Goal: Task Accomplishment & Management: Use online tool/utility

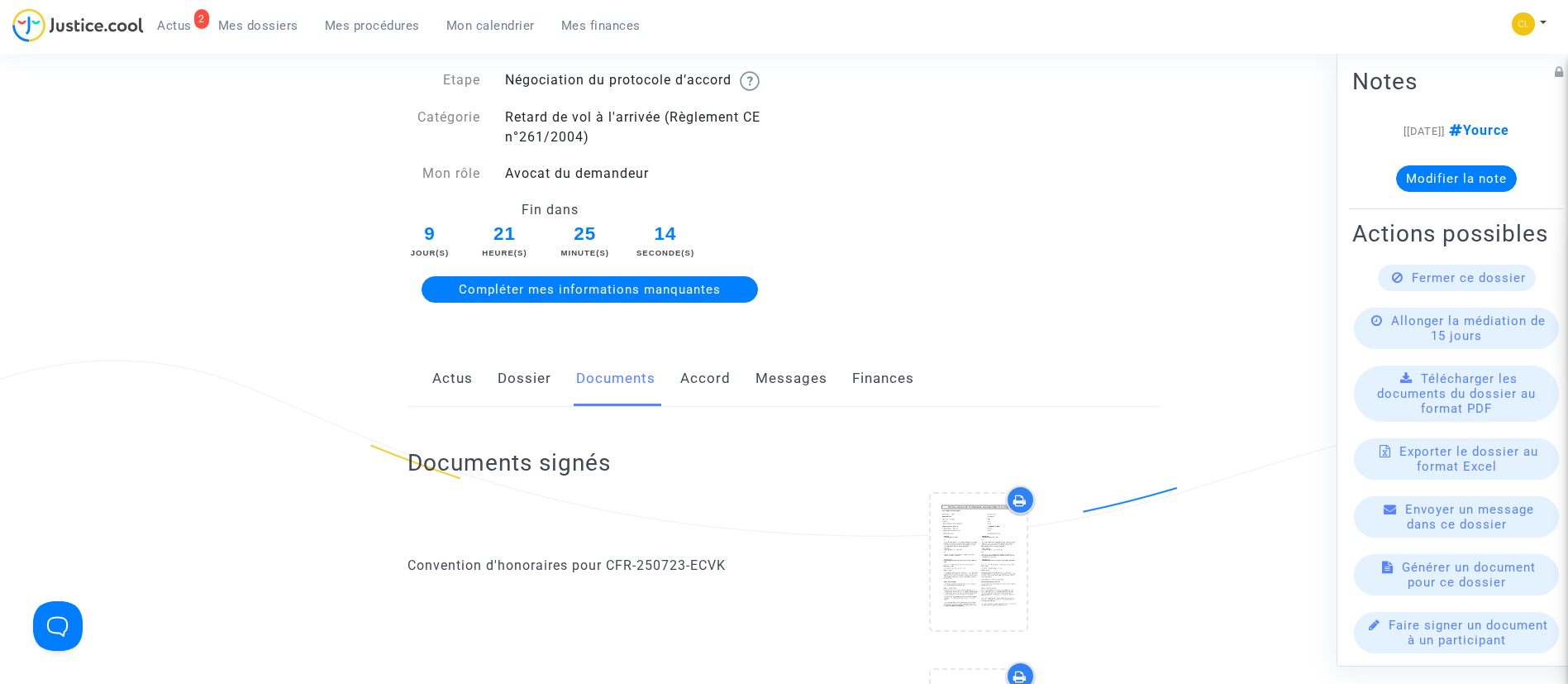
drag, startPoint x: 297, startPoint y: 14, endPoint x: 297, endPoint y: 56, distance: 42.0
click at [297, 14] on link "Mes dossiers" at bounding box center [259, 25] width 106 height 25
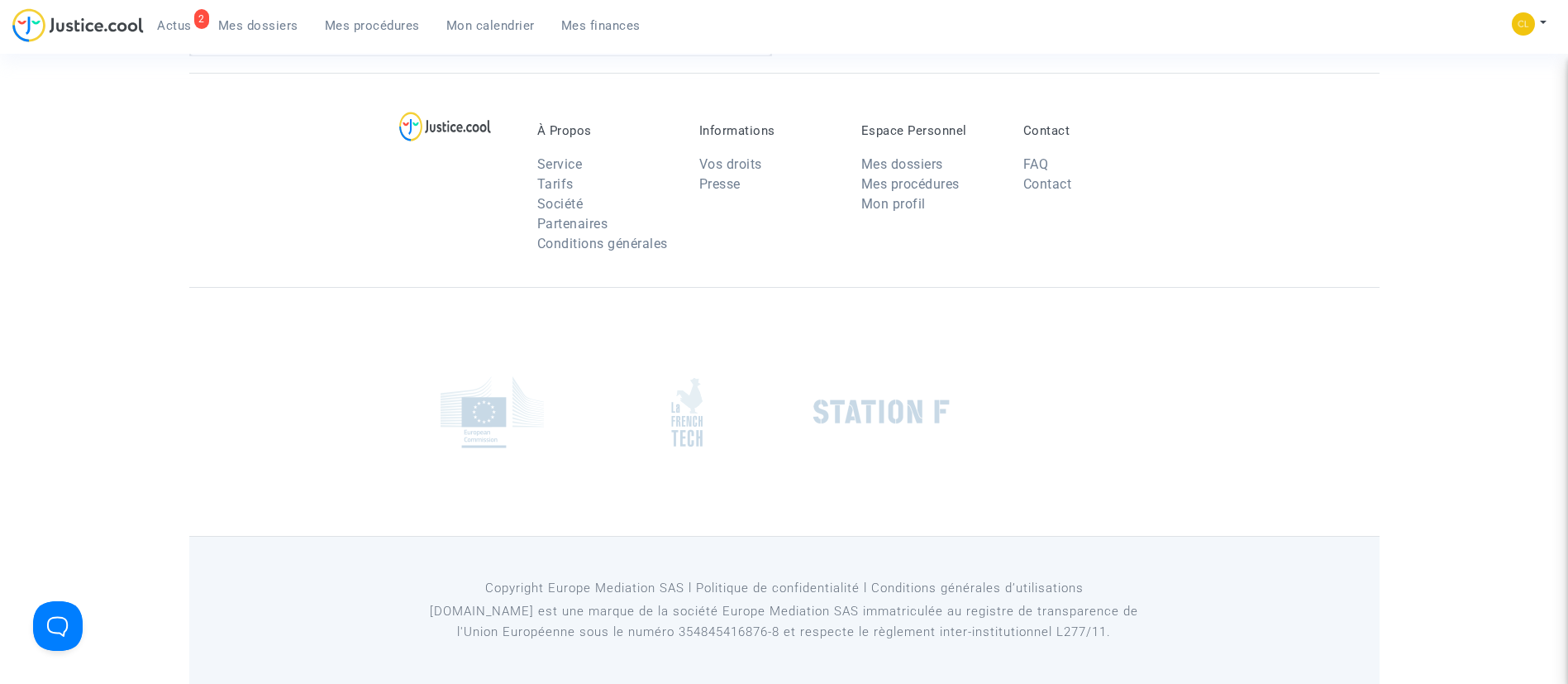
scroll to position [56, 0]
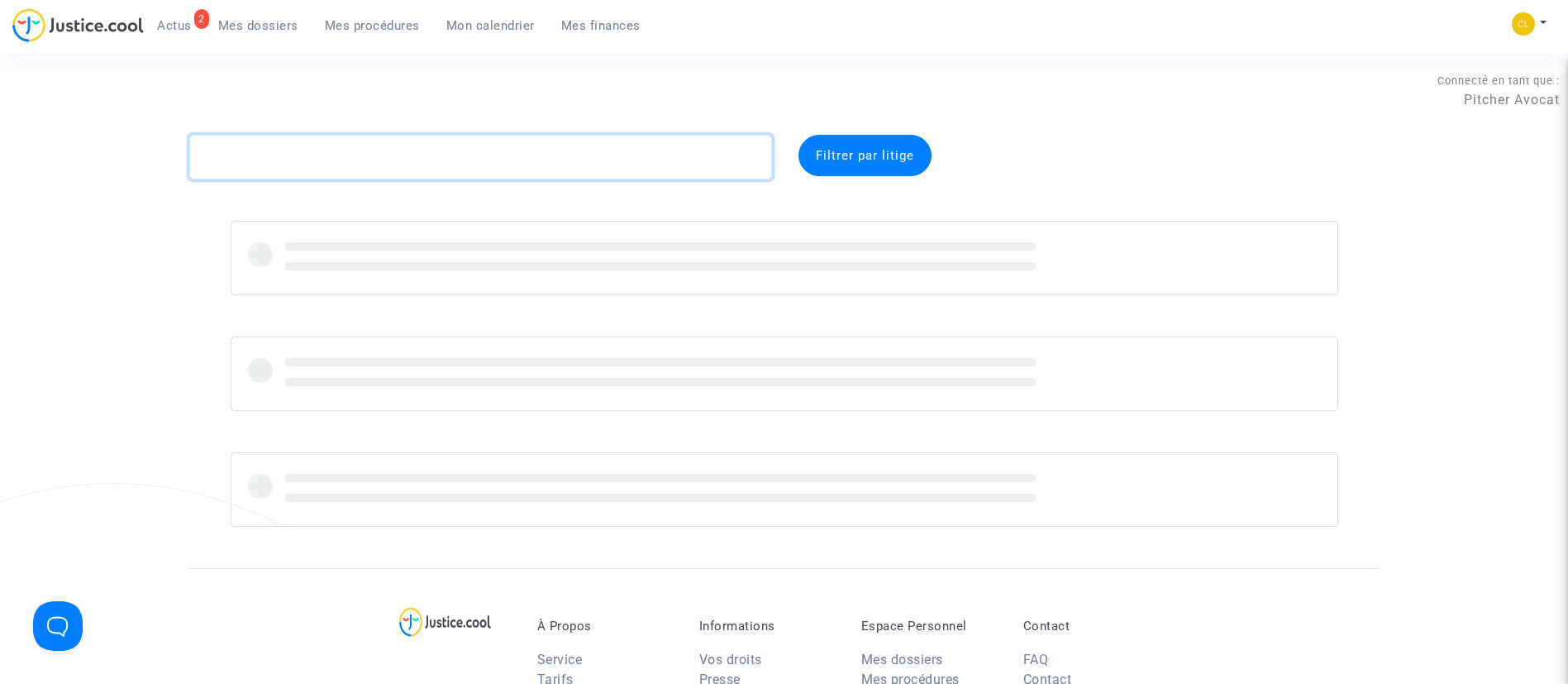
click at [360, 157] on textarea at bounding box center [480, 157] width 583 height 45
paste textarea "CFR-210504-CMEJ"
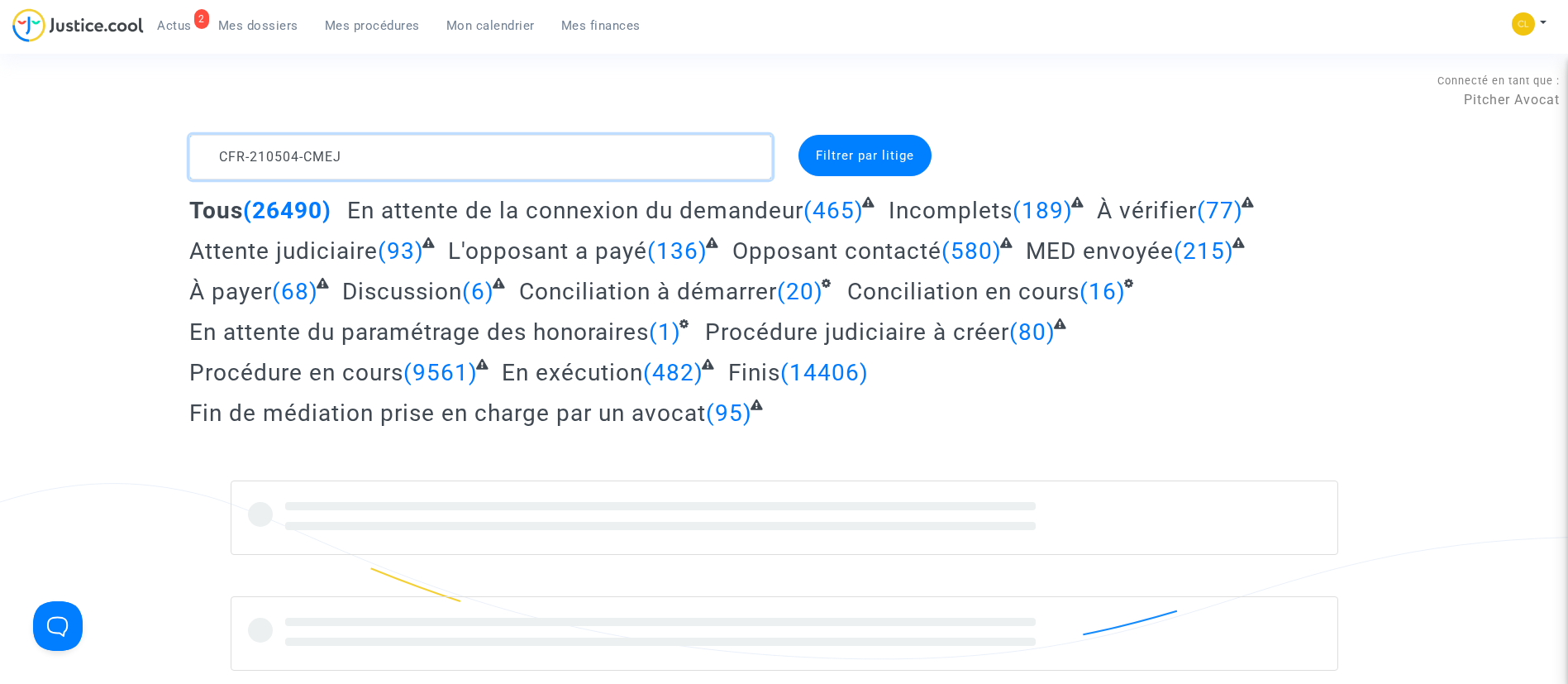
type textarea "CFR-210504-CMEJ"
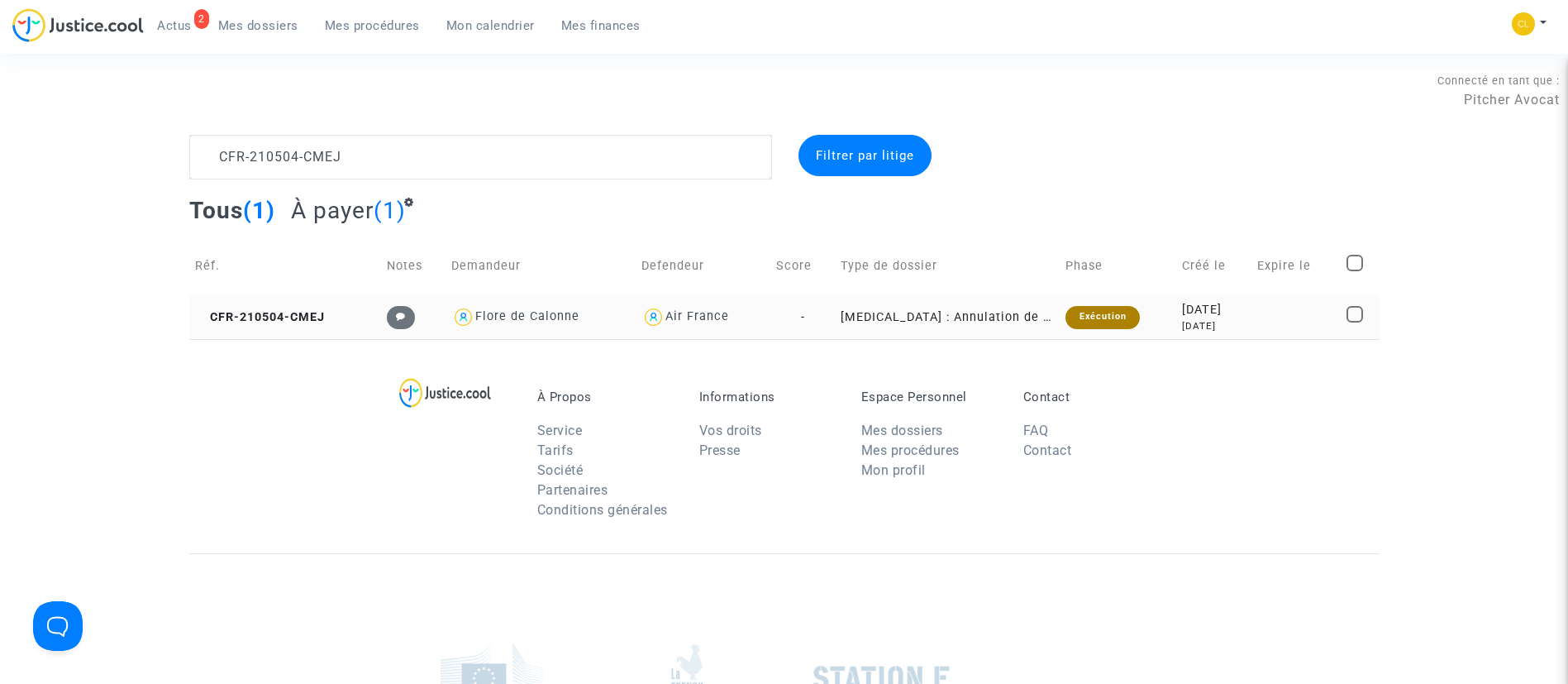
click at [1204, 319] on div "4 years ago" at bounding box center [1213, 325] width 63 height 14
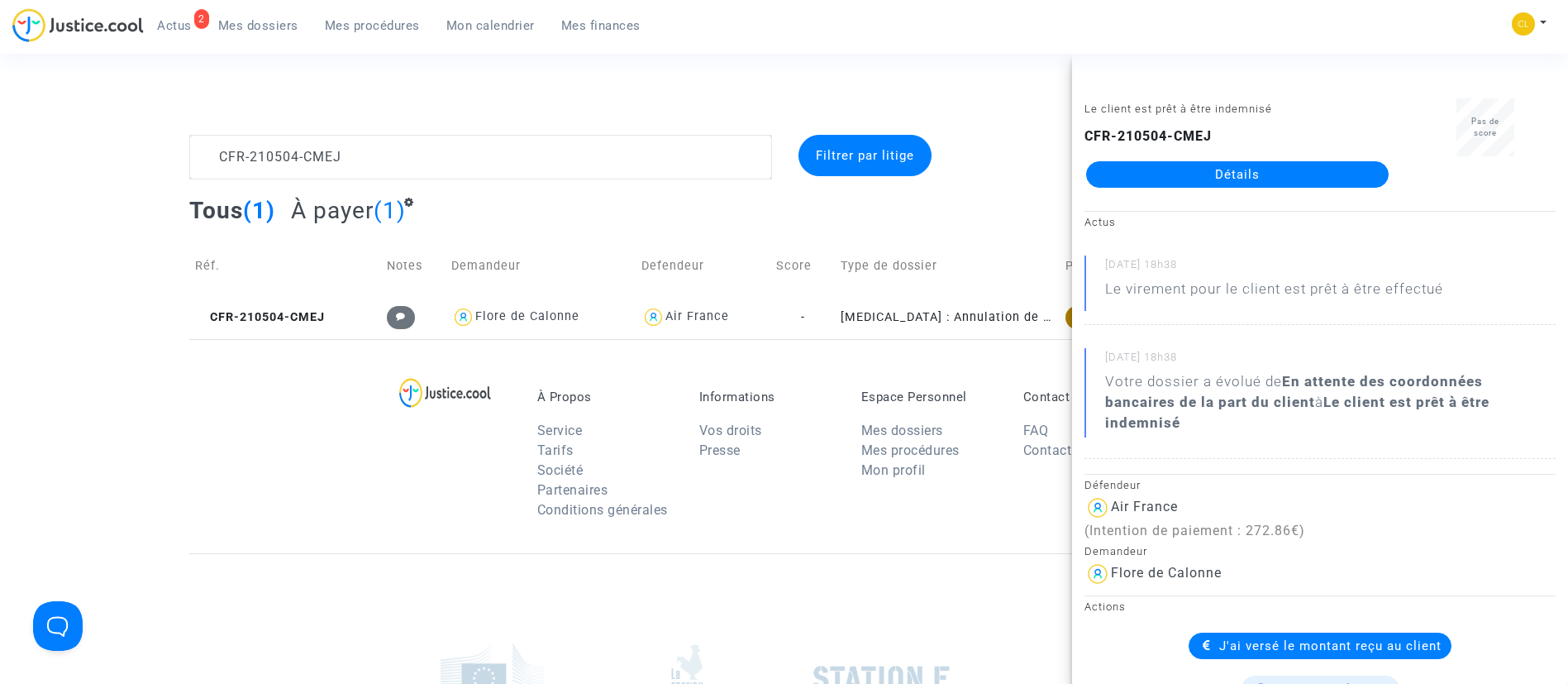
click at [1269, 174] on link "Détails" at bounding box center [1238, 174] width 303 height 27
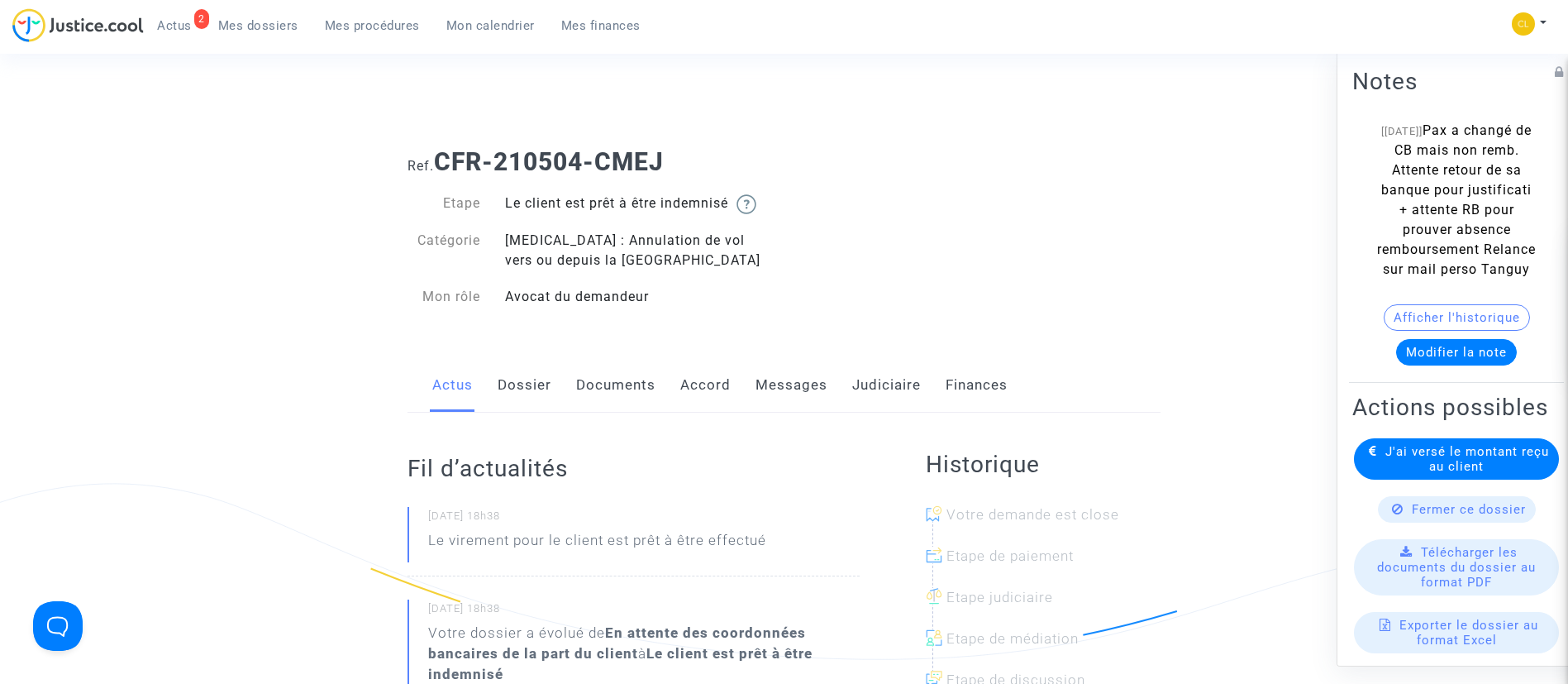
click at [878, 384] on link "Judiciaire" at bounding box center [886, 385] width 69 height 55
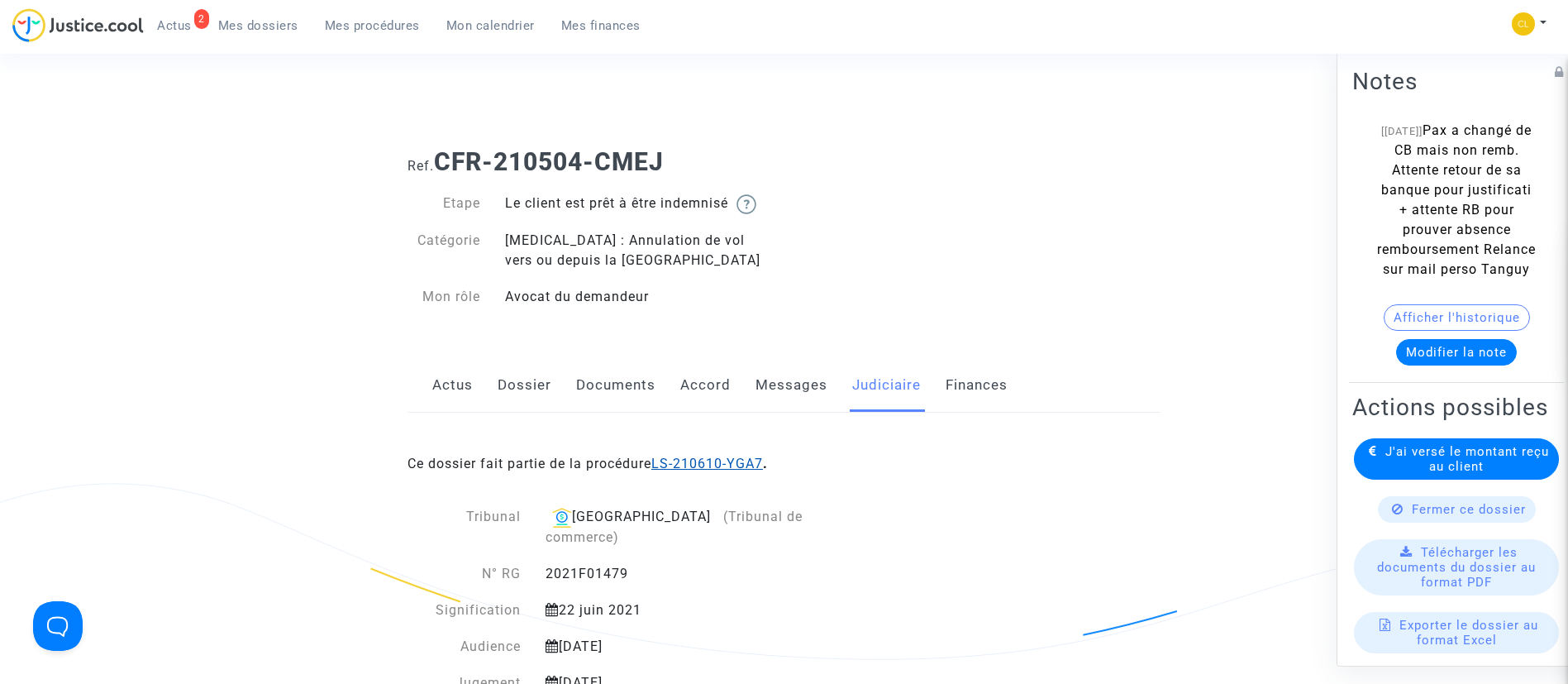
click at [751, 466] on link "LS-210610-YGA7" at bounding box center [707, 463] width 112 height 16
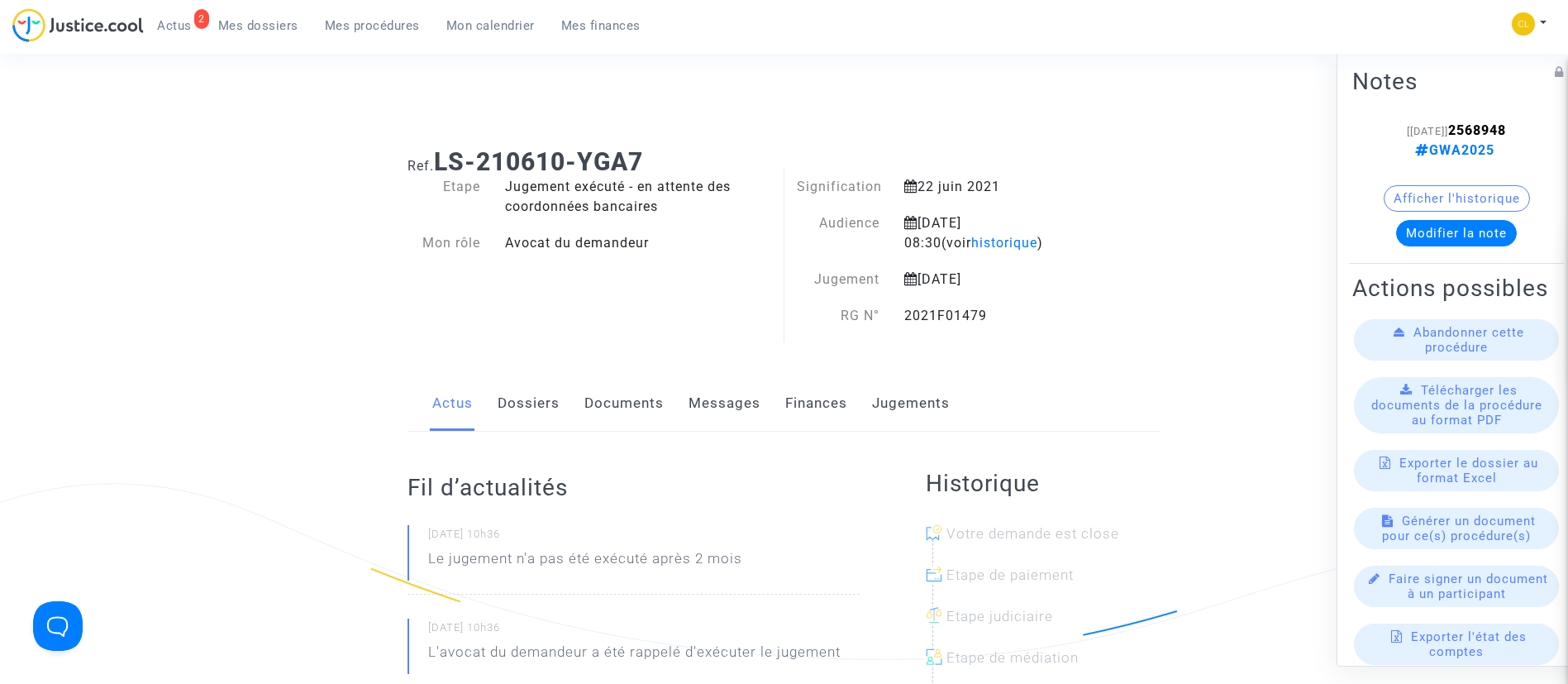
click at [928, 386] on link "Jugements" at bounding box center [911, 403] width 78 height 55
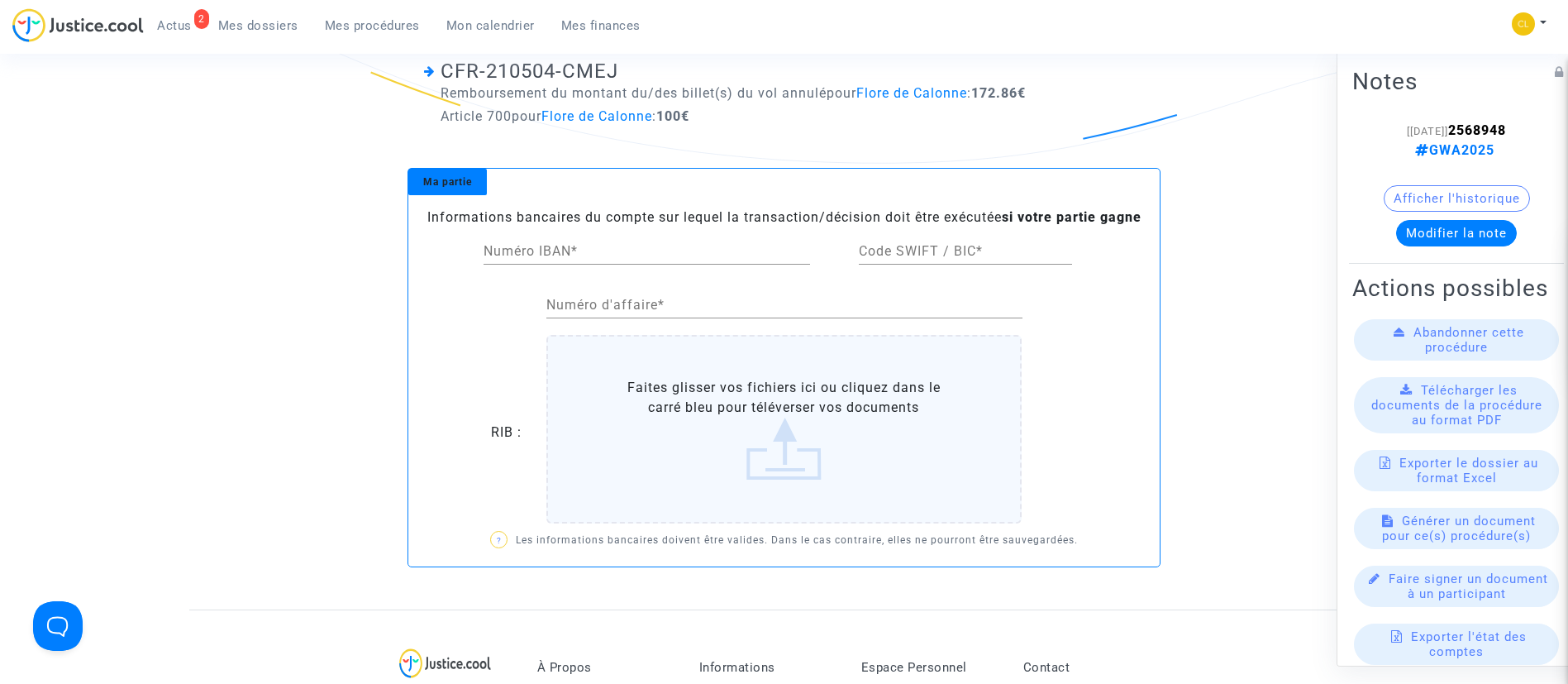
scroll to position [372, 0]
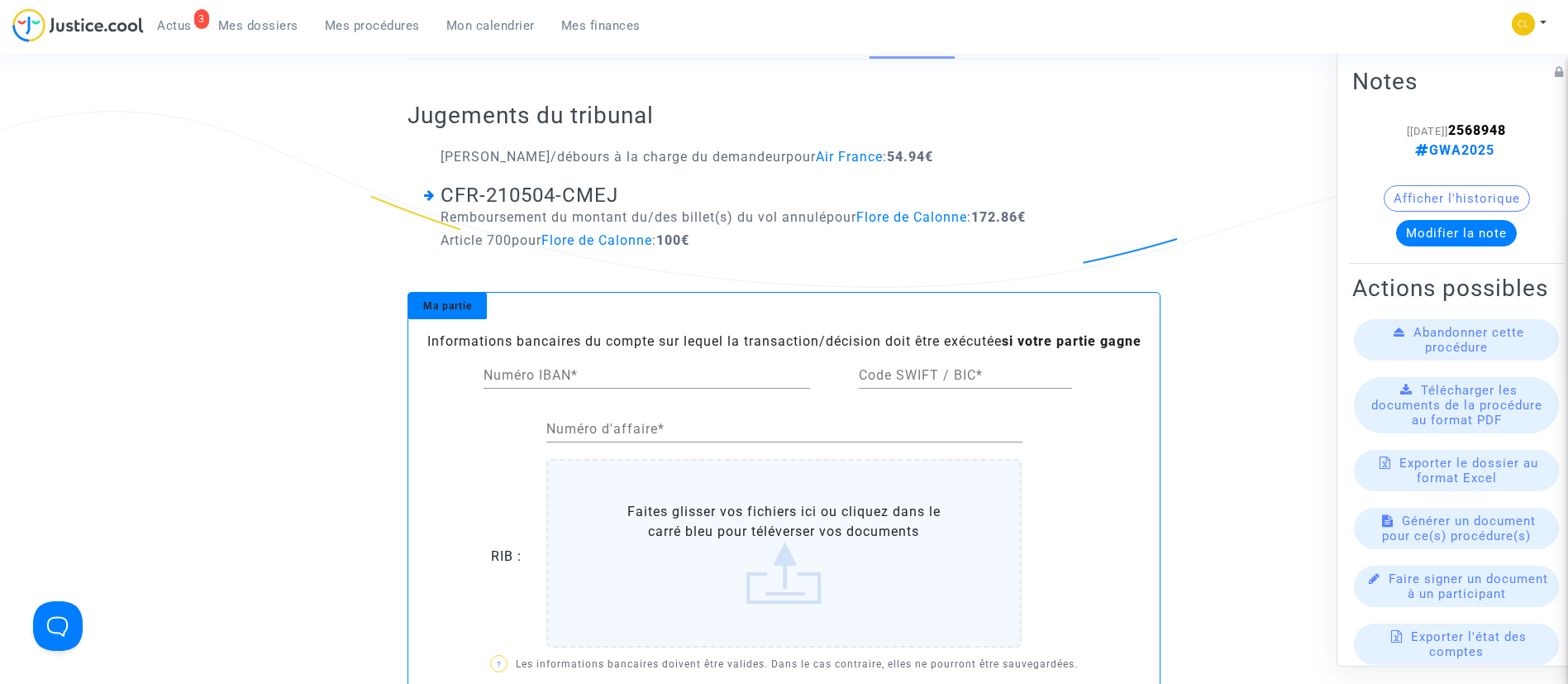
click at [264, 17] on link "Mes dossiers" at bounding box center [259, 25] width 106 height 25
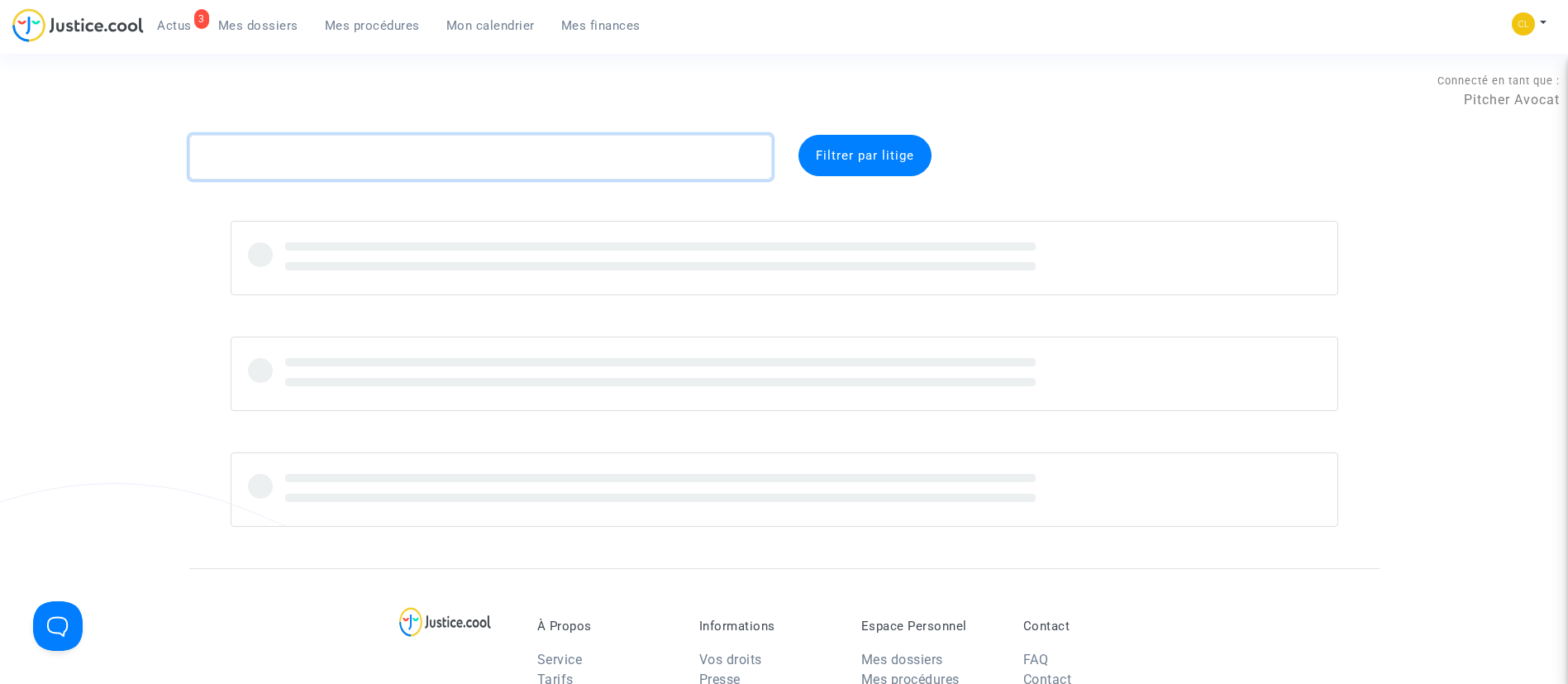
click at [481, 169] on textarea at bounding box center [480, 157] width 583 height 45
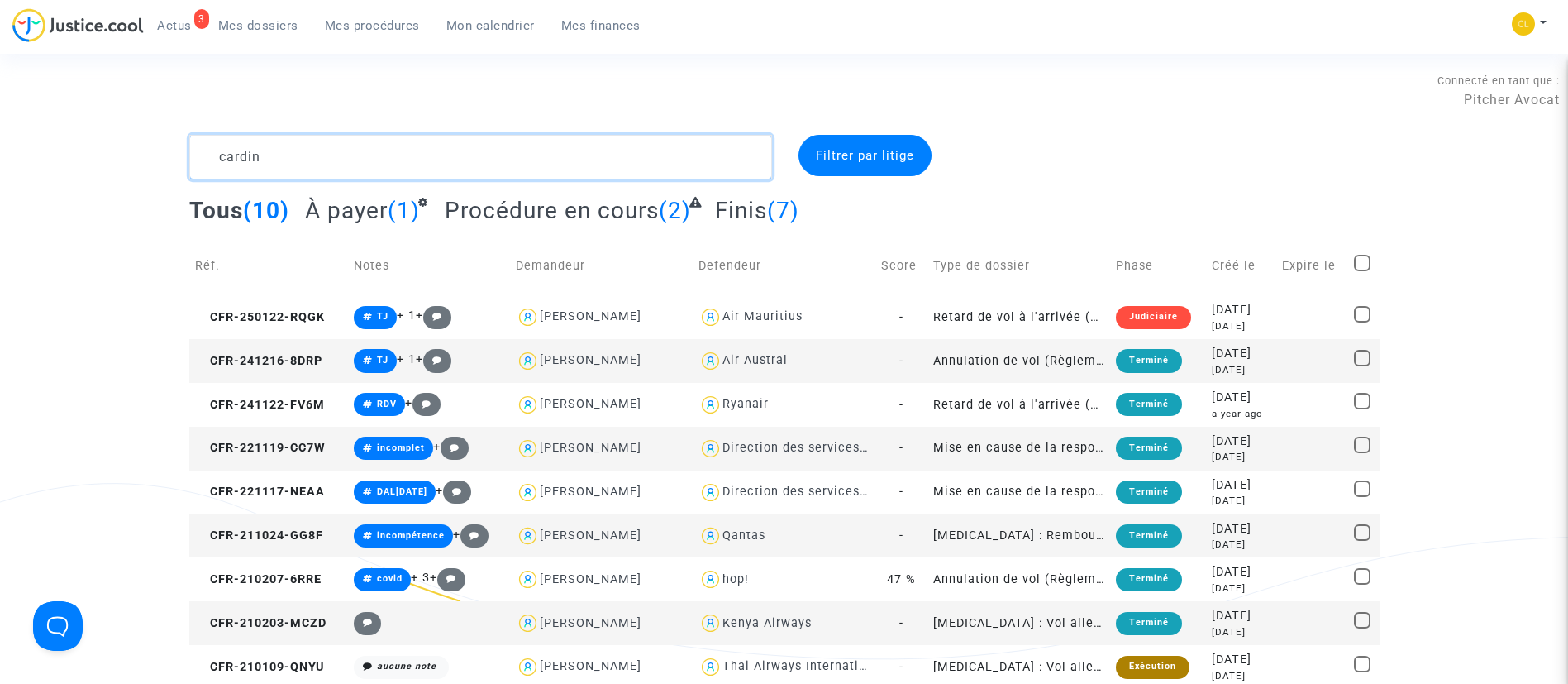
type textarea "cardin"
click at [1290, 383] on td at bounding box center [1312, 404] width 72 height 44
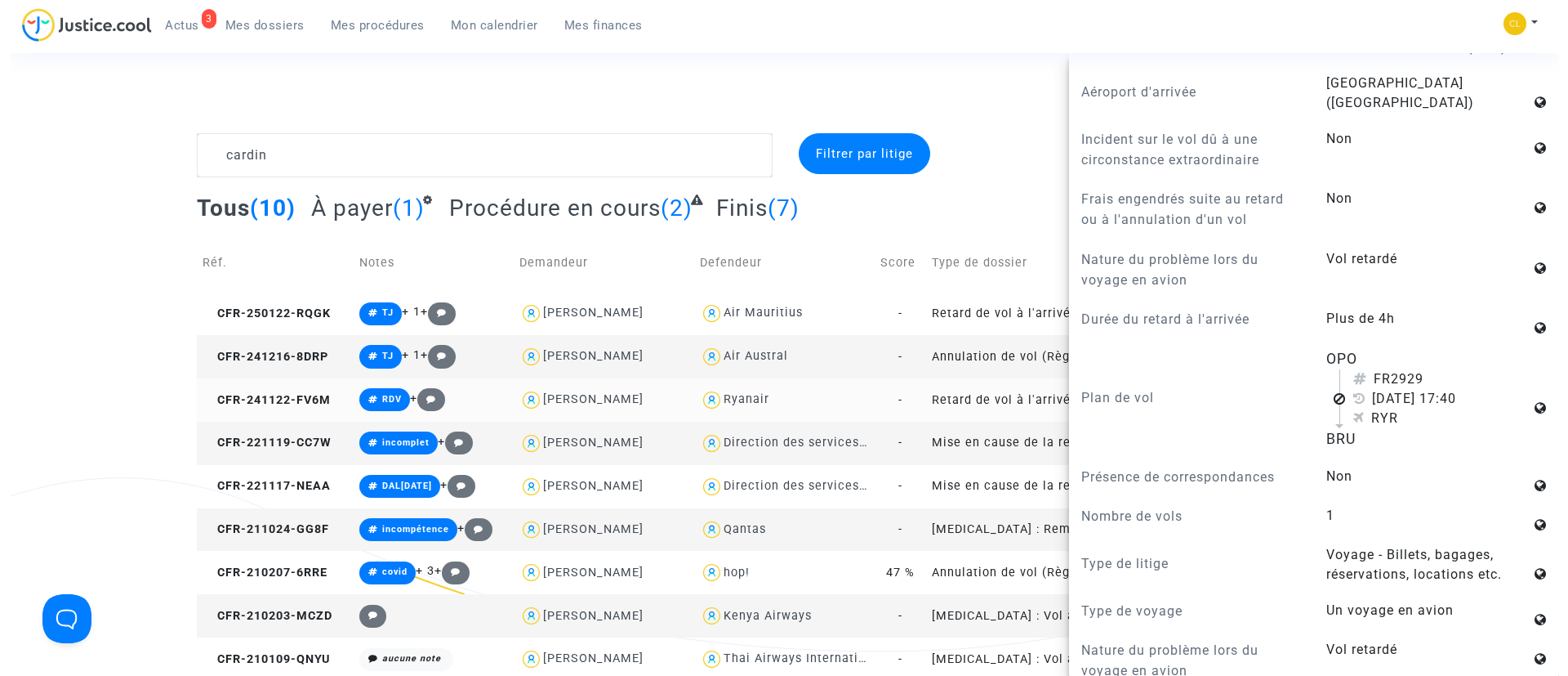
scroll to position [613, 0]
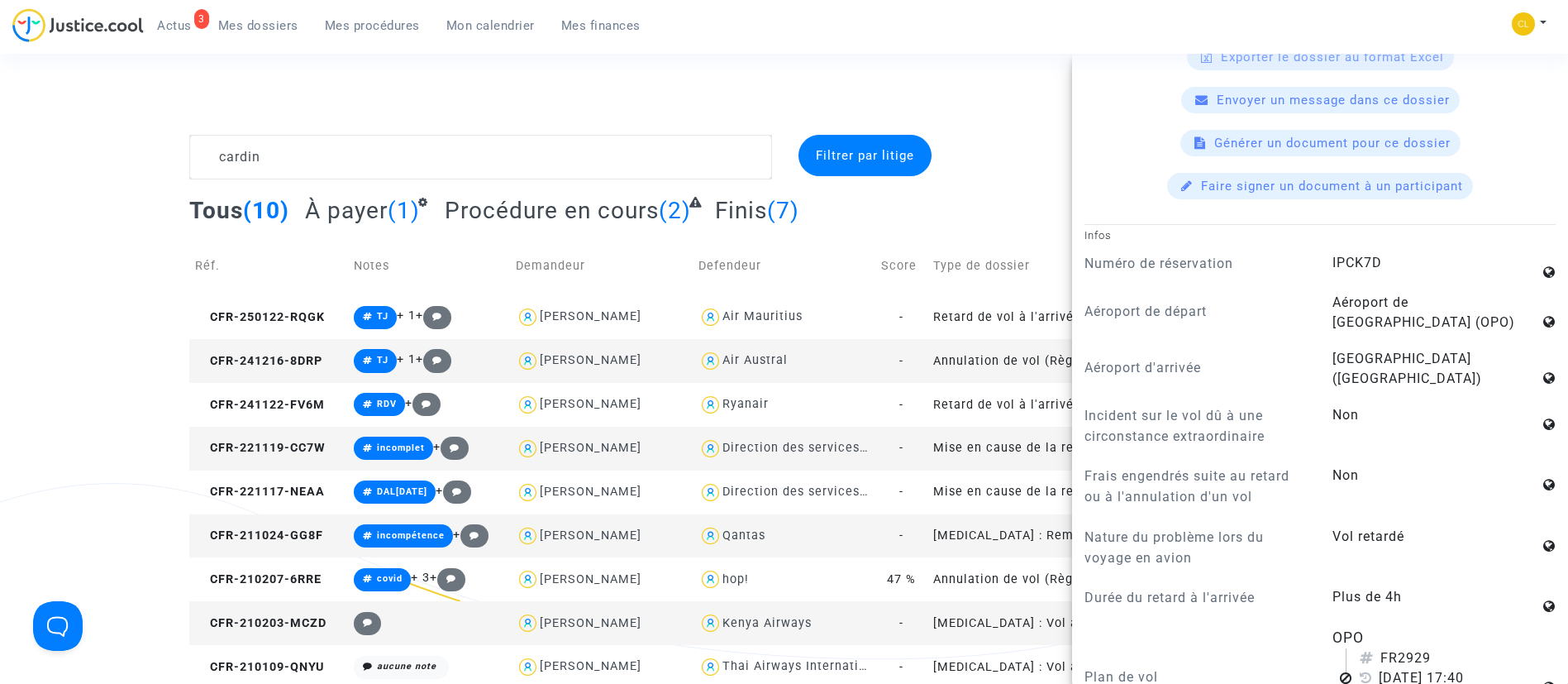
click at [1274, 156] on div "Générer un document pour ce dossier" at bounding box center [1320, 143] width 281 height 27
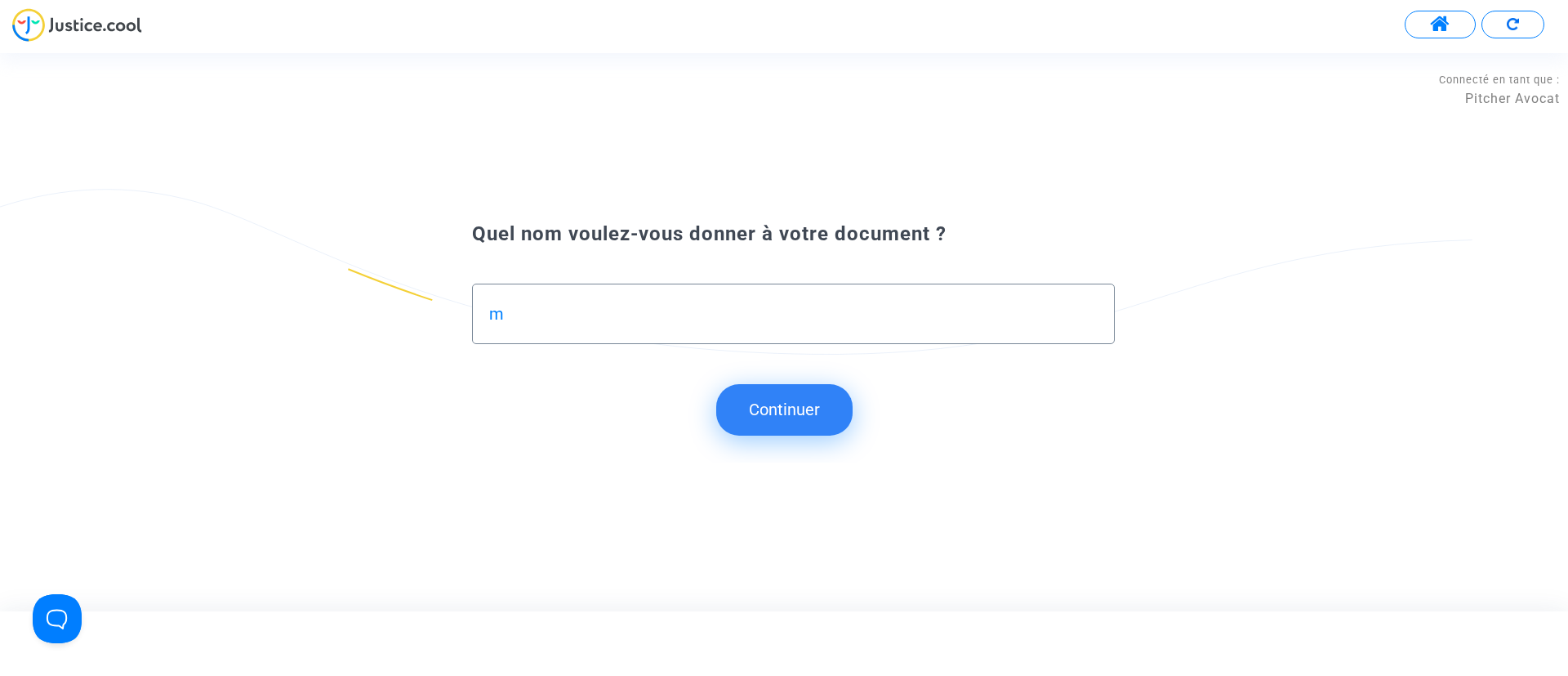
type input "m"
click at [817, 412] on button "Continuer" at bounding box center [784, 410] width 137 height 51
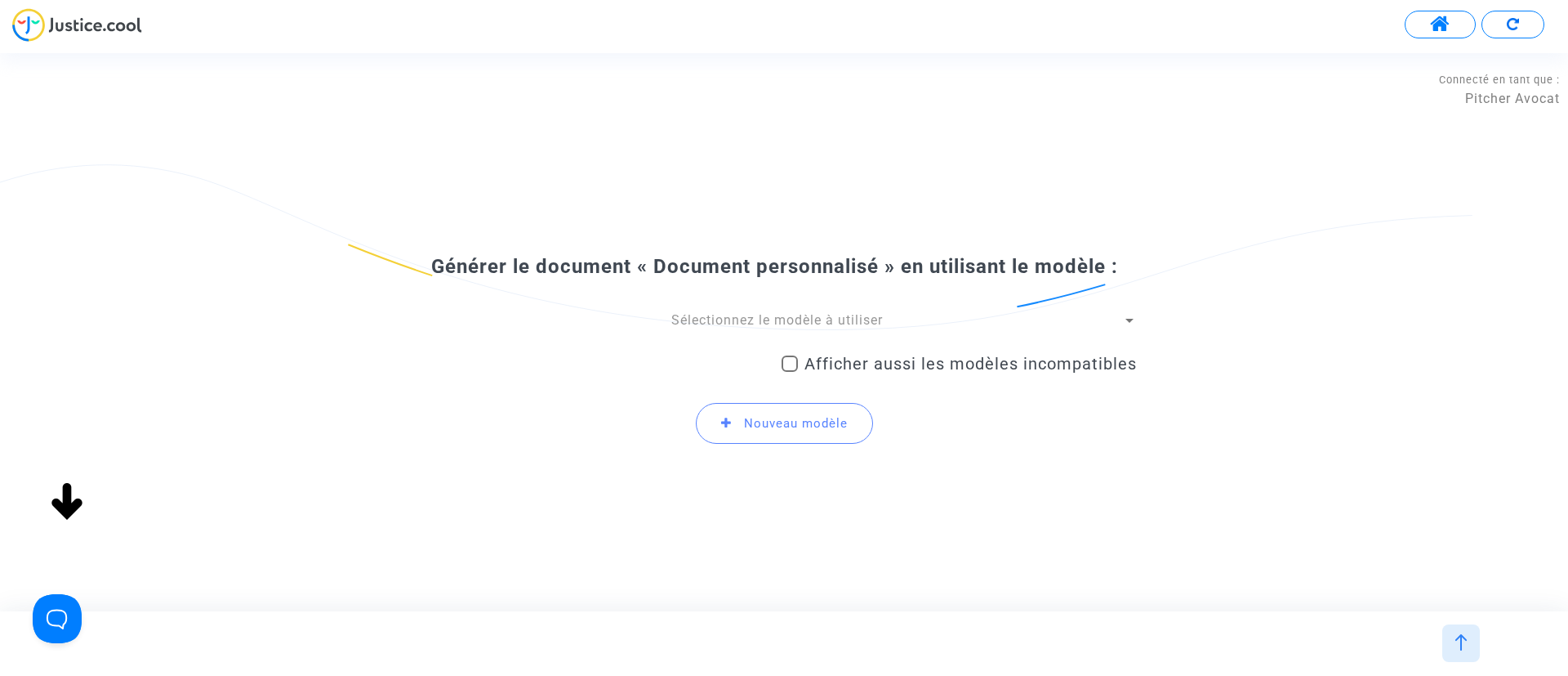
click at [949, 373] on mat-checkbox "Afficher aussi les modèles incompatibles" at bounding box center [959, 366] width 355 height 26
click at [929, 369] on span "Afficher aussi les modèles incompatibles" at bounding box center [970, 363] width 332 height 20
click at [790, 372] on input "Afficher aussi les modèles incompatibles" at bounding box center [789, 372] width 1 height 1
checkbox input "true"
click at [804, 305] on div "Générer le document « Document personnalisé » en utilisant le modèle : Sélectio…" at bounding box center [784, 355] width 706 height 204
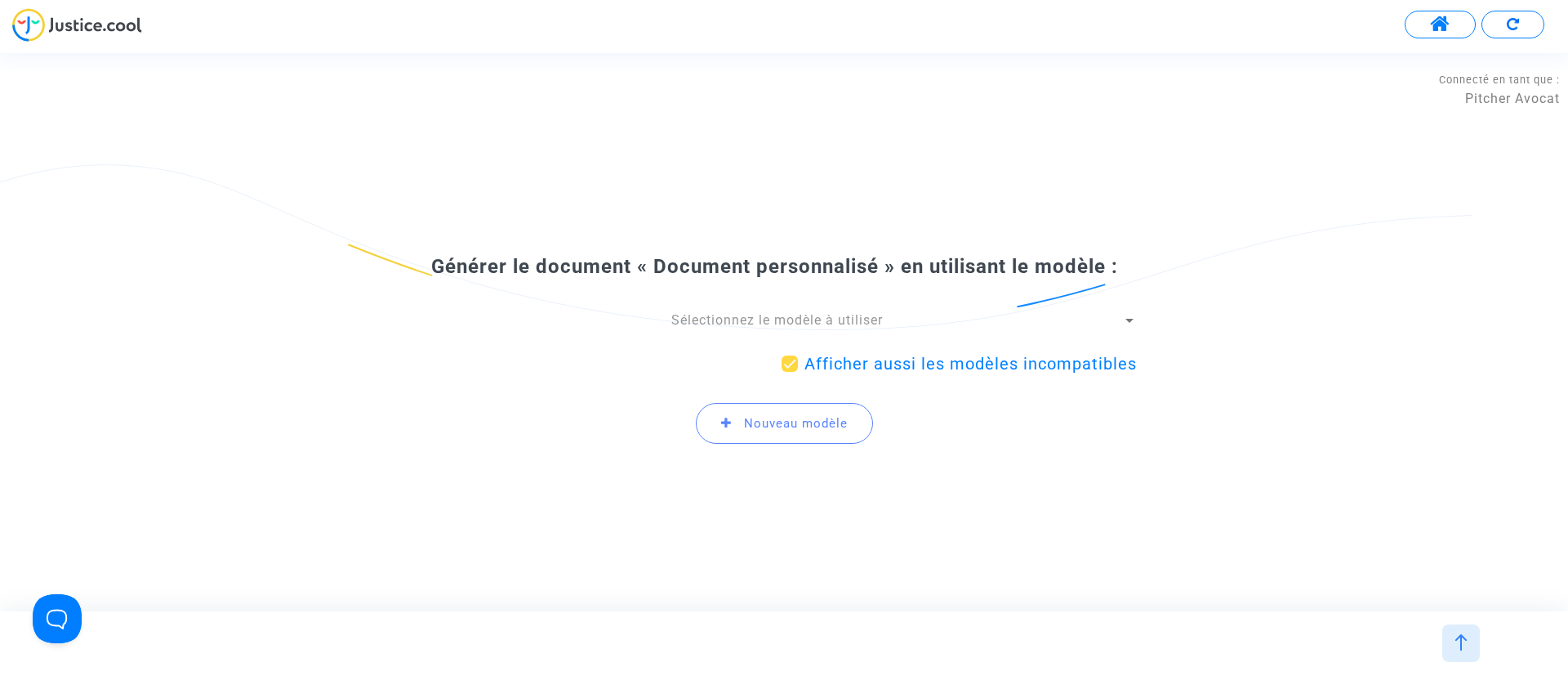
click at [824, 326] on span "Sélectionnez le modèle à utiliser" at bounding box center [777, 319] width 212 height 15
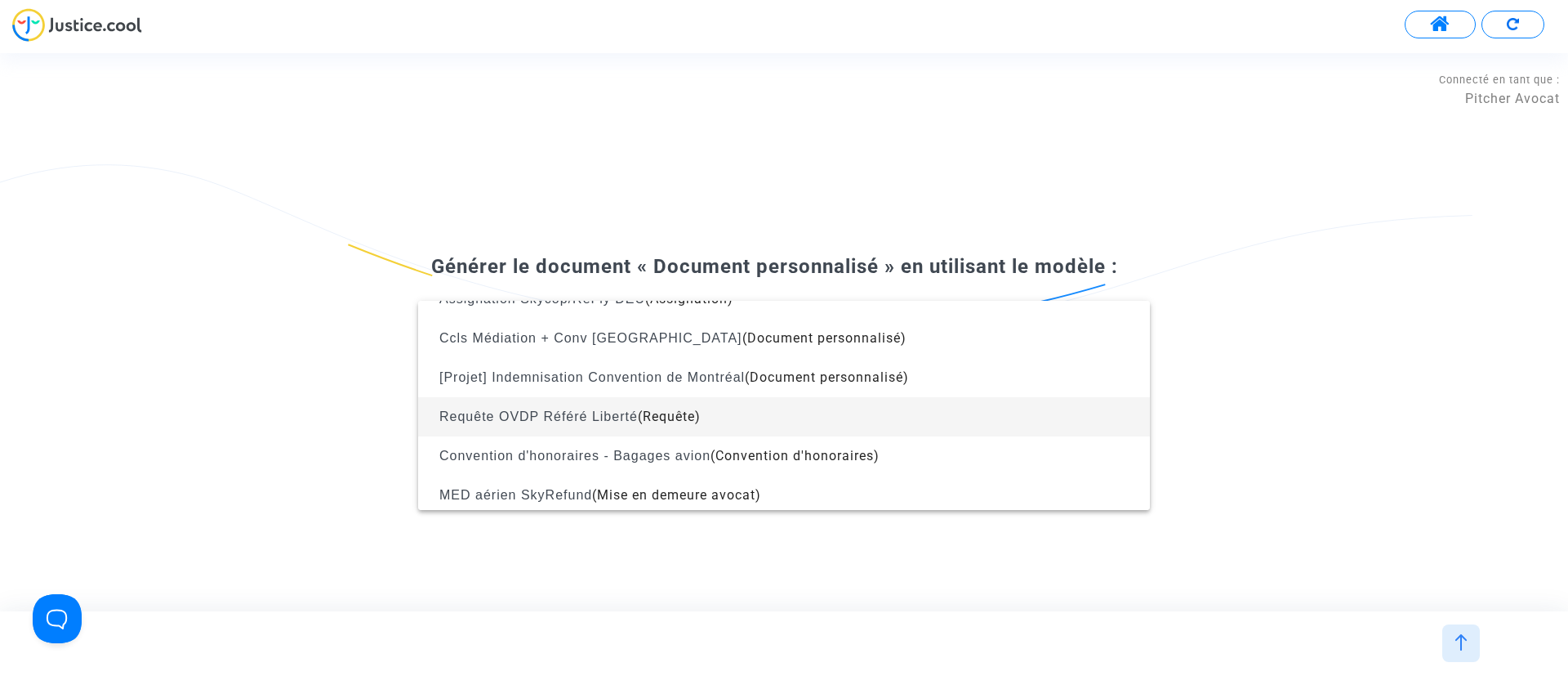
scroll to position [2144, 0]
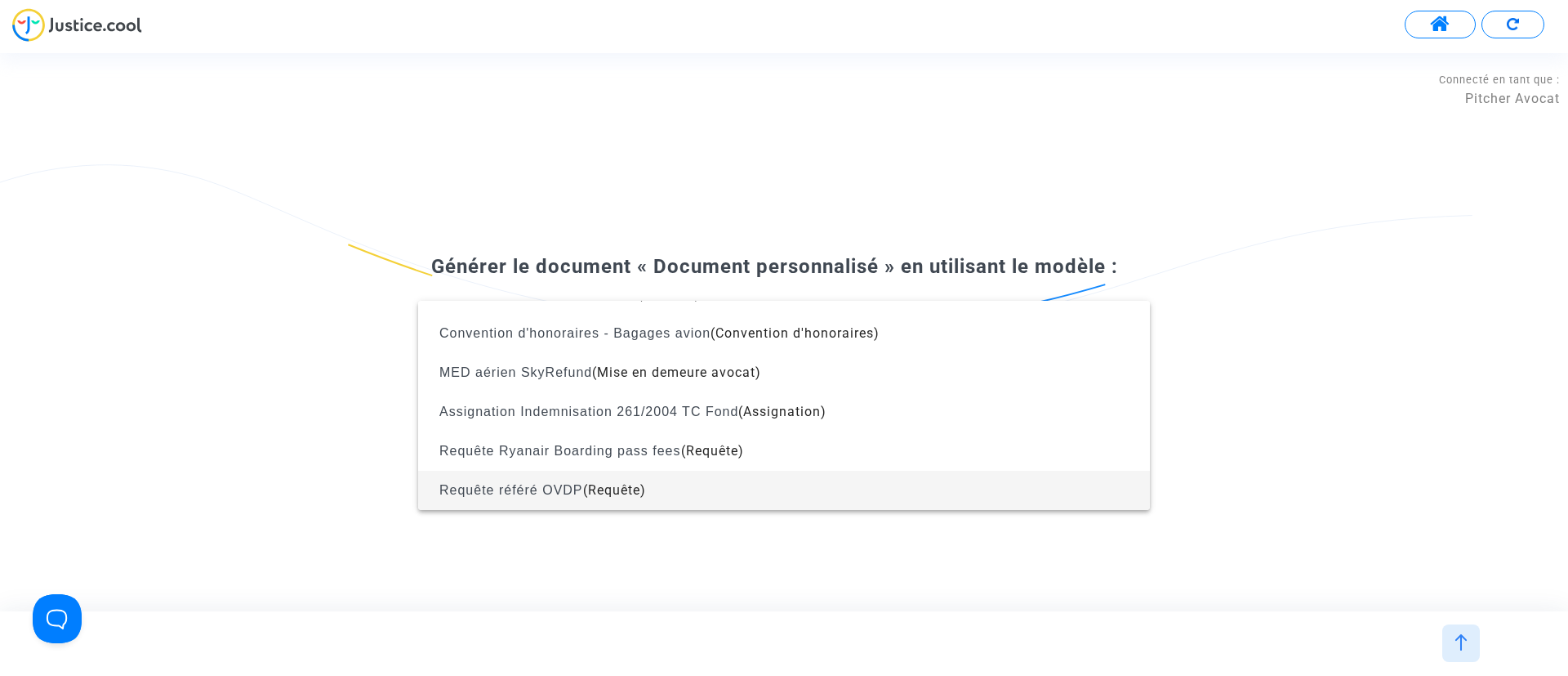
click at [701, 479] on span "Requête référé OVDP (Requête)" at bounding box center [784, 489] width 706 height 39
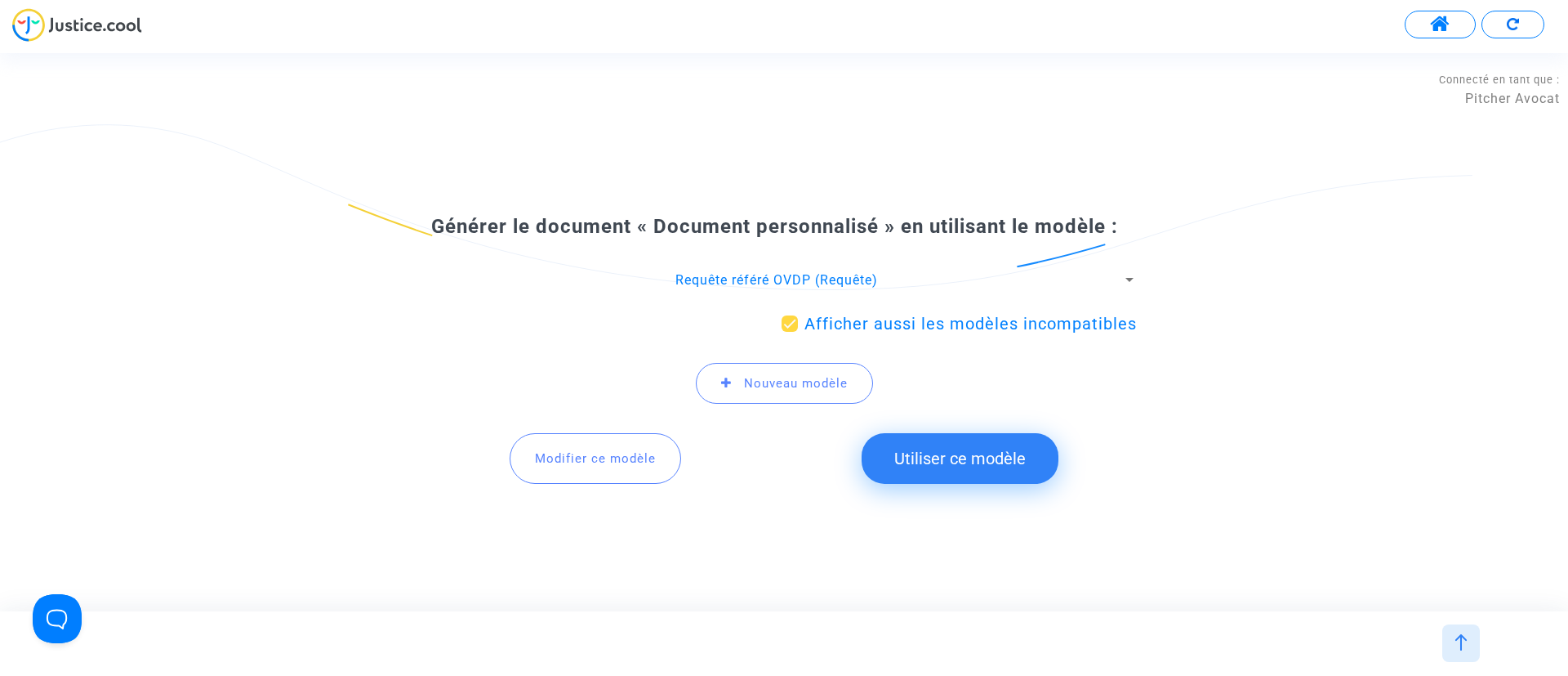
click at [579, 460] on span "Modifier ce modèle" at bounding box center [595, 459] width 120 height 14
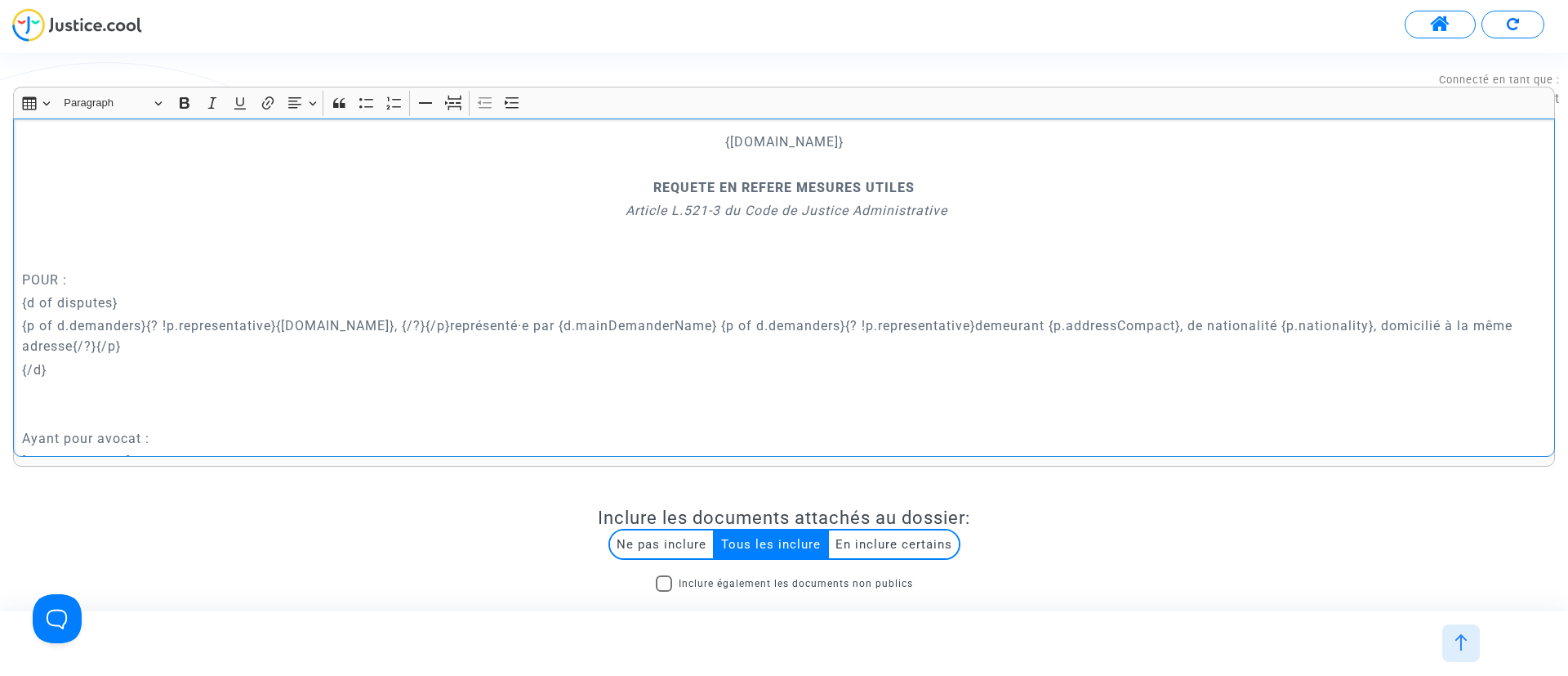
click at [648, 385] on p "Rich Text Editor, main" at bounding box center [784, 392] width 1525 height 21
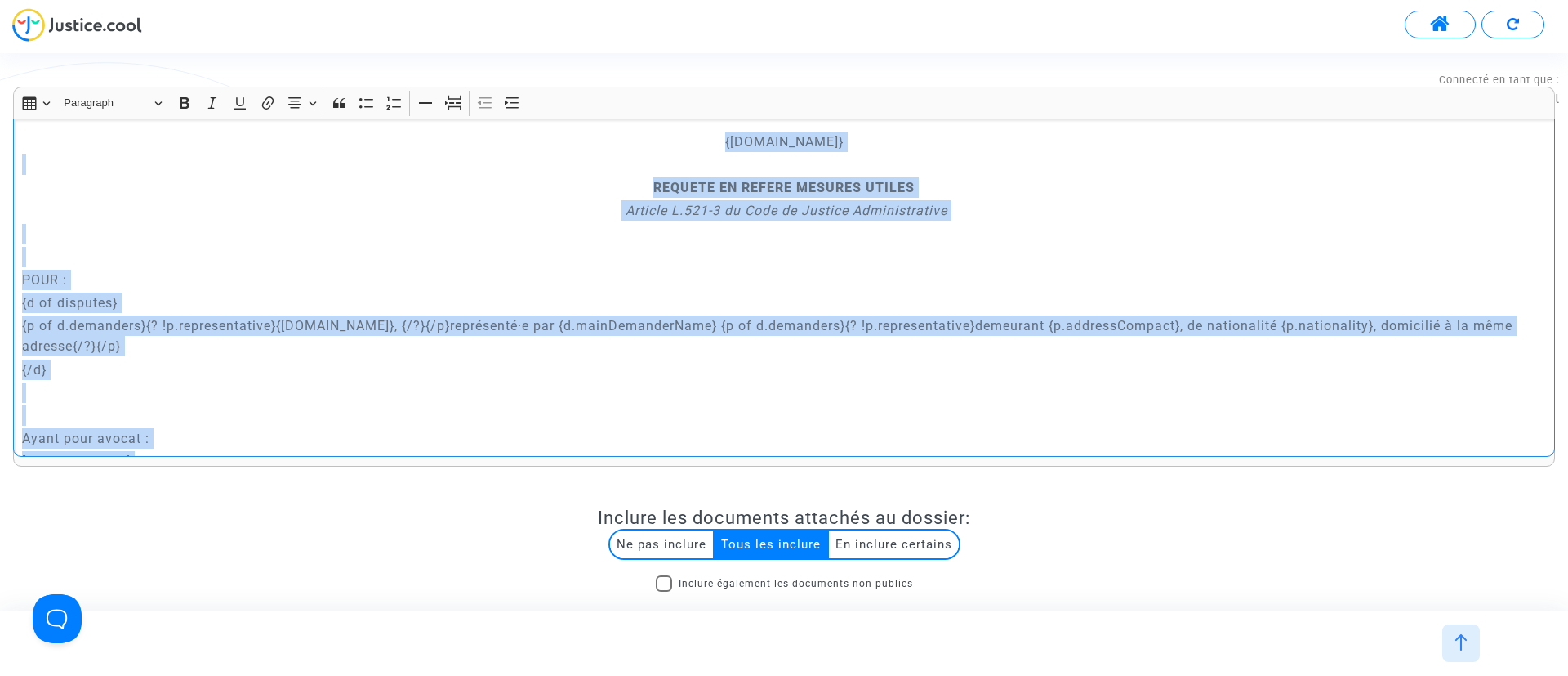
copy div "{court.name} REQUETE EN REFERE MESURES UTILES Article L.521-3 du Code de Justic…"
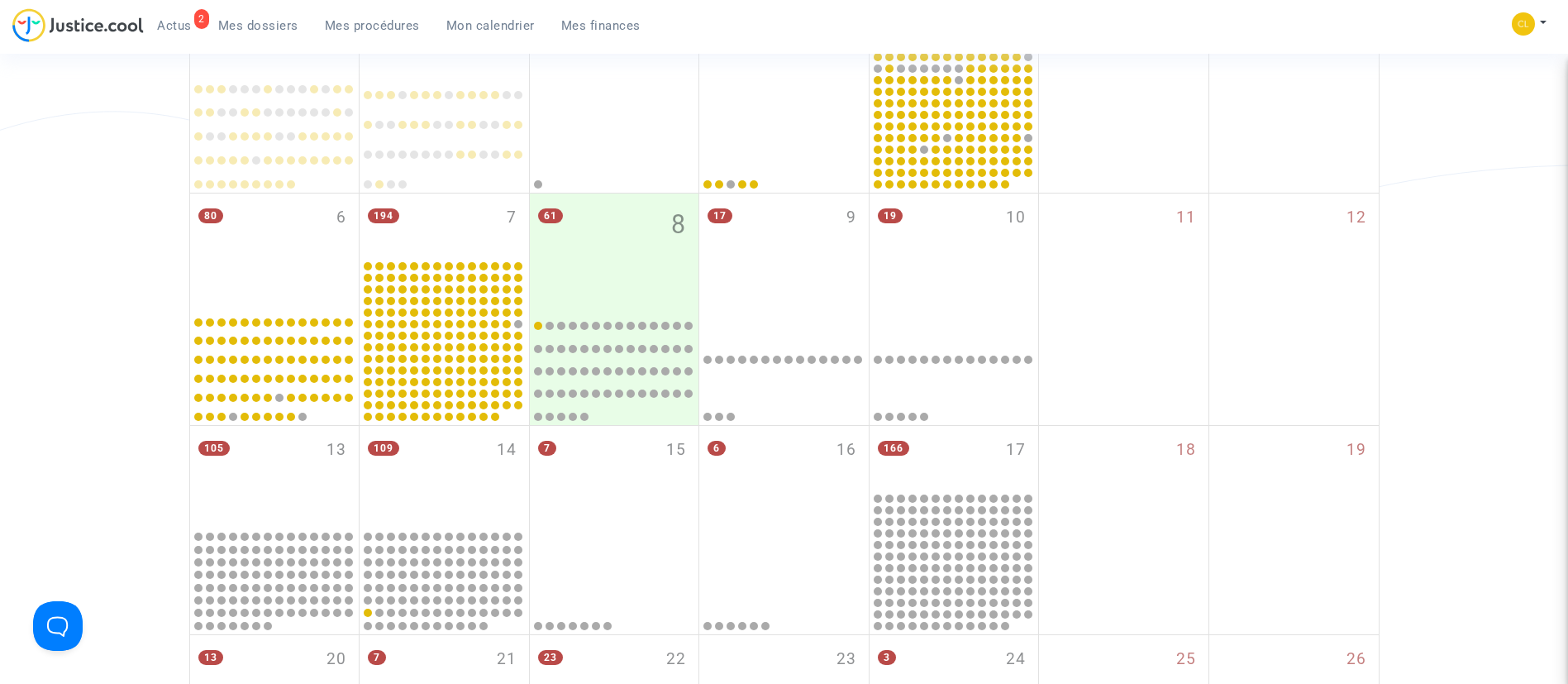
scroll to position [372, 0]
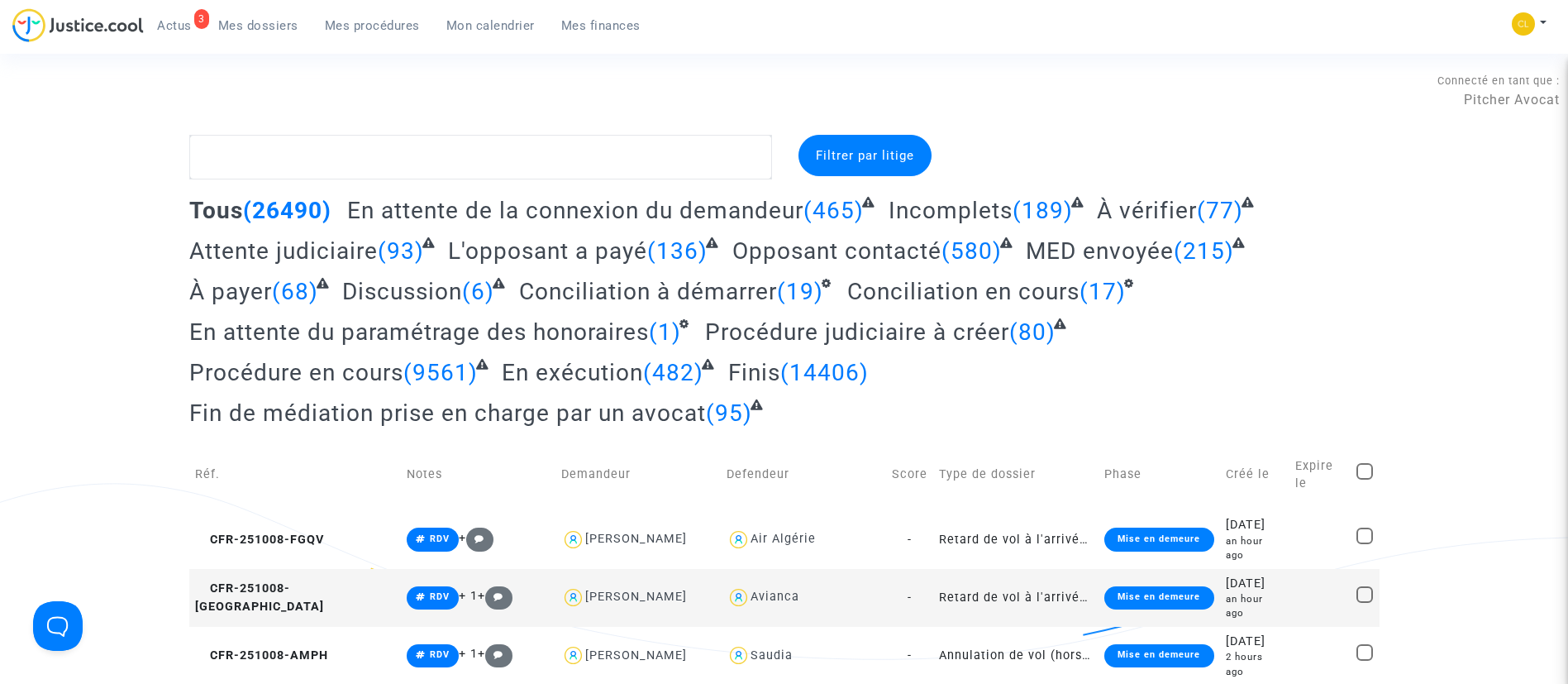
click at [525, 27] on span "Mon calendrier" at bounding box center [491, 26] width 88 height 15
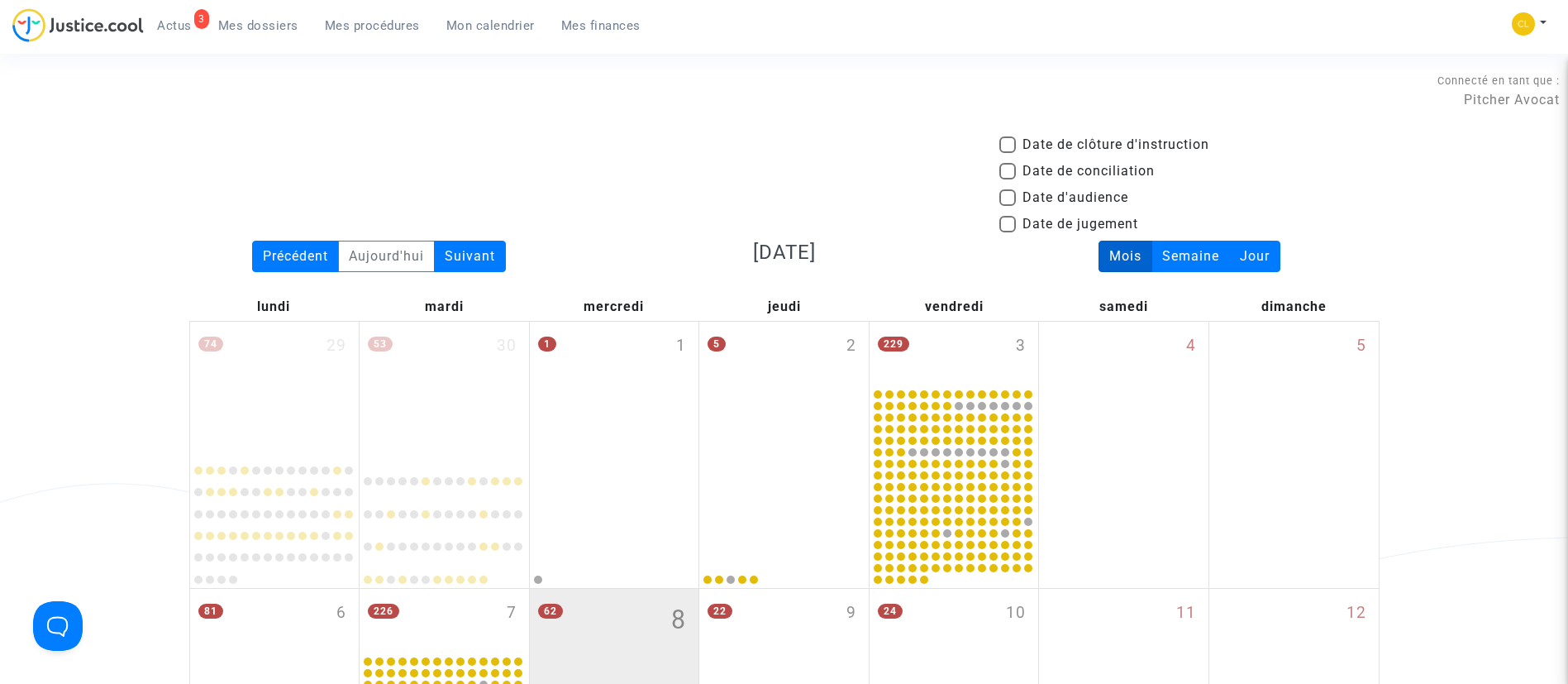
click at [1099, 194] on span "Date d'audience" at bounding box center [1075, 198] width 105 height 20
click at [1008, 205] on input "Date d'audience" at bounding box center [1007, 205] width 1 height 1
checkbox input "true"
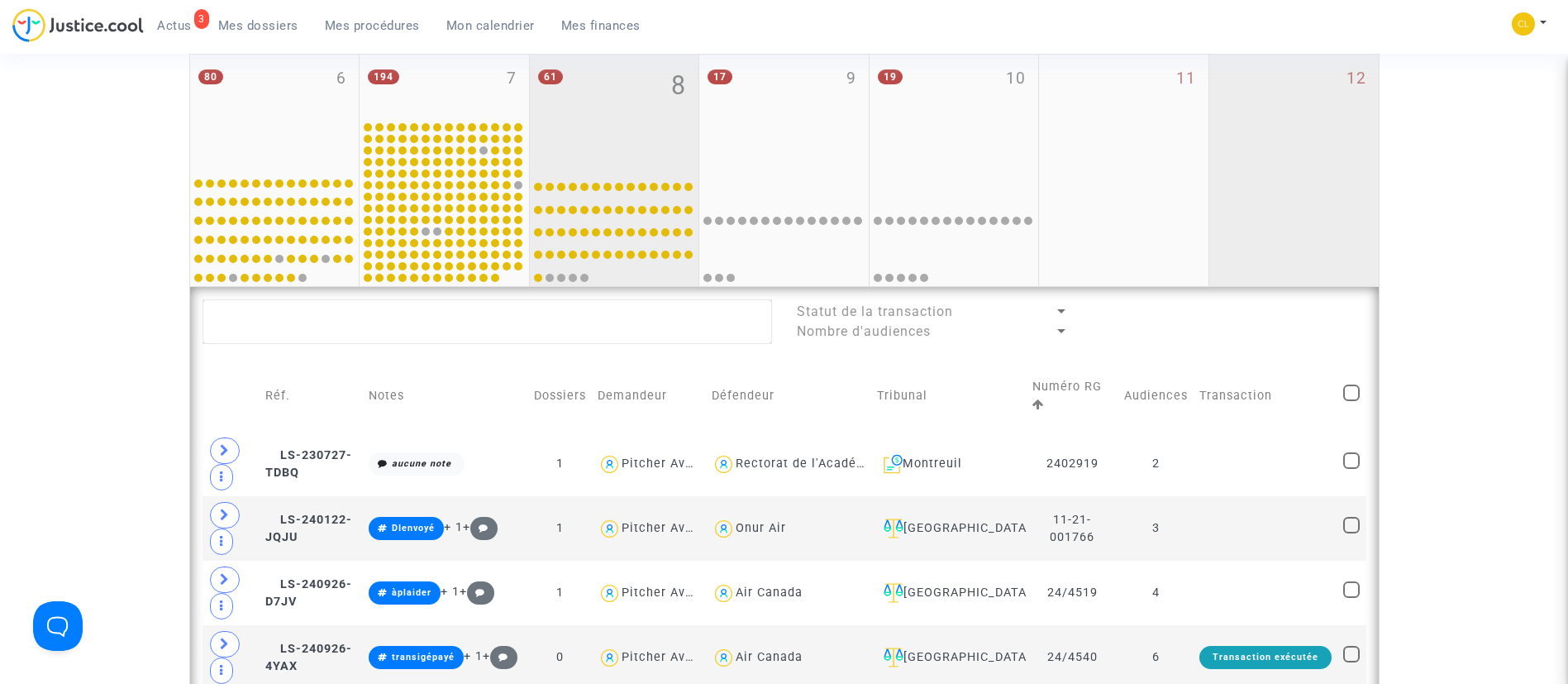
scroll to position [544, 0]
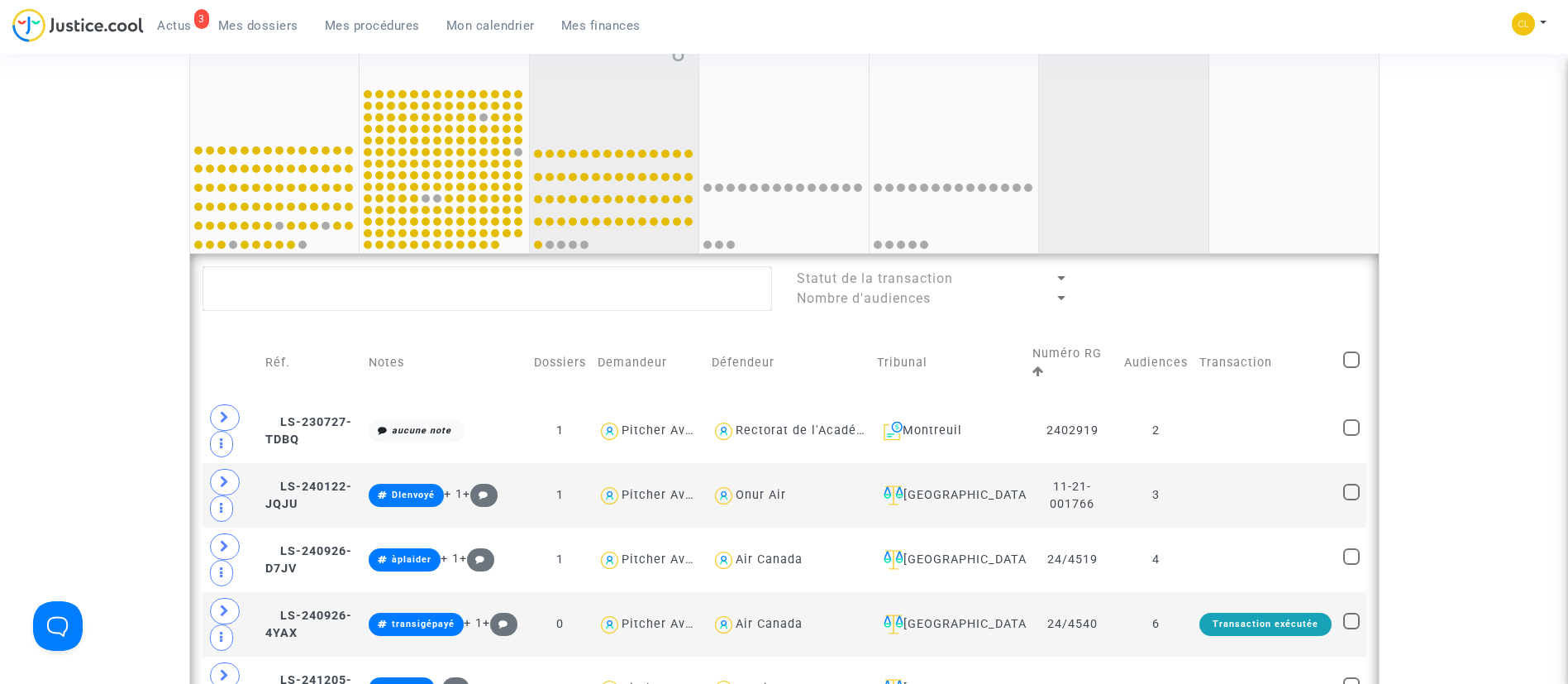
click at [1100, 181] on div "11" at bounding box center [1123, 137] width 170 height 231
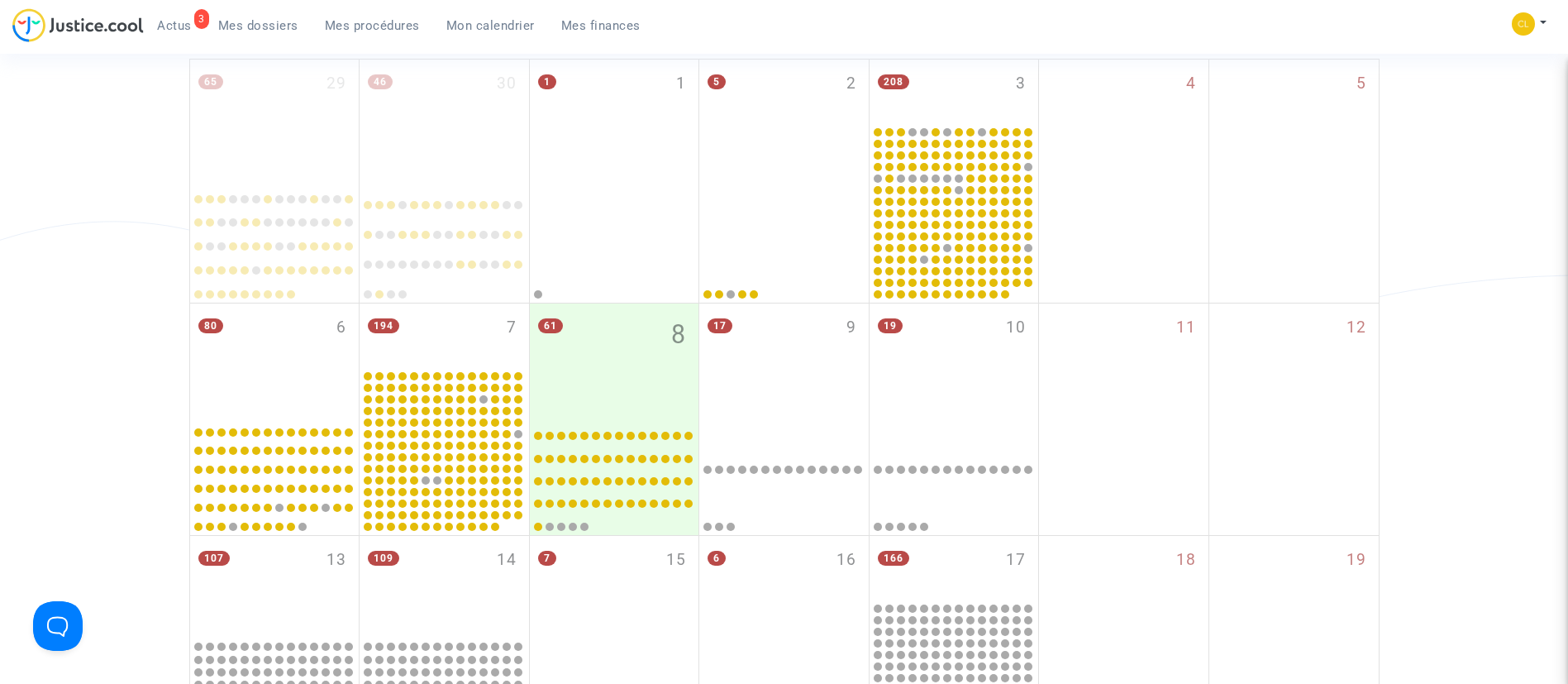
scroll to position [744, 0]
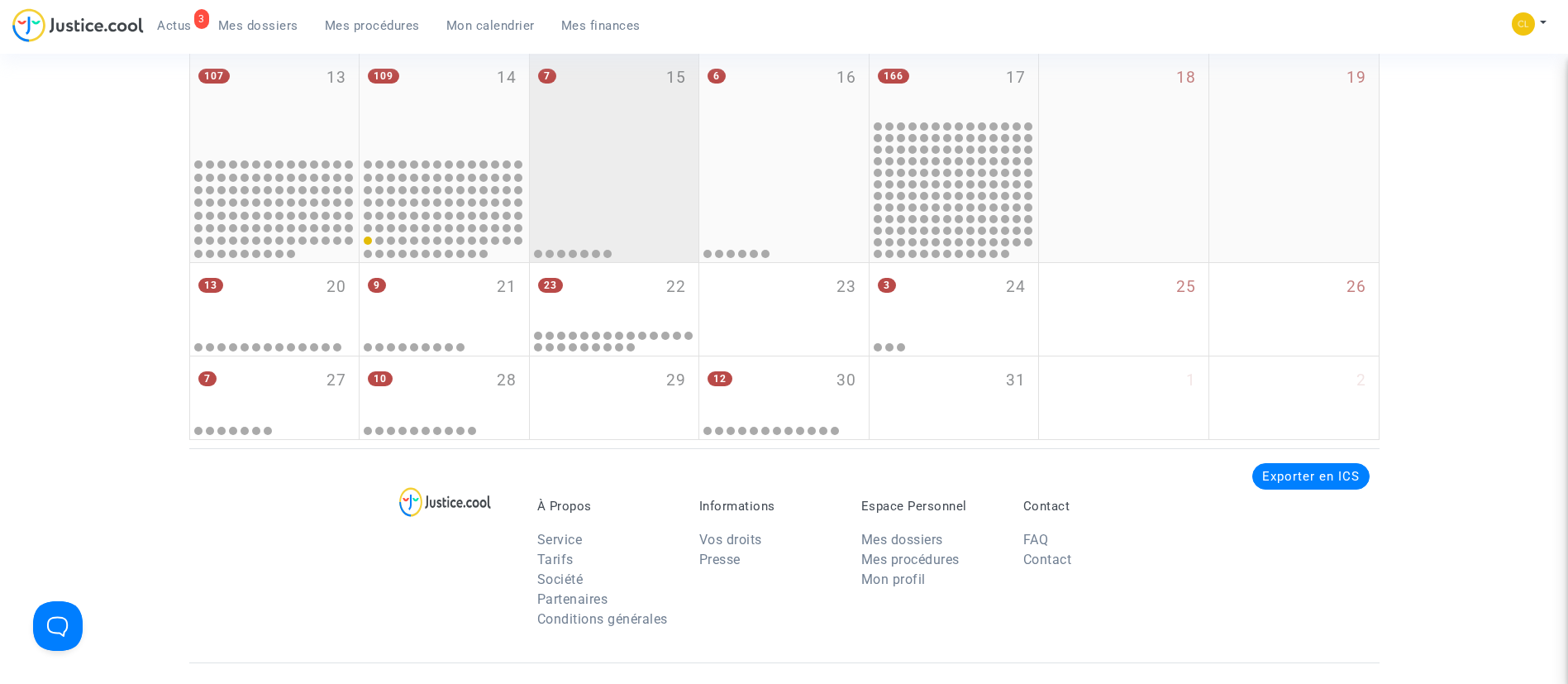
click at [653, 218] on div at bounding box center [614, 208] width 164 height 102
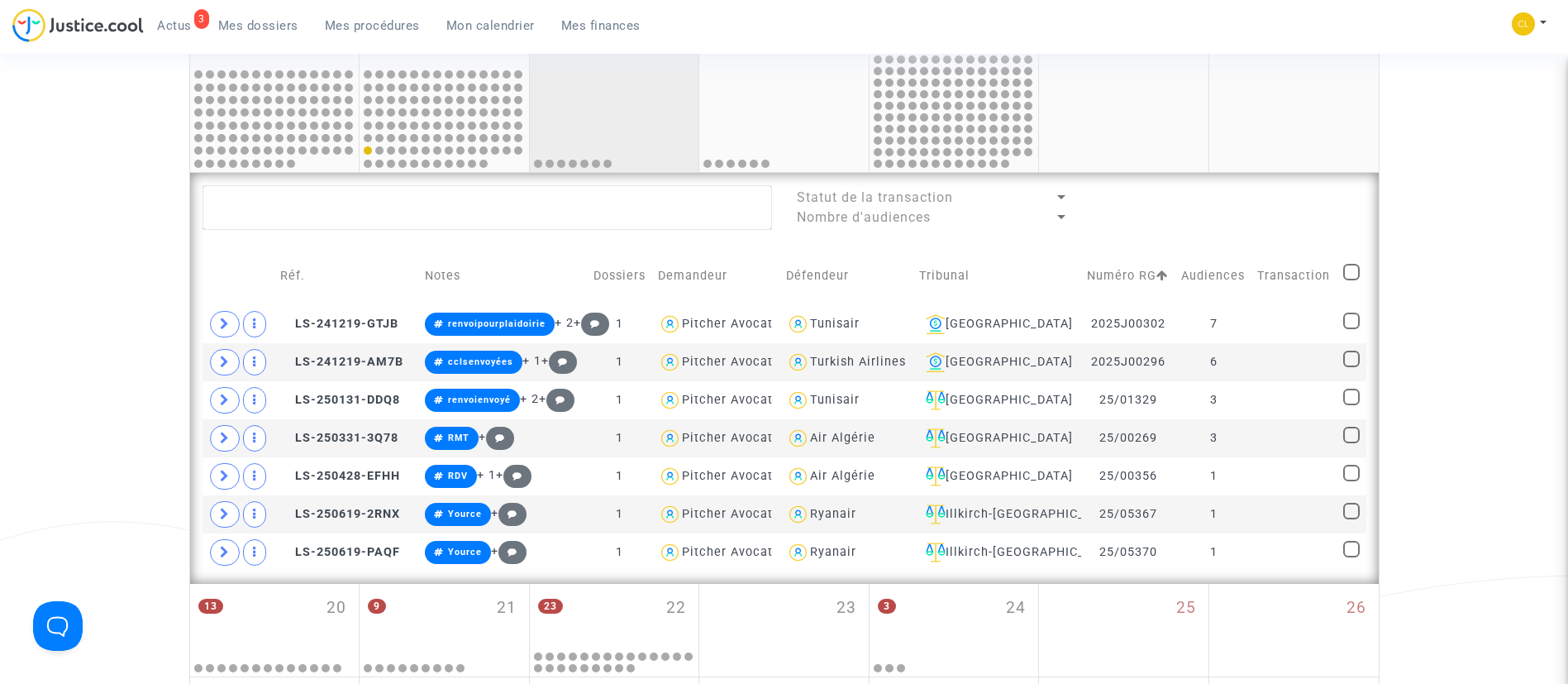
scroll to position [868, 0]
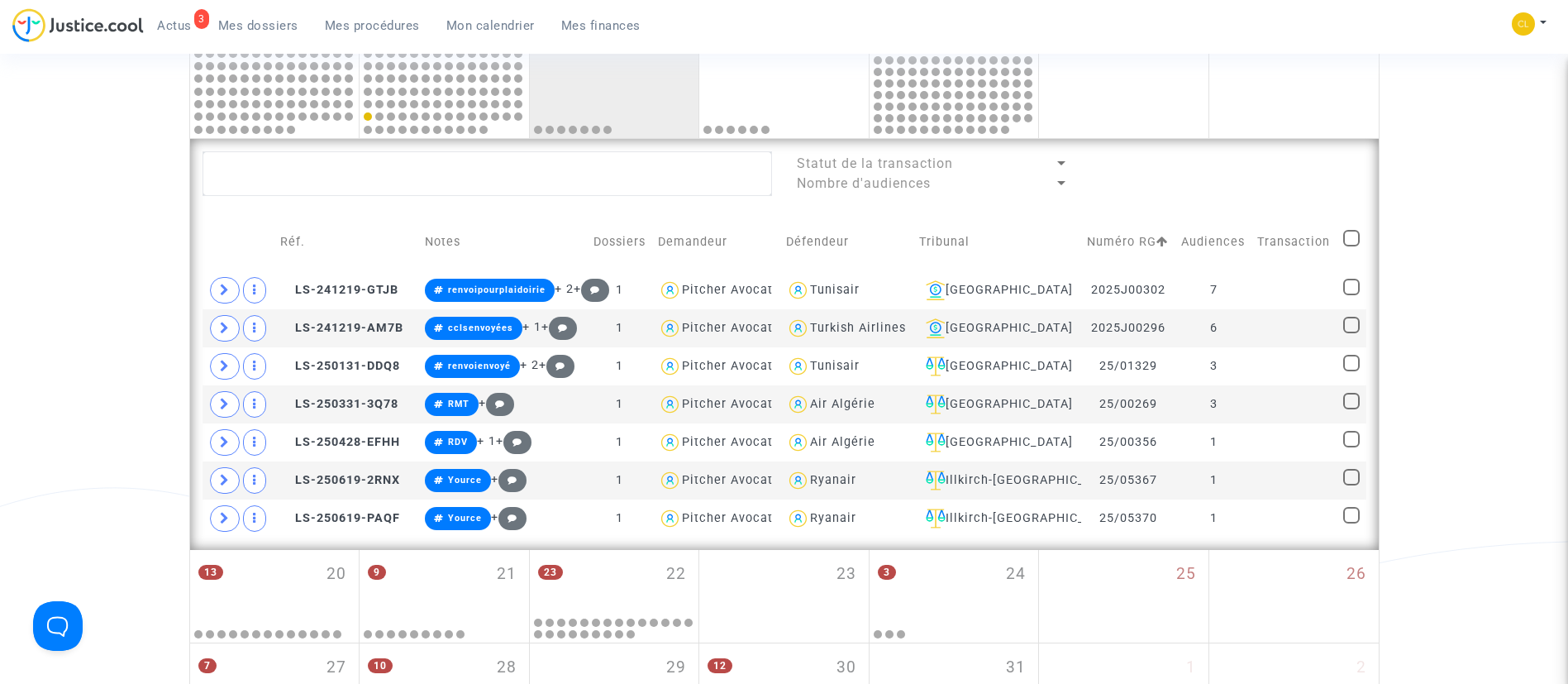
click at [265, 35] on link "Mes dossiers" at bounding box center [259, 25] width 106 height 25
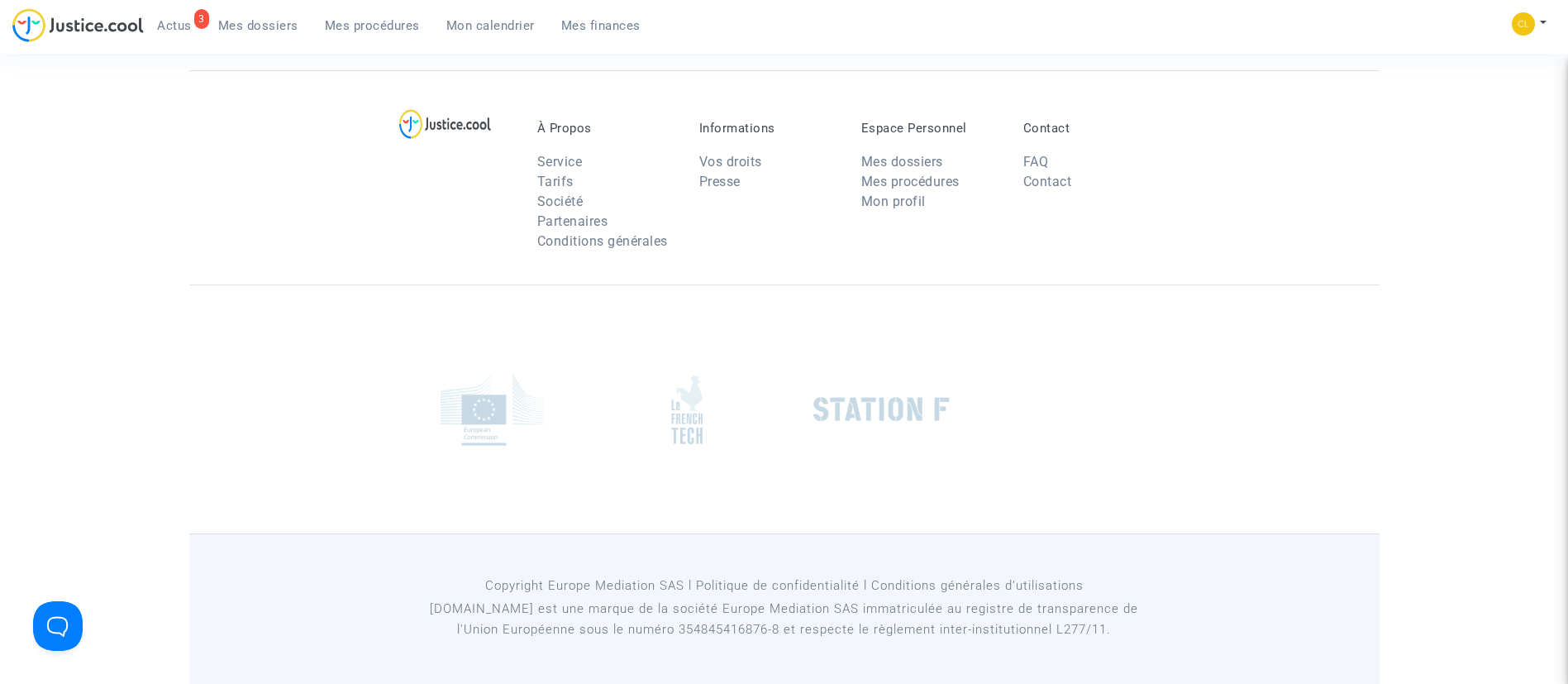
scroll to position [868, 0]
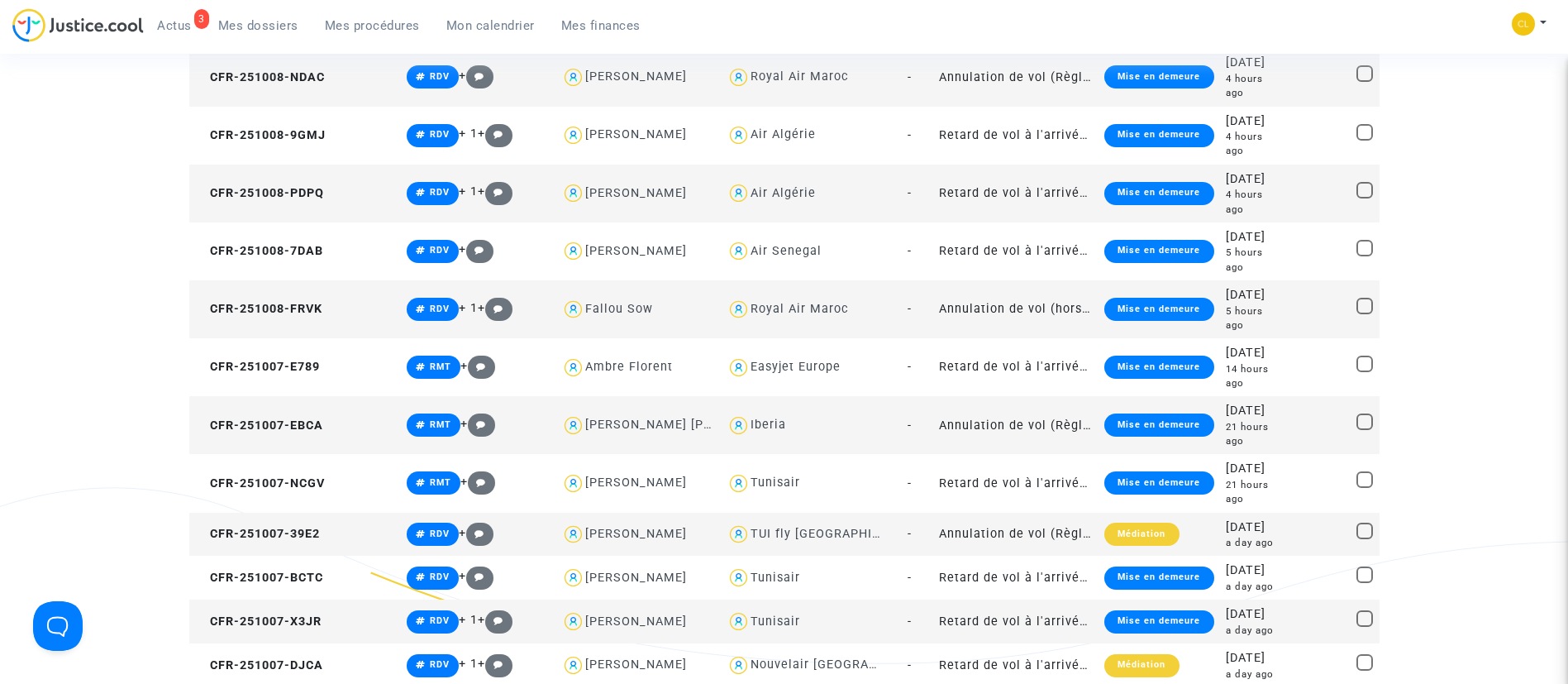
click at [265, 35] on link "Mes dossiers" at bounding box center [259, 25] width 106 height 25
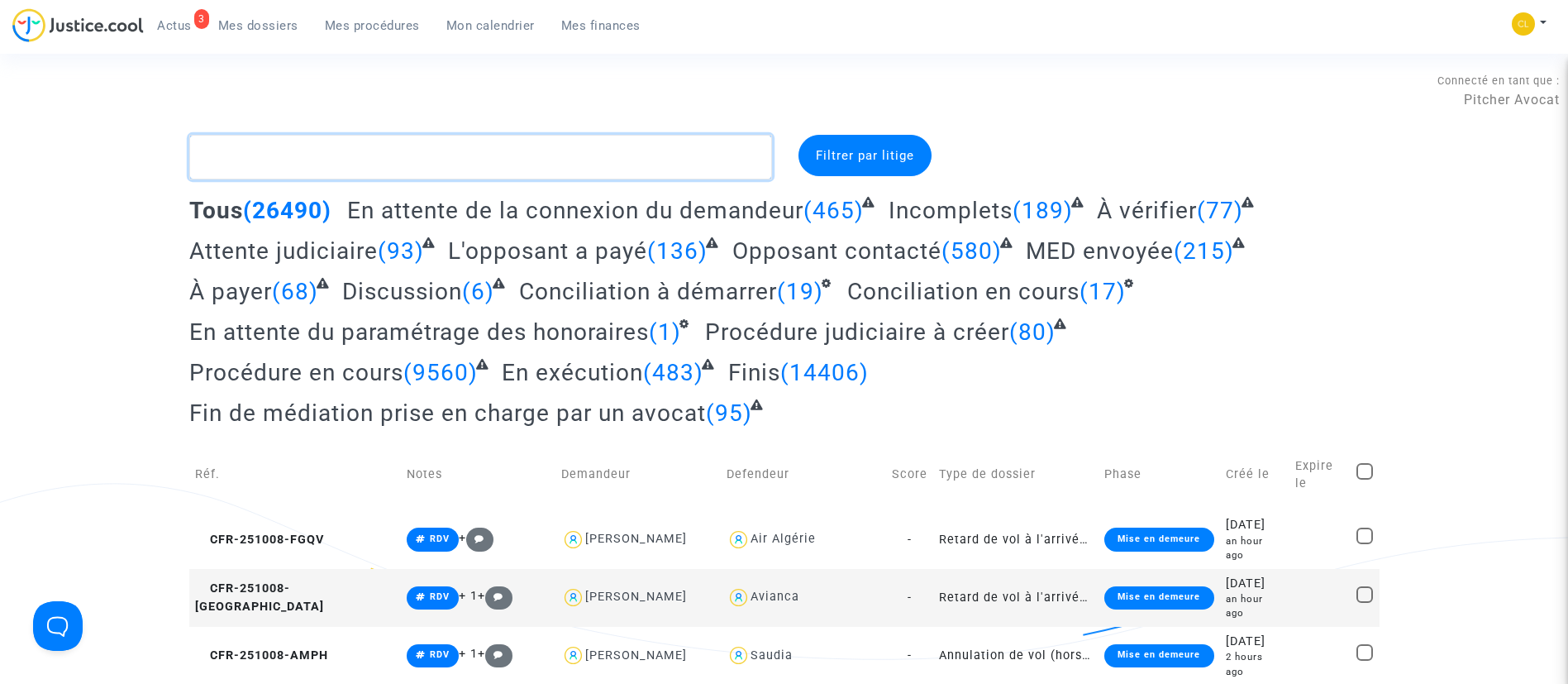
click at [382, 152] on textarea at bounding box center [480, 157] width 583 height 45
paste textarea "CFR-210109-QNYU"
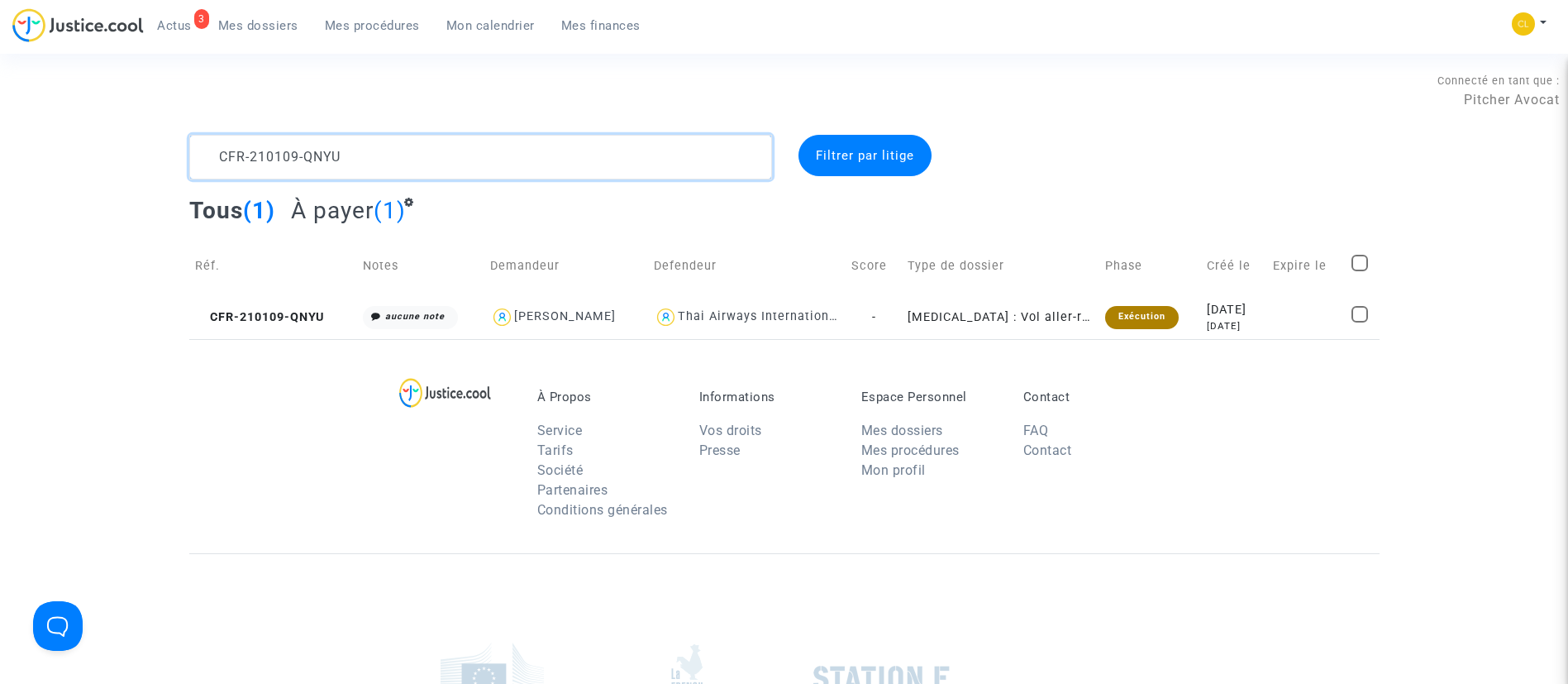
type textarea "CFR-210109-QNYU"
click at [1229, 308] on div "2021-01-09" at bounding box center [1234, 310] width 55 height 18
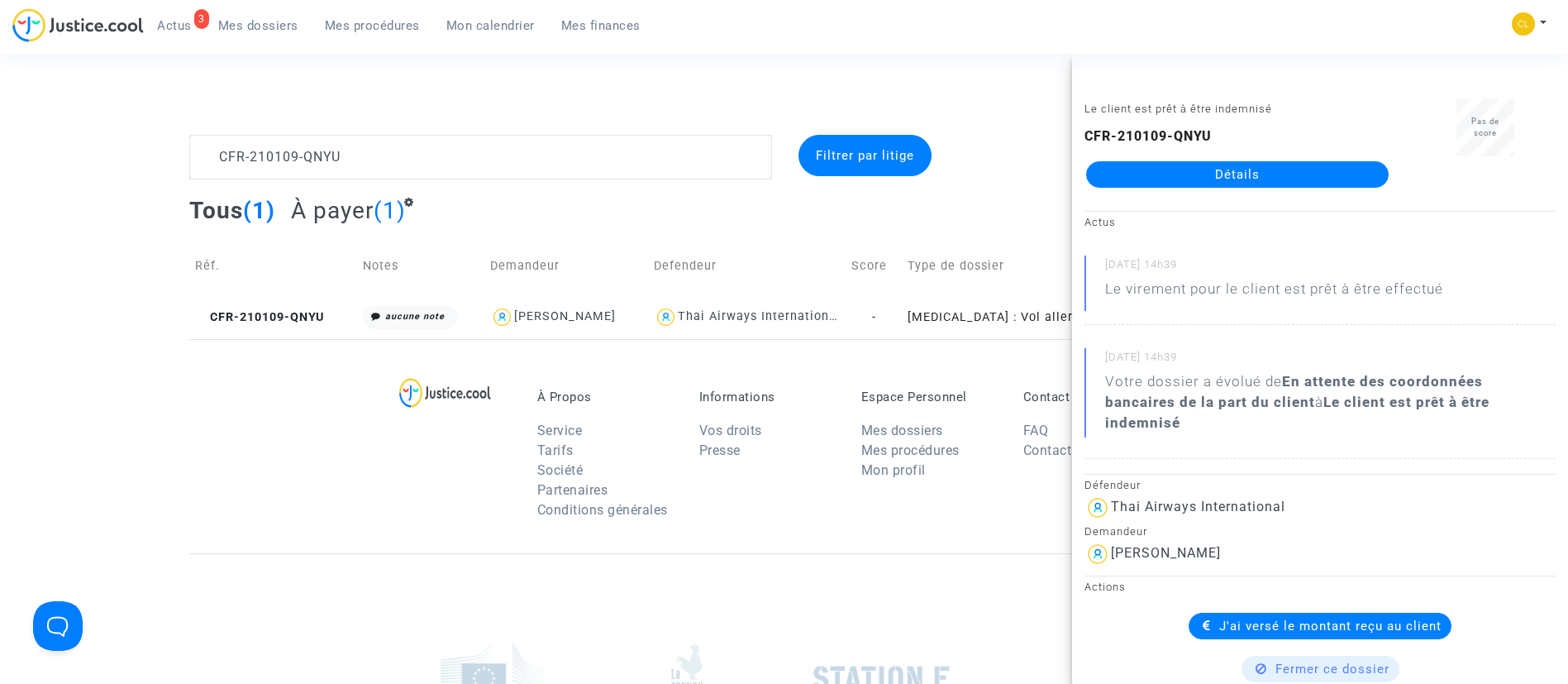
click at [1261, 166] on link "Détails" at bounding box center [1238, 174] width 303 height 27
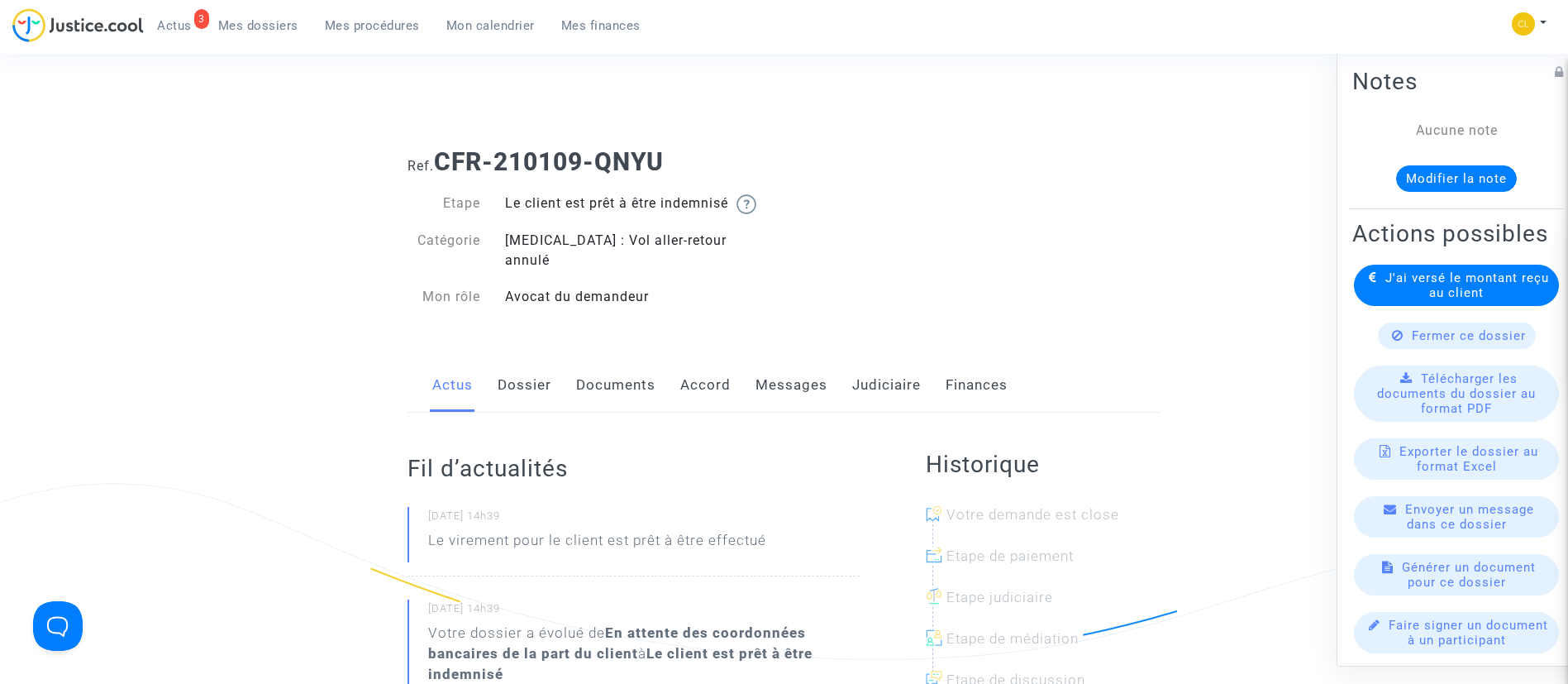
click at [675, 367] on div "Actus Dossier Documents Accord Messages Judiciaire Finances" at bounding box center [783, 385] width 753 height 55
click at [890, 366] on link "Judiciaire" at bounding box center [886, 385] width 69 height 55
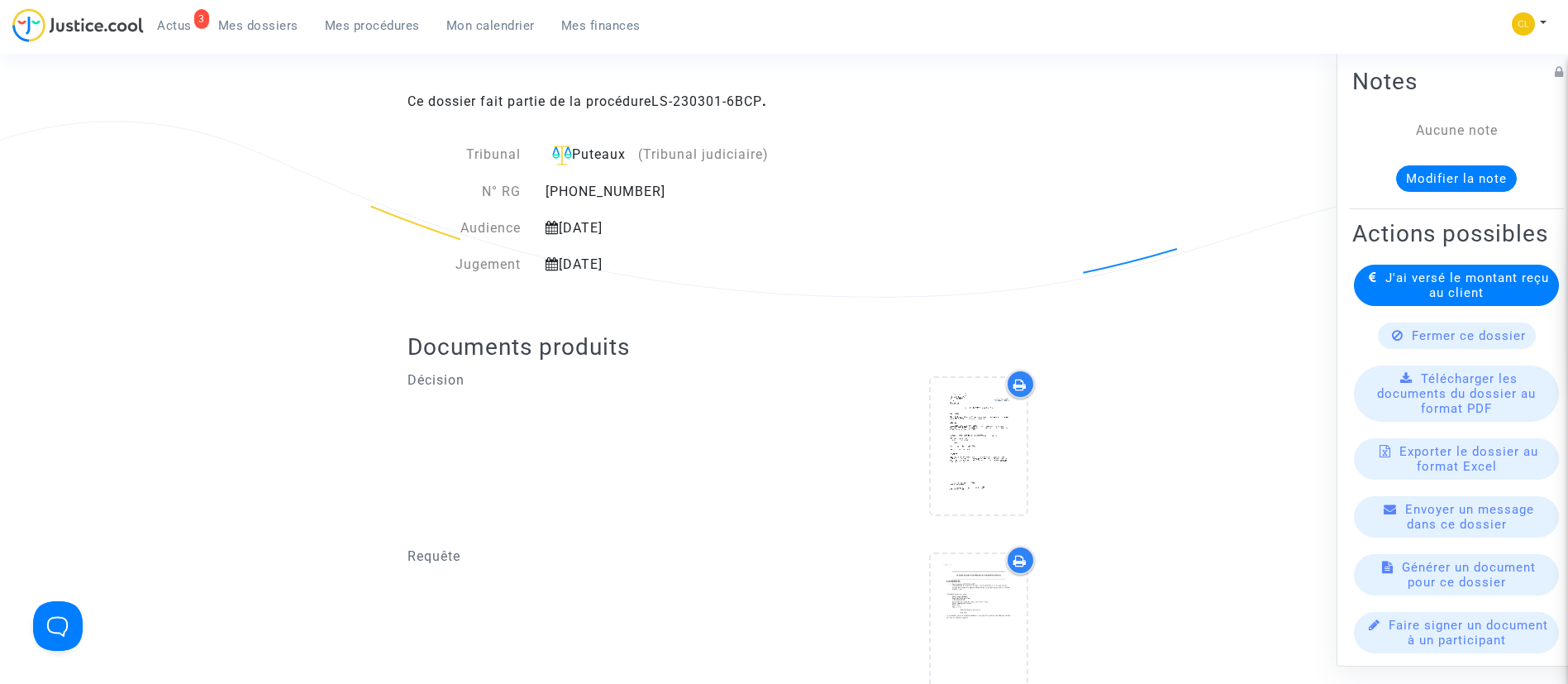
scroll to position [496, 0]
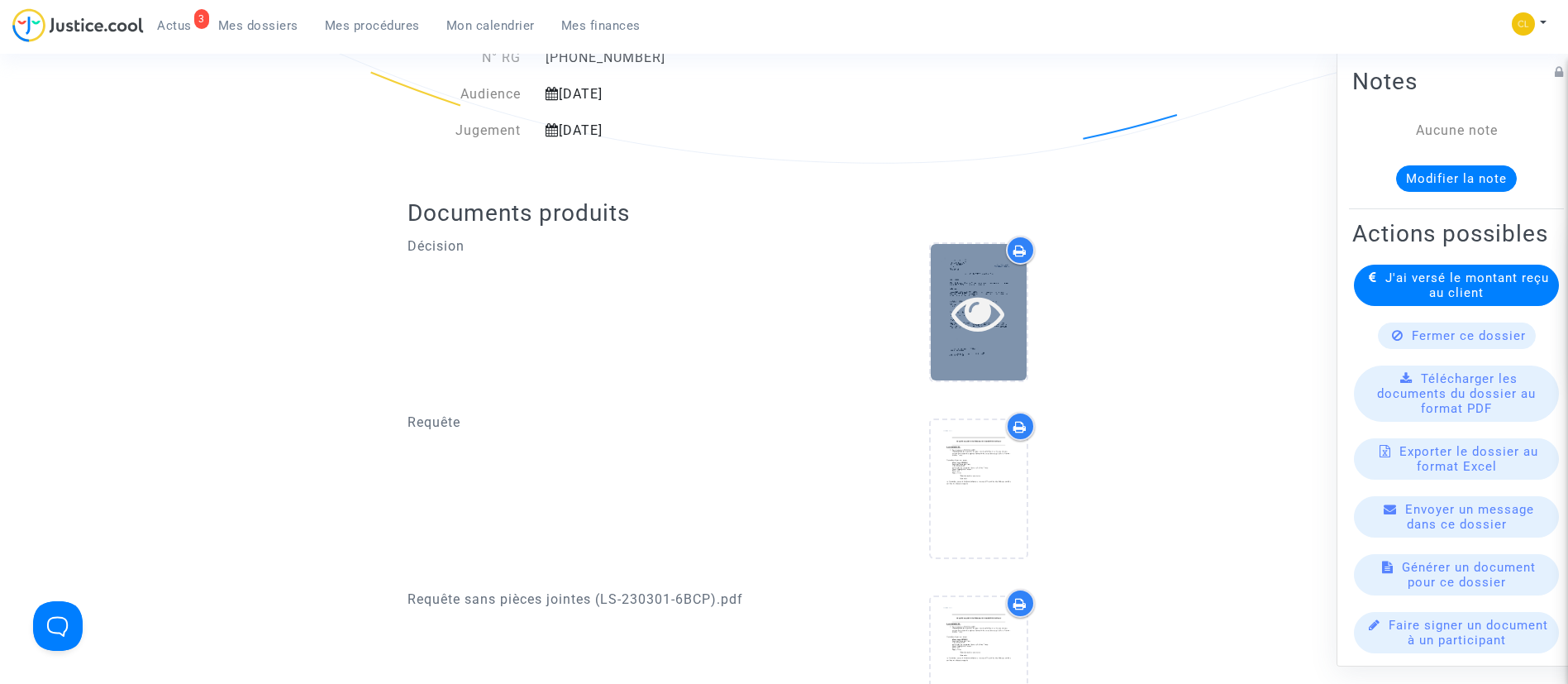
click at [1016, 305] on div at bounding box center [978, 313] width 96 height 53
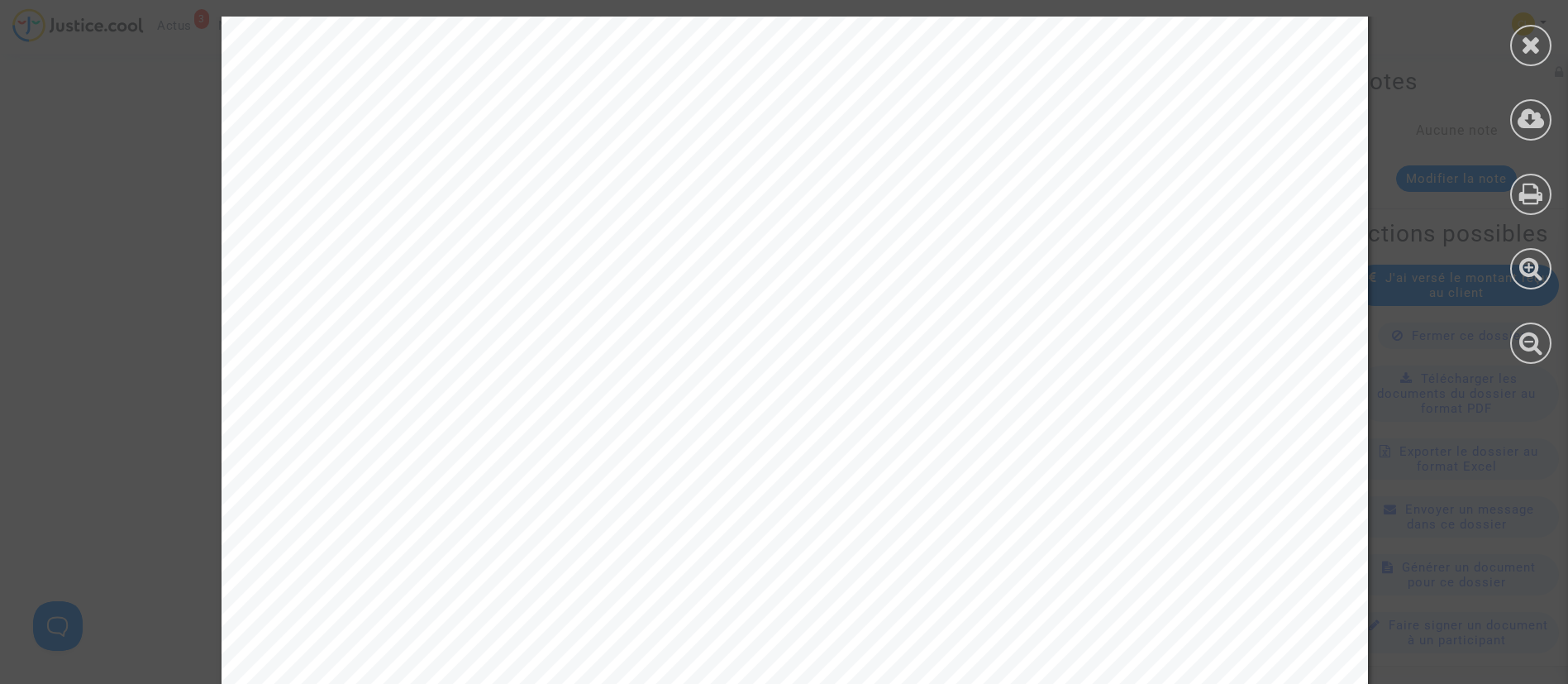
scroll to position [5320, 0]
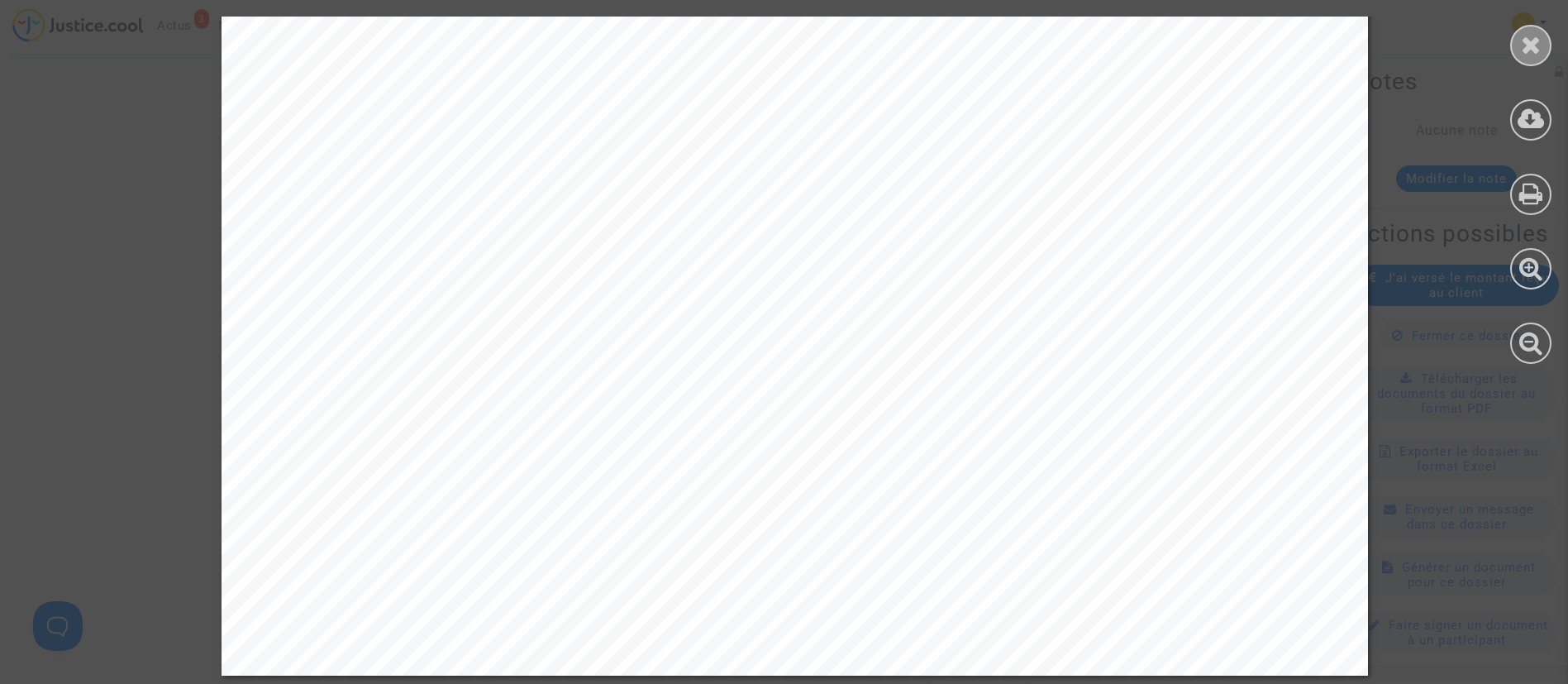
click at [1531, 39] on icon at bounding box center [1531, 44] width 21 height 25
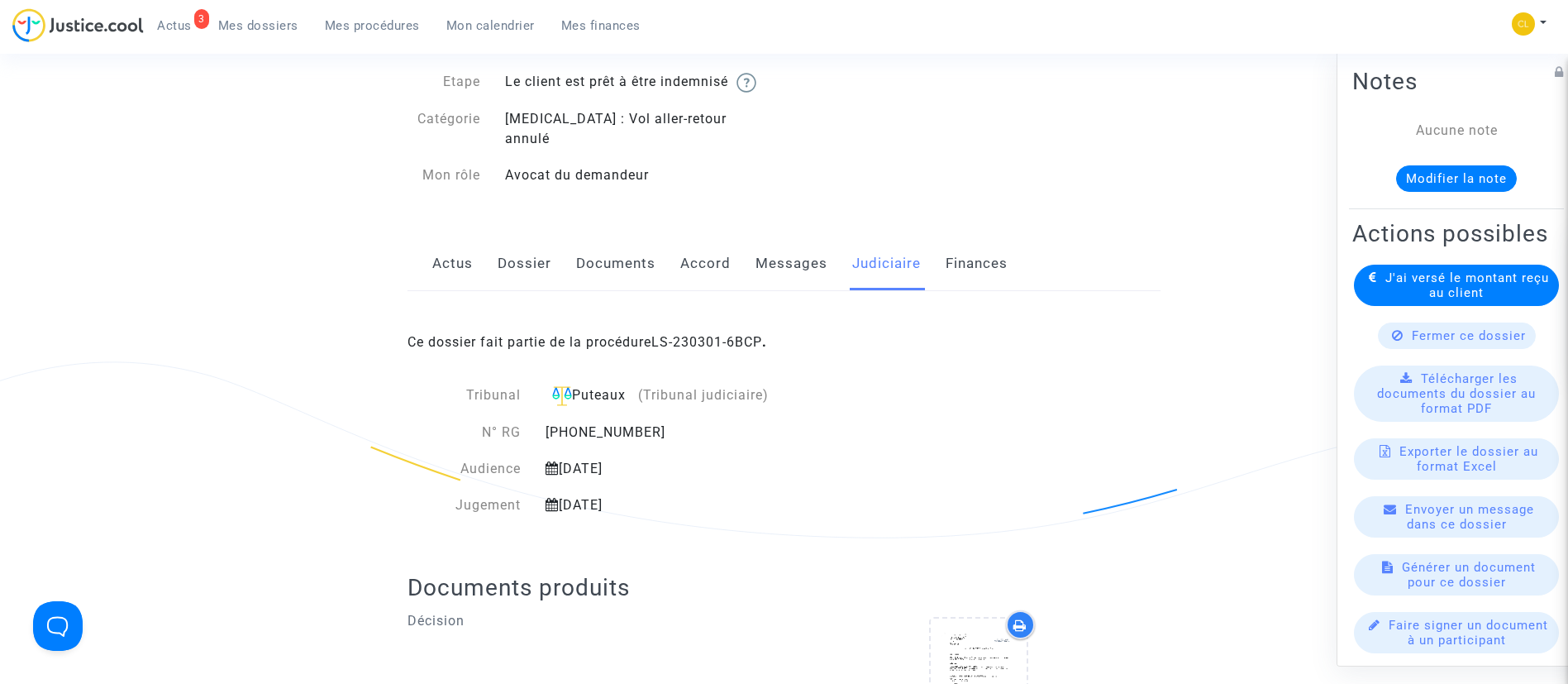
scroll to position [0, 0]
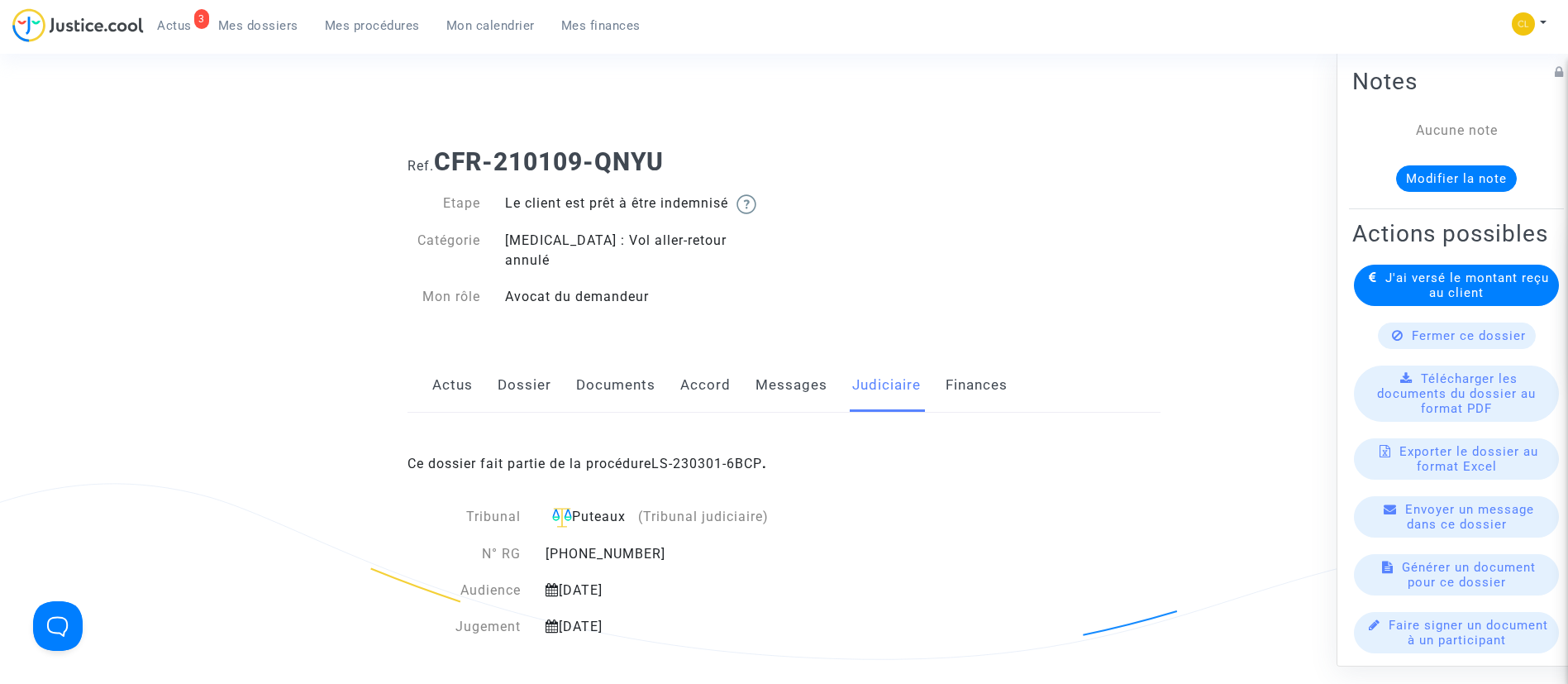
click at [374, 16] on link "Mes procédures" at bounding box center [372, 25] width 122 height 25
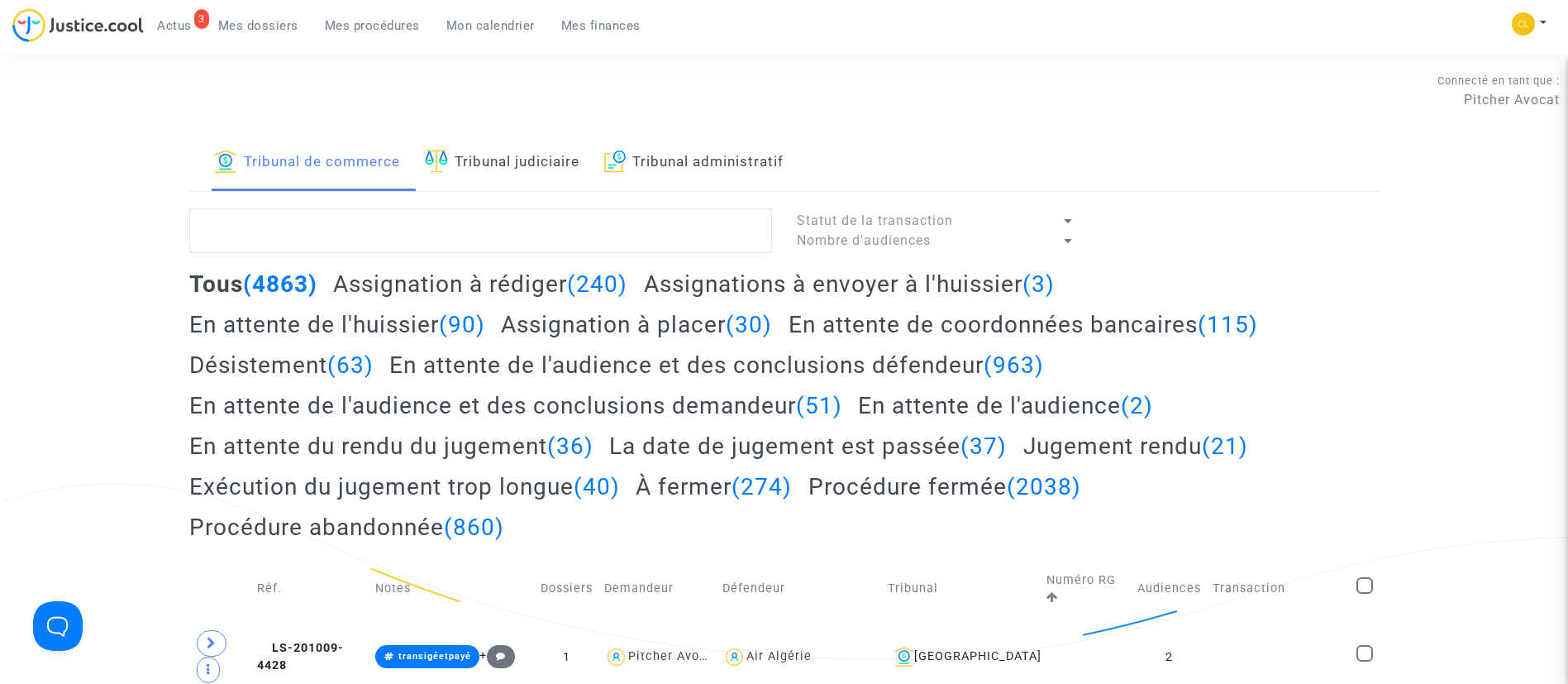
click at [508, 174] on link "Tribunal judiciaire" at bounding box center [502, 162] width 155 height 56
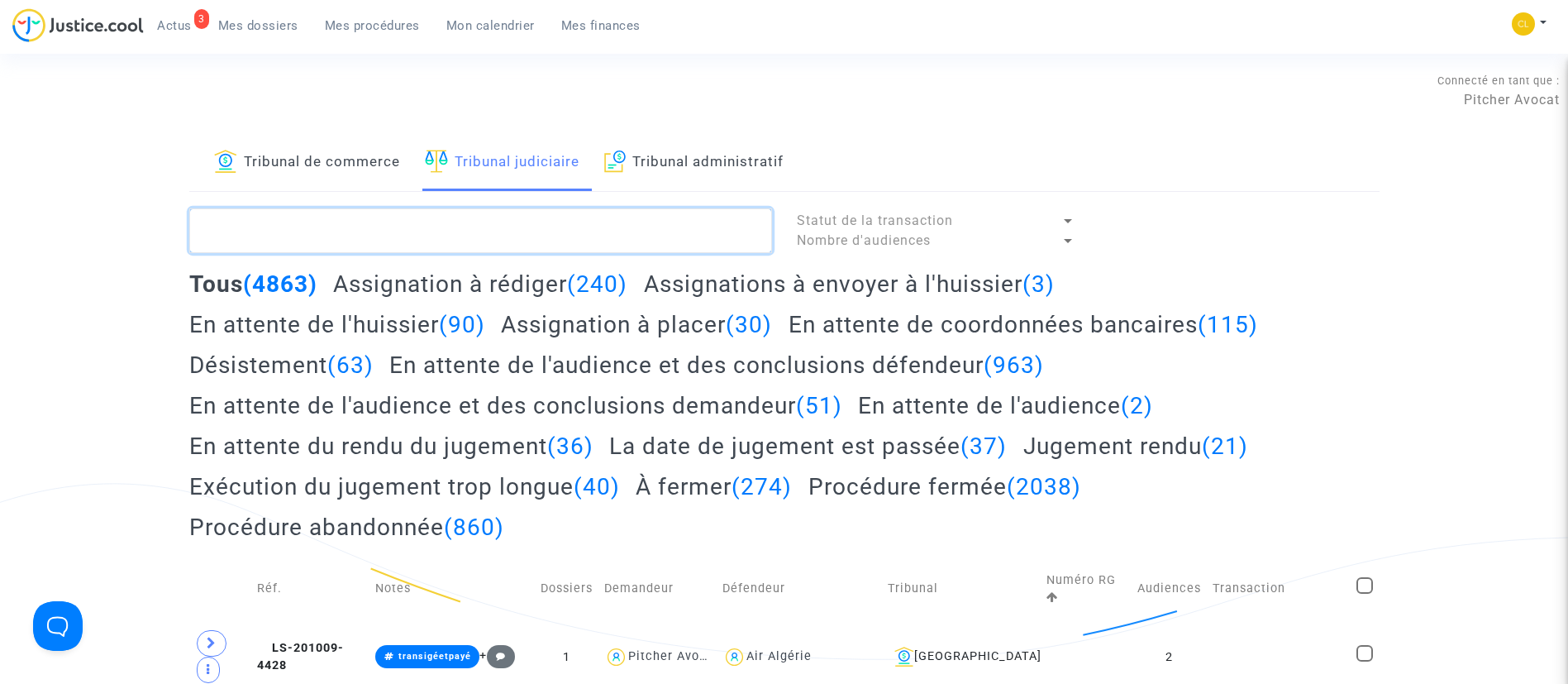
click at [516, 249] on textarea at bounding box center [480, 230] width 583 height 45
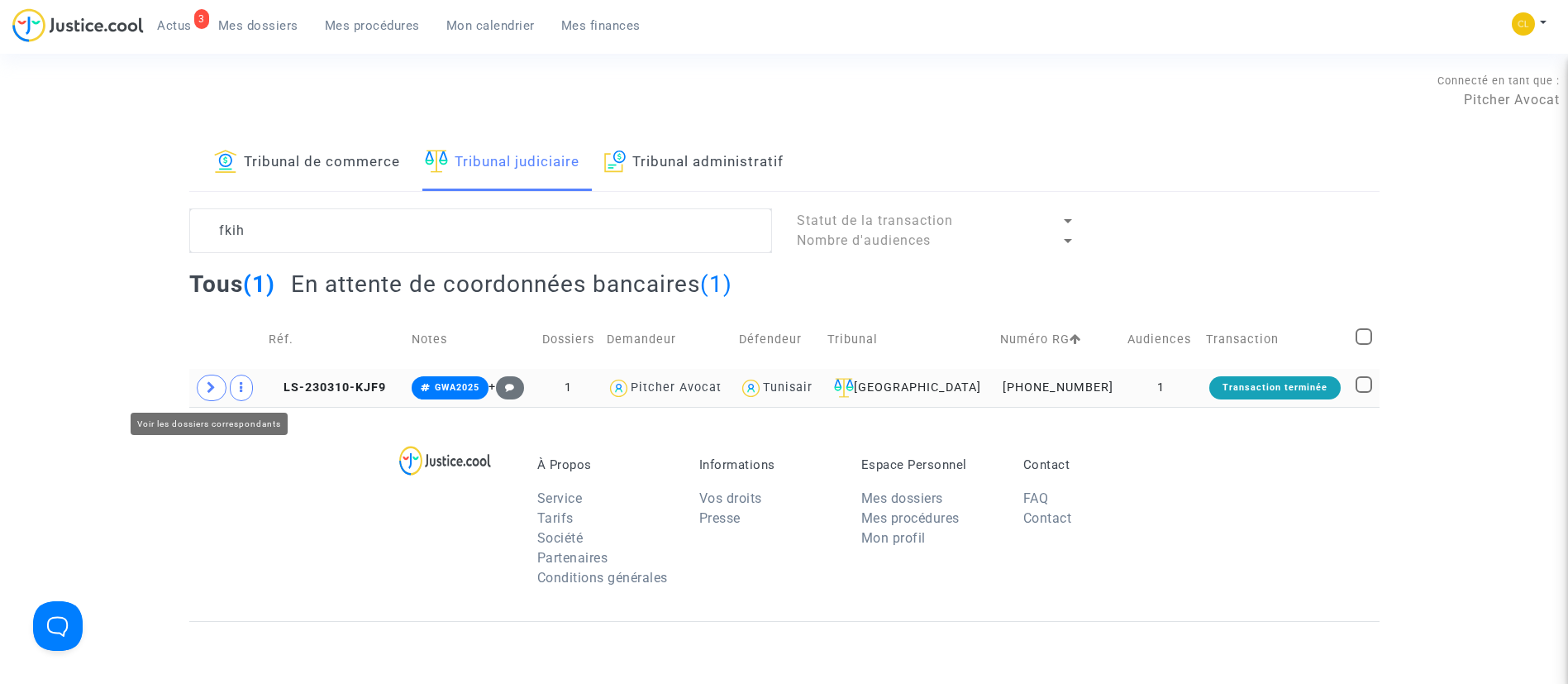
click at [206, 391] on icon at bounding box center [211, 388] width 10 height 13
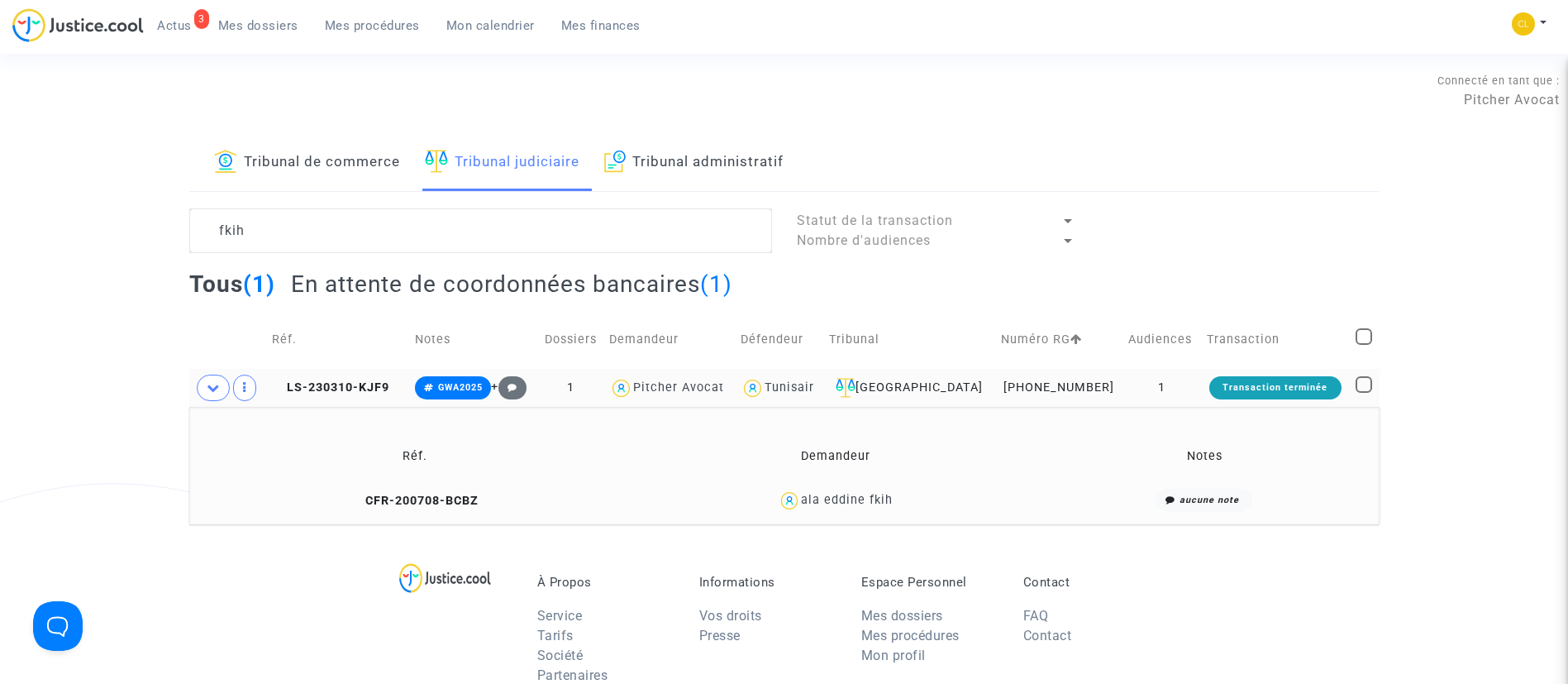
click at [853, 505] on div "ala eddine fkih" at bounding box center [847, 499] width 92 height 14
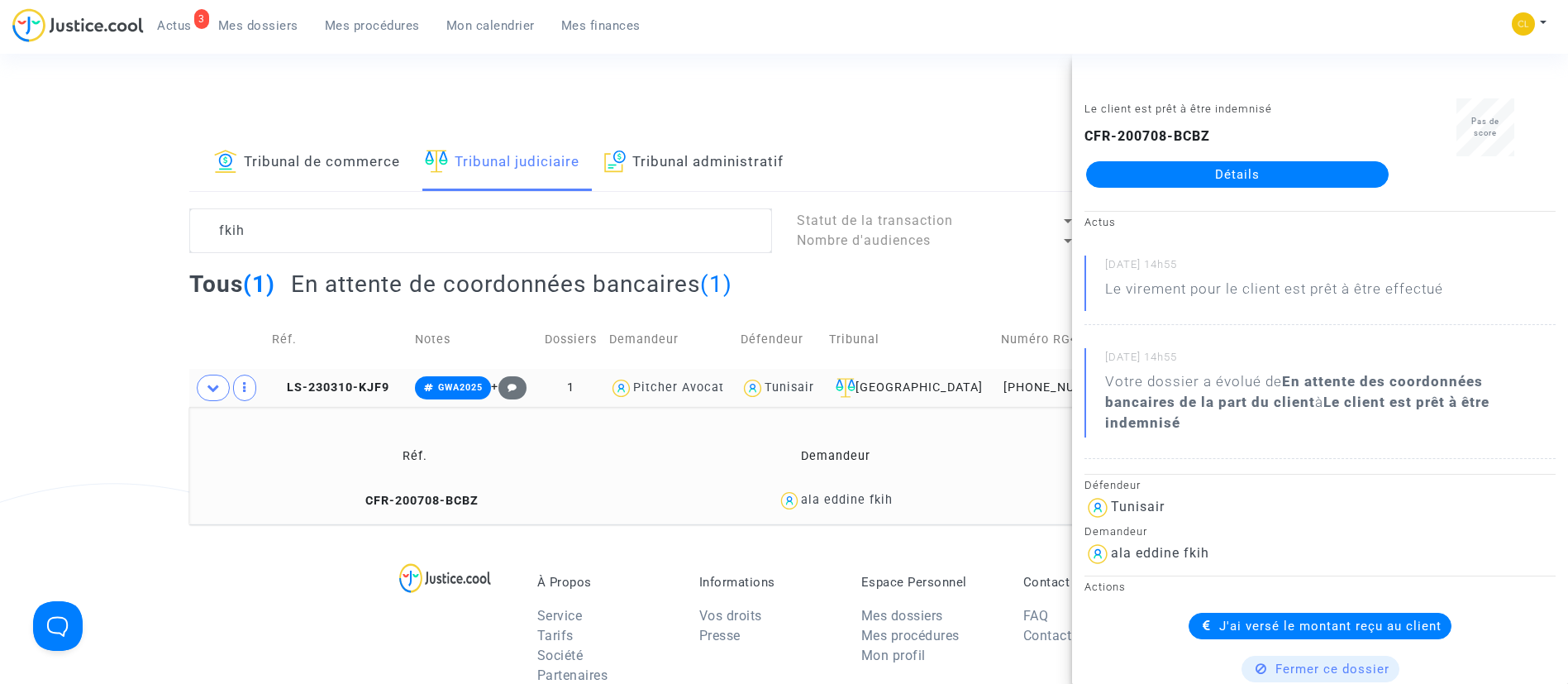
click at [927, 317] on td "Tribunal" at bounding box center [910, 339] width 172 height 59
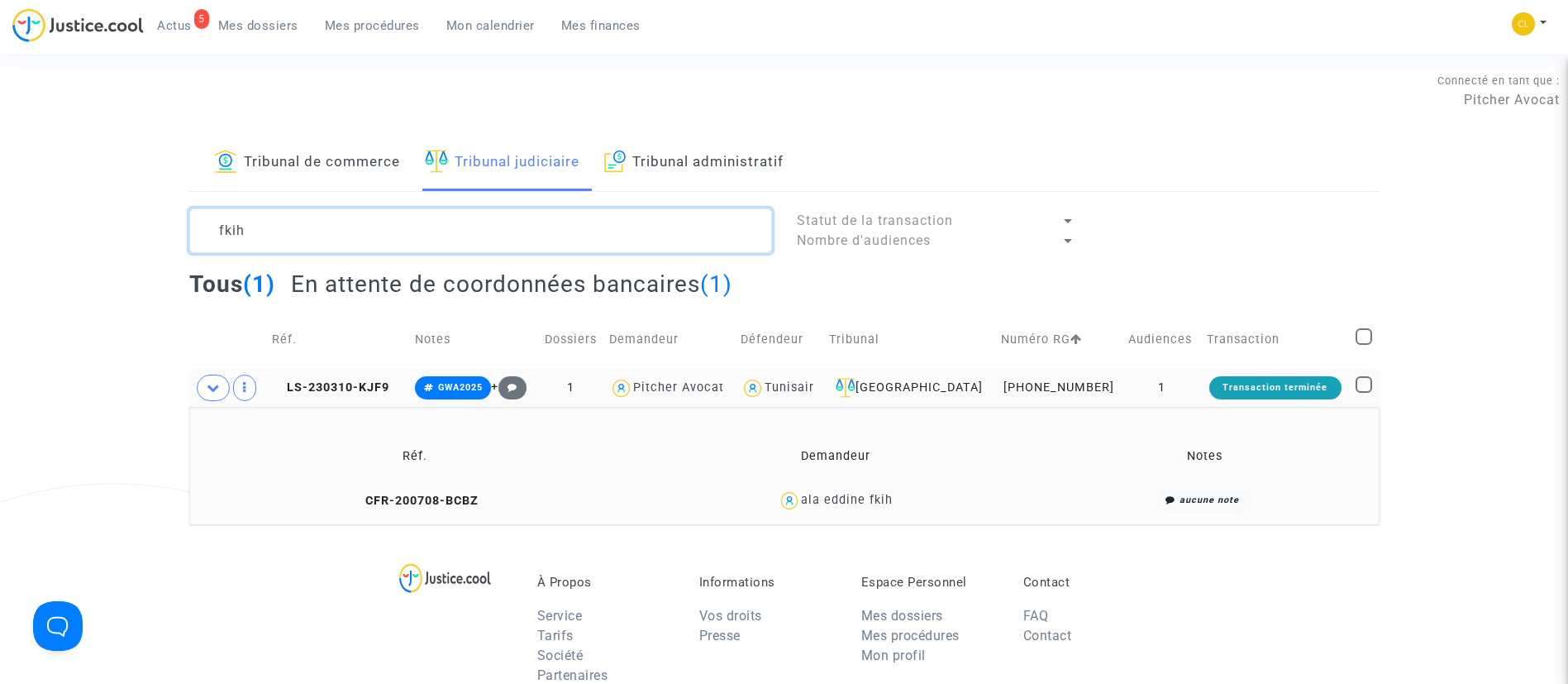
click at [432, 217] on textarea at bounding box center [480, 230] width 583 height 45
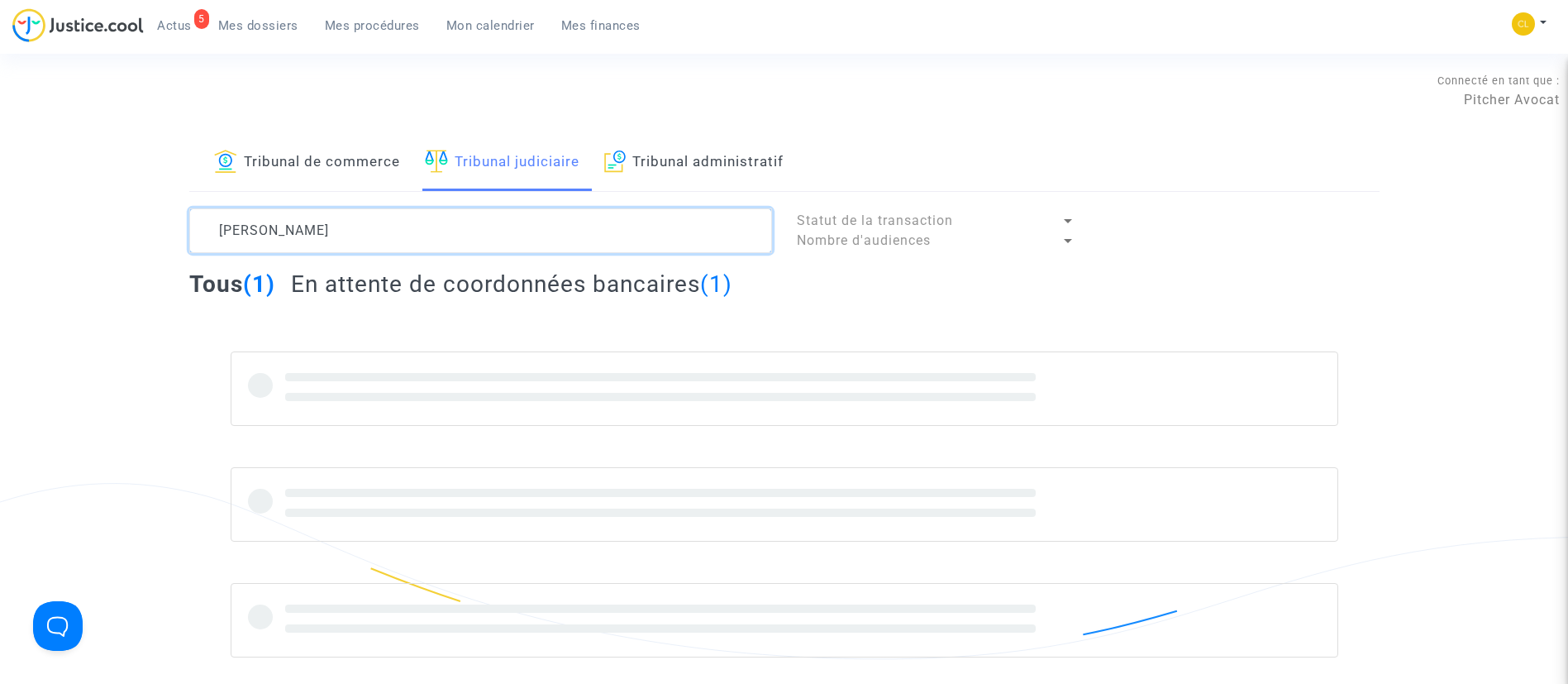
type textarea "ISMAIL"
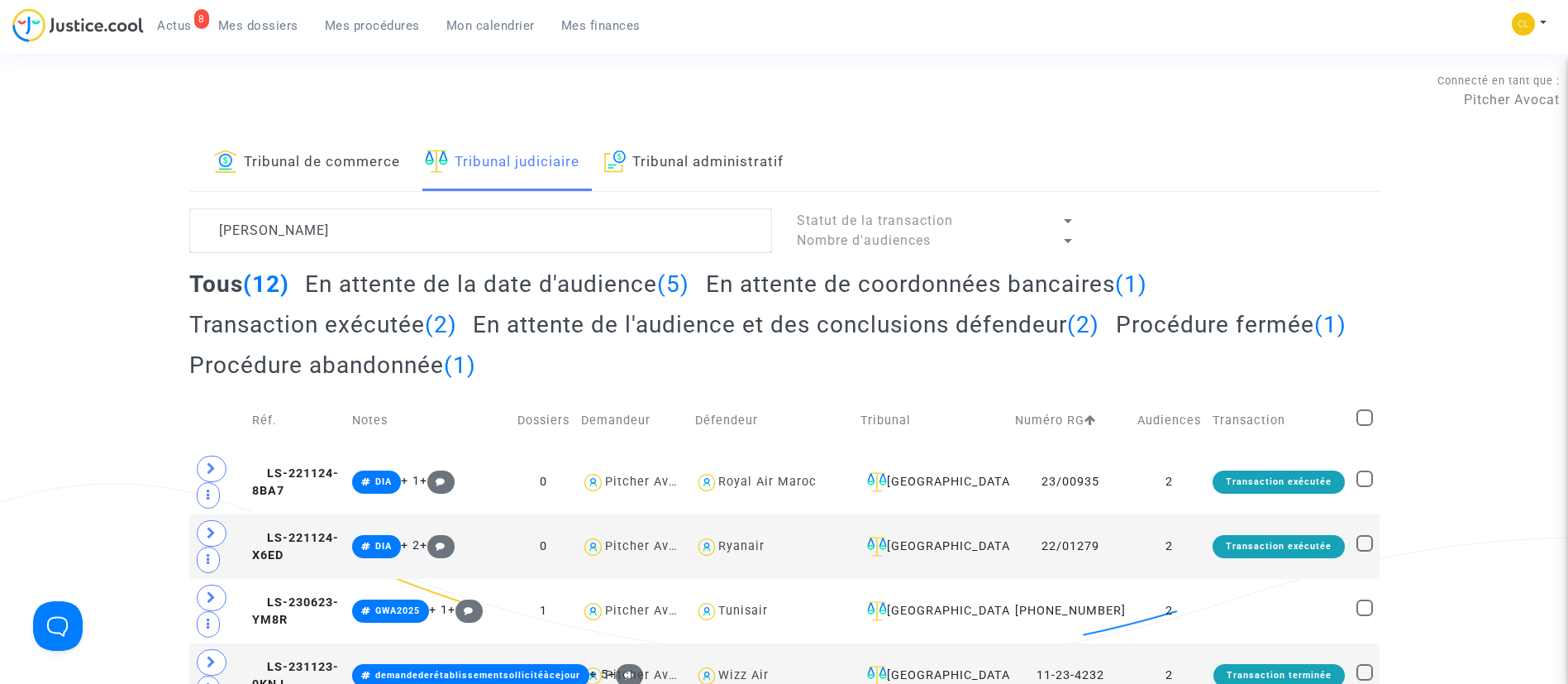
click at [286, 30] on span "Mes dossiers" at bounding box center [258, 26] width 80 height 15
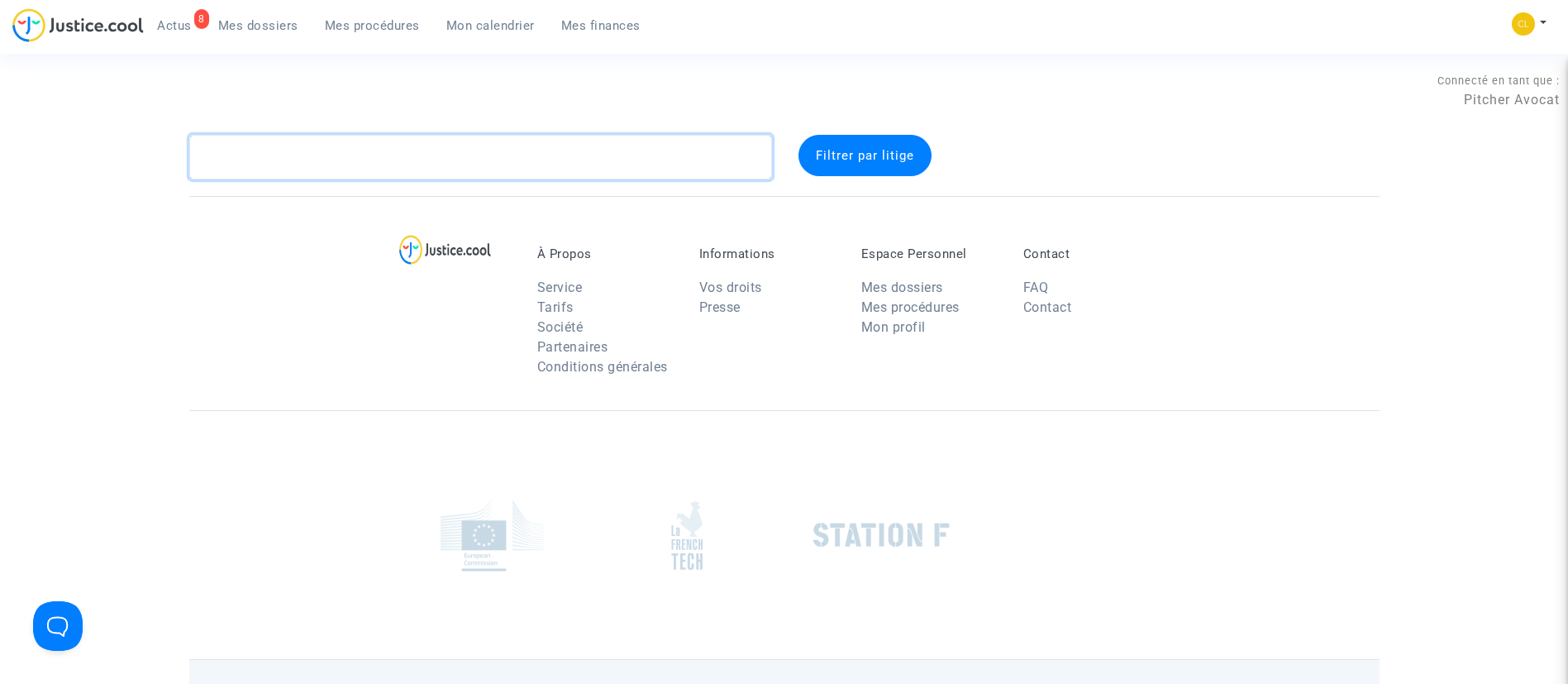
click at [357, 148] on textarea at bounding box center [480, 157] width 583 height 45
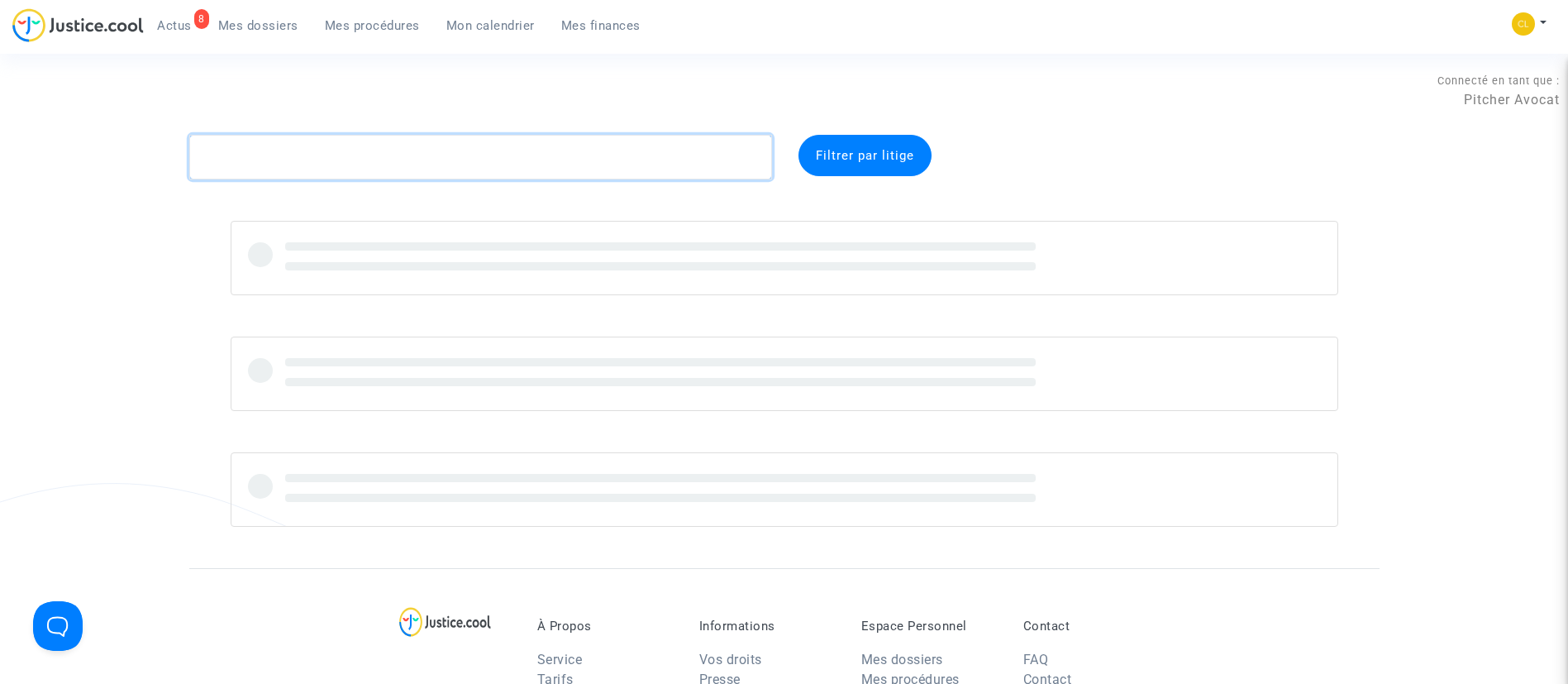
paste textarea "CFR-240912-K79R"
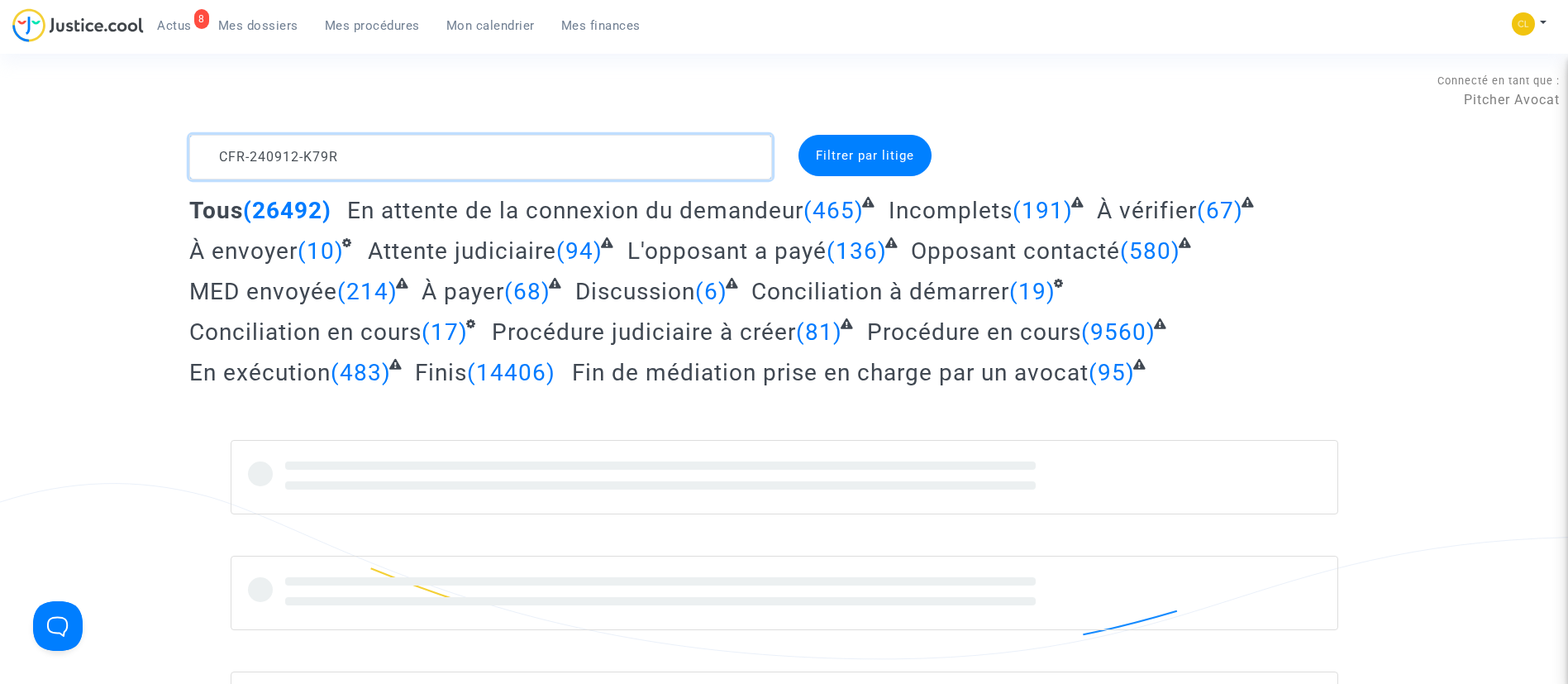
type textarea "CFR-240912-K79R"
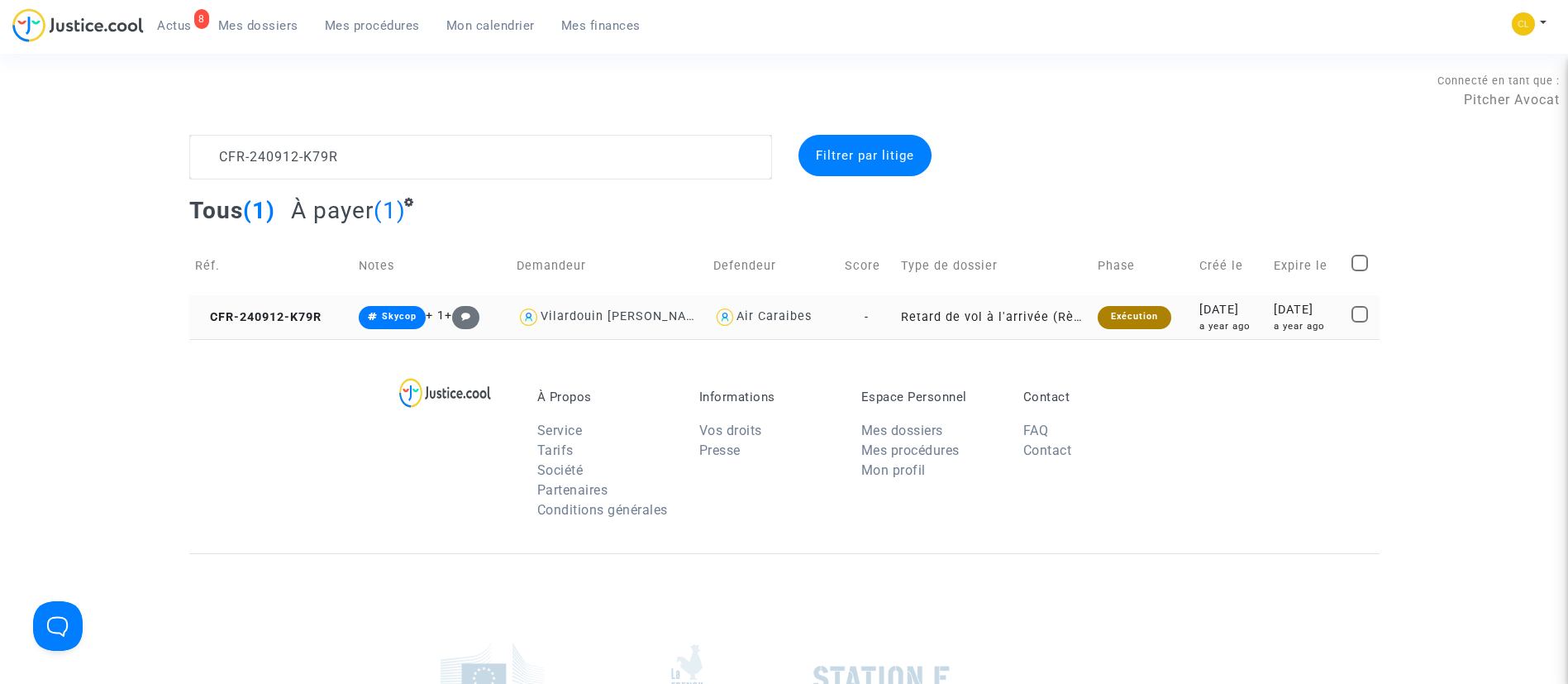
click at [1213, 308] on div "2024-09-12" at bounding box center [1231, 310] width 63 height 18
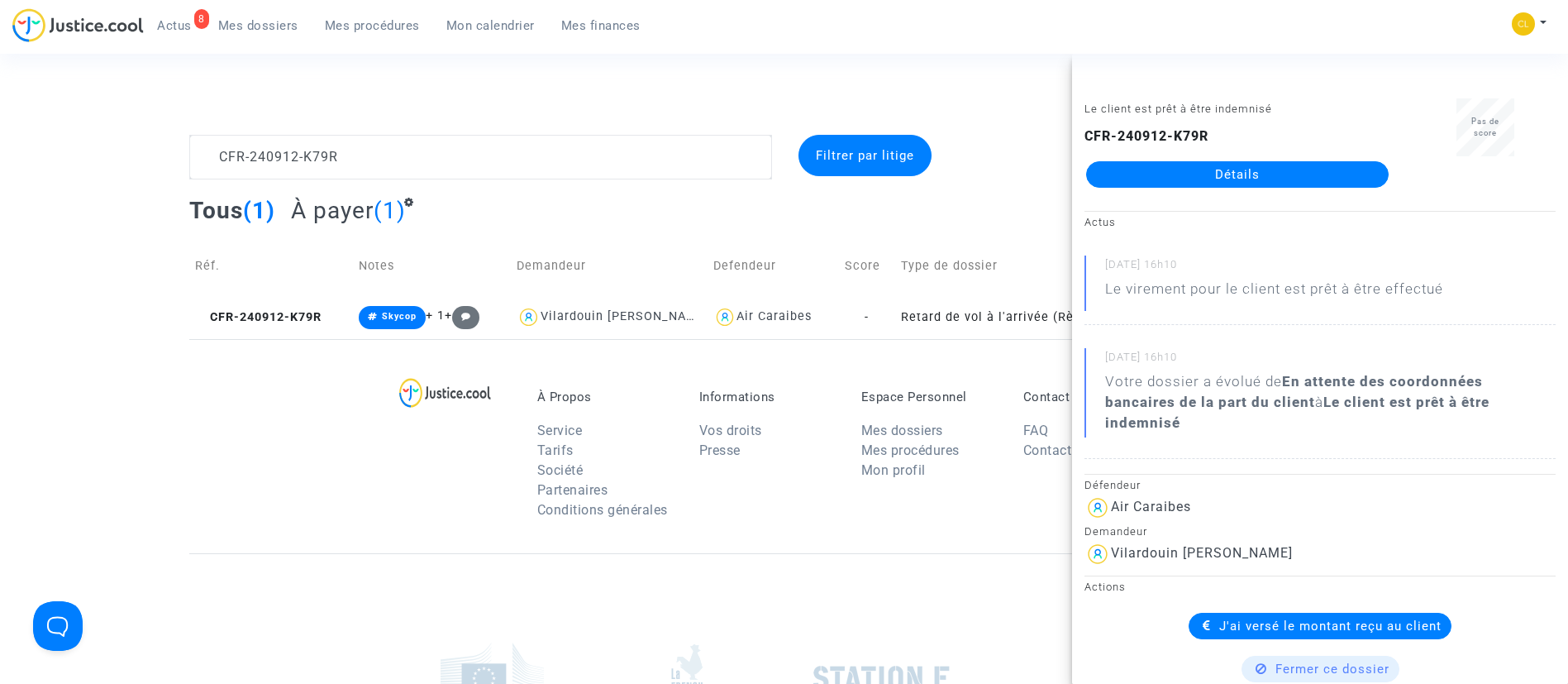
click at [1245, 178] on link "Détails" at bounding box center [1238, 174] width 303 height 27
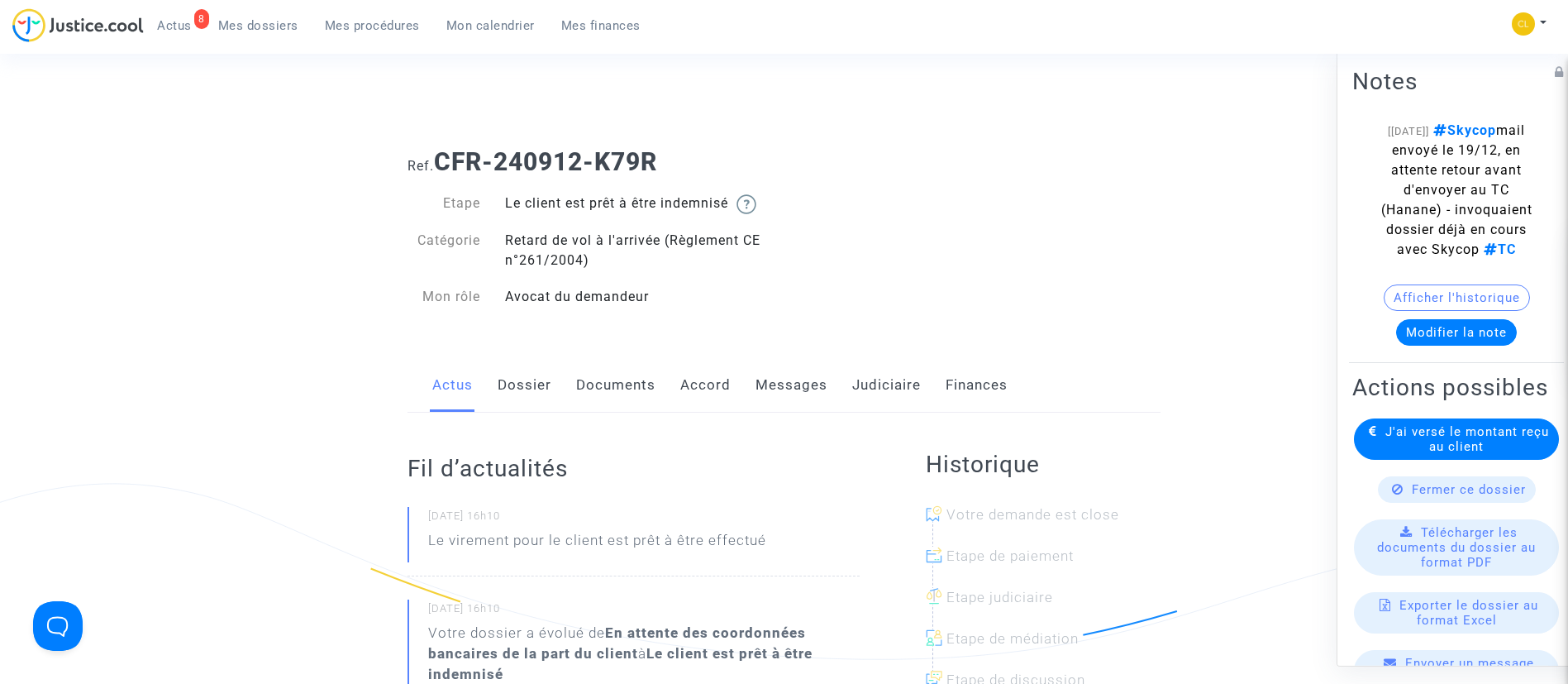
scroll to position [124, 0]
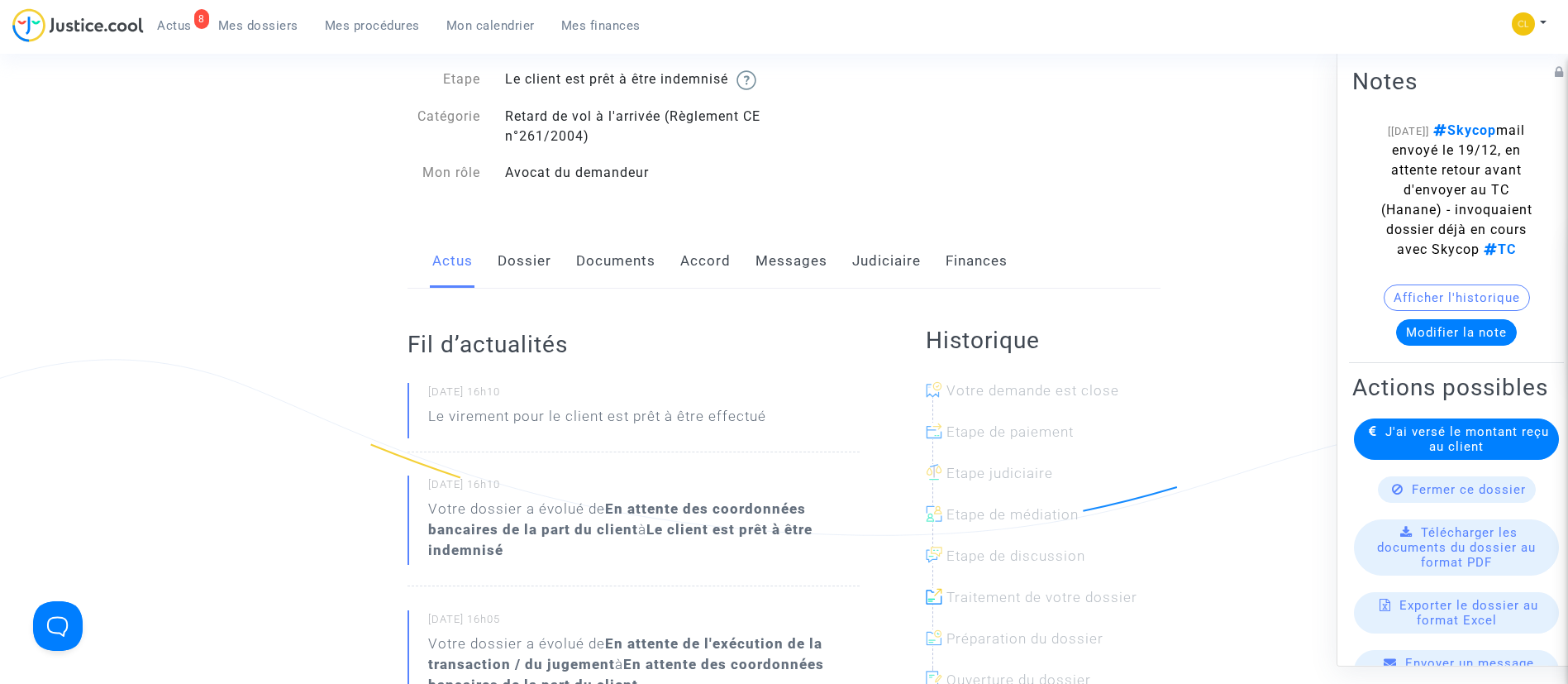
click at [828, 279] on div "Actus Dossier Documents Accord Messages Judiciaire Finances" at bounding box center [783, 261] width 753 height 55
click at [693, 261] on link "Accord" at bounding box center [705, 261] width 50 height 55
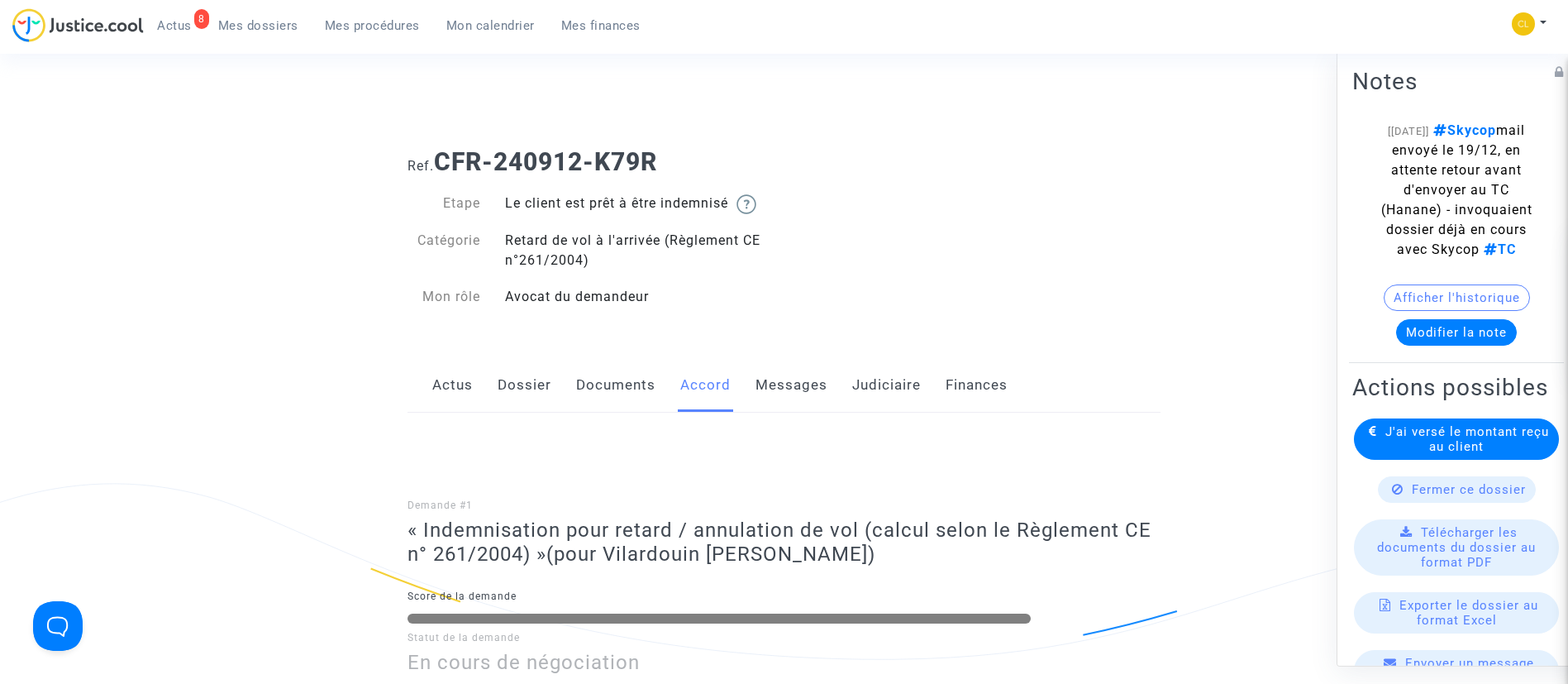
click at [840, 381] on div "Actus Dossier Documents Accord Messages Judiciaire Finances" at bounding box center [783, 385] width 753 height 55
click at [852, 381] on link "Judiciaire" at bounding box center [886, 385] width 69 height 55
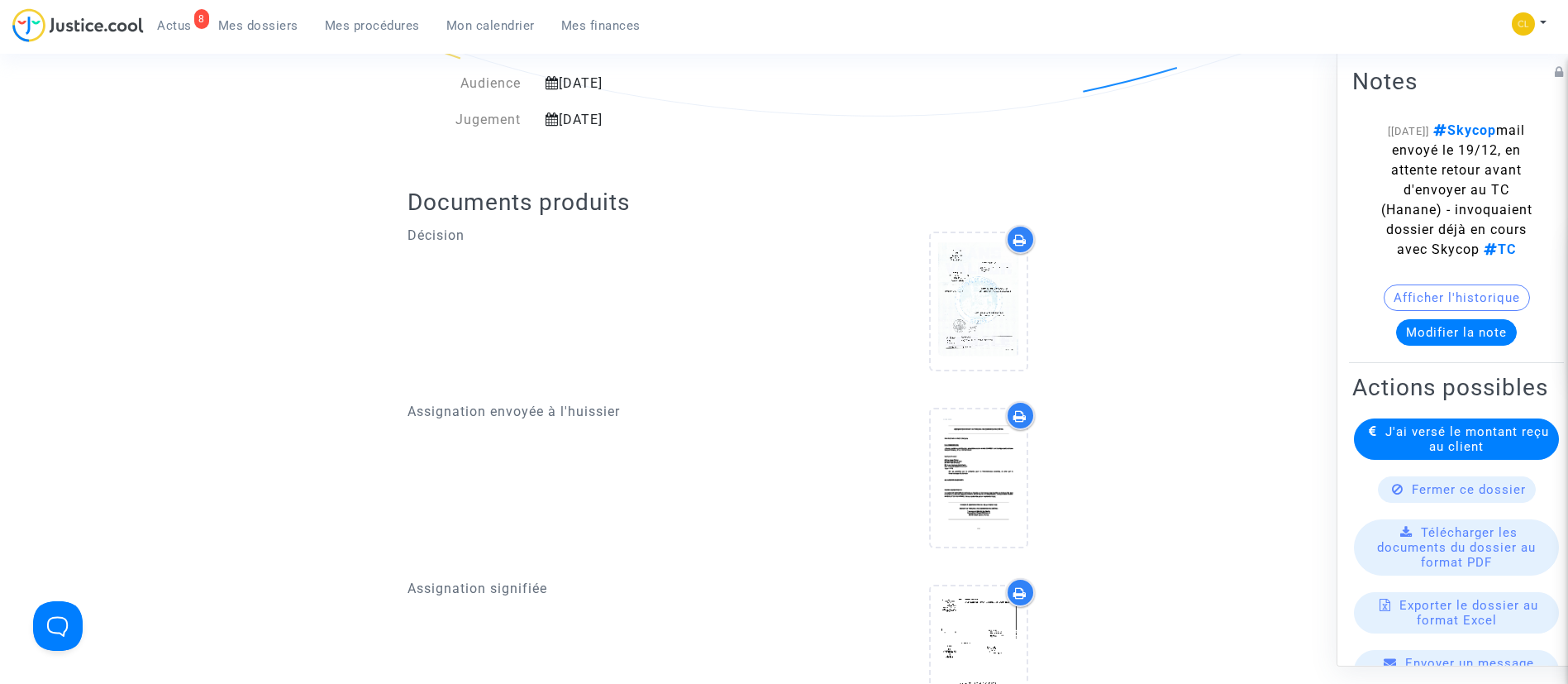
scroll to position [744, 0]
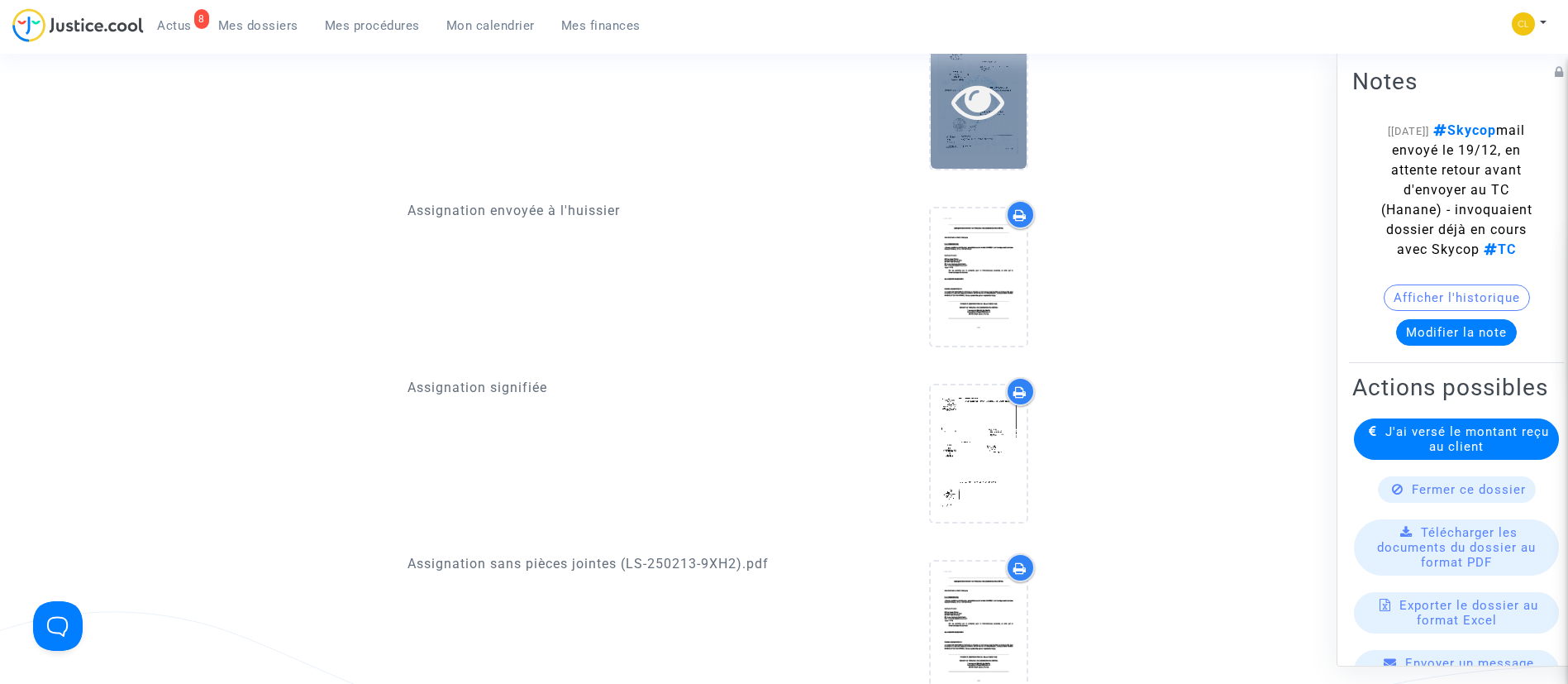
click at [956, 83] on icon at bounding box center [978, 101] width 54 height 53
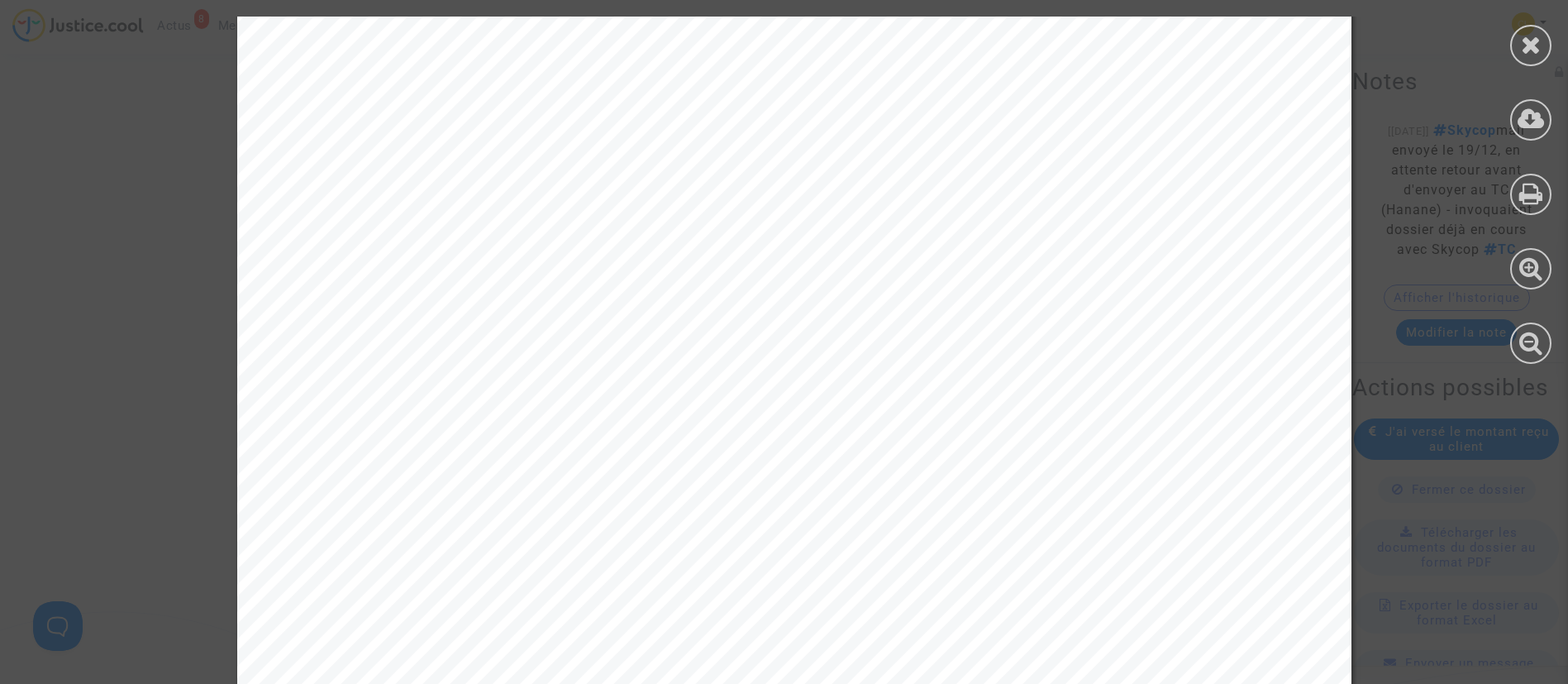
scroll to position [8359, 0]
click at [1527, 43] on icon at bounding box center [1531, 44] width 21 height 25
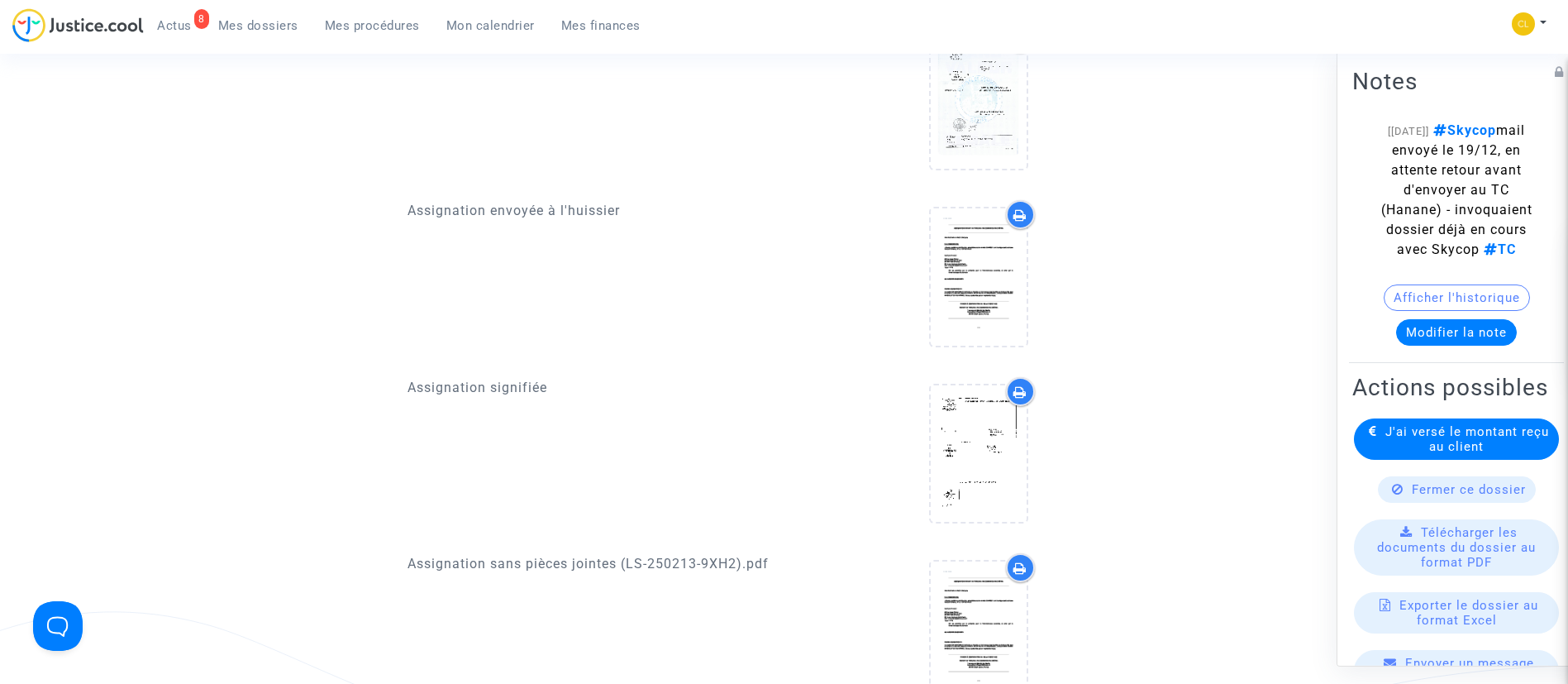
scroll to position [0, 0]
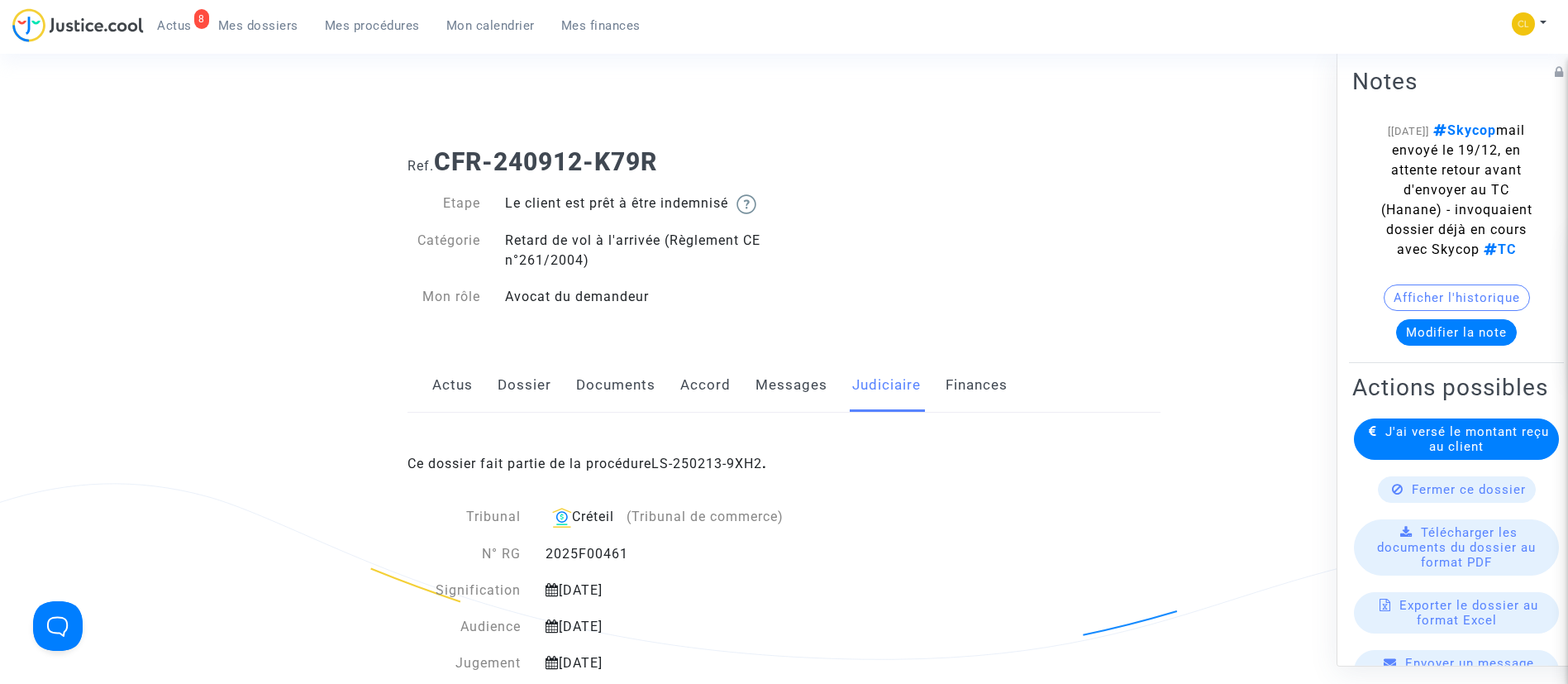
click at [246, 24] on span "Mes dossiers" at bounding box center [258, 26] width 80 height 15
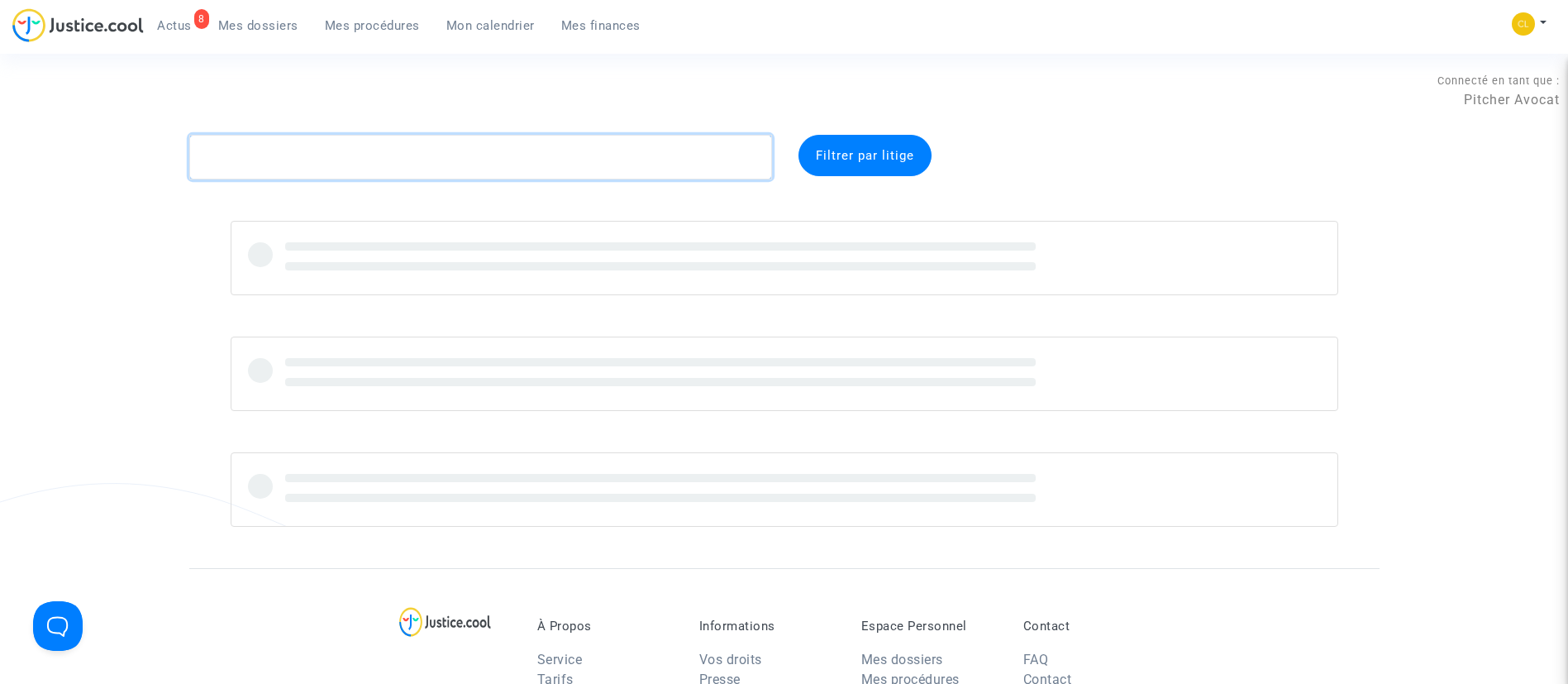
click at [445, 174] on textarea at bounding box center [480, 157] width 583 height 45
paste textarea "CFR-250123-CPYF"
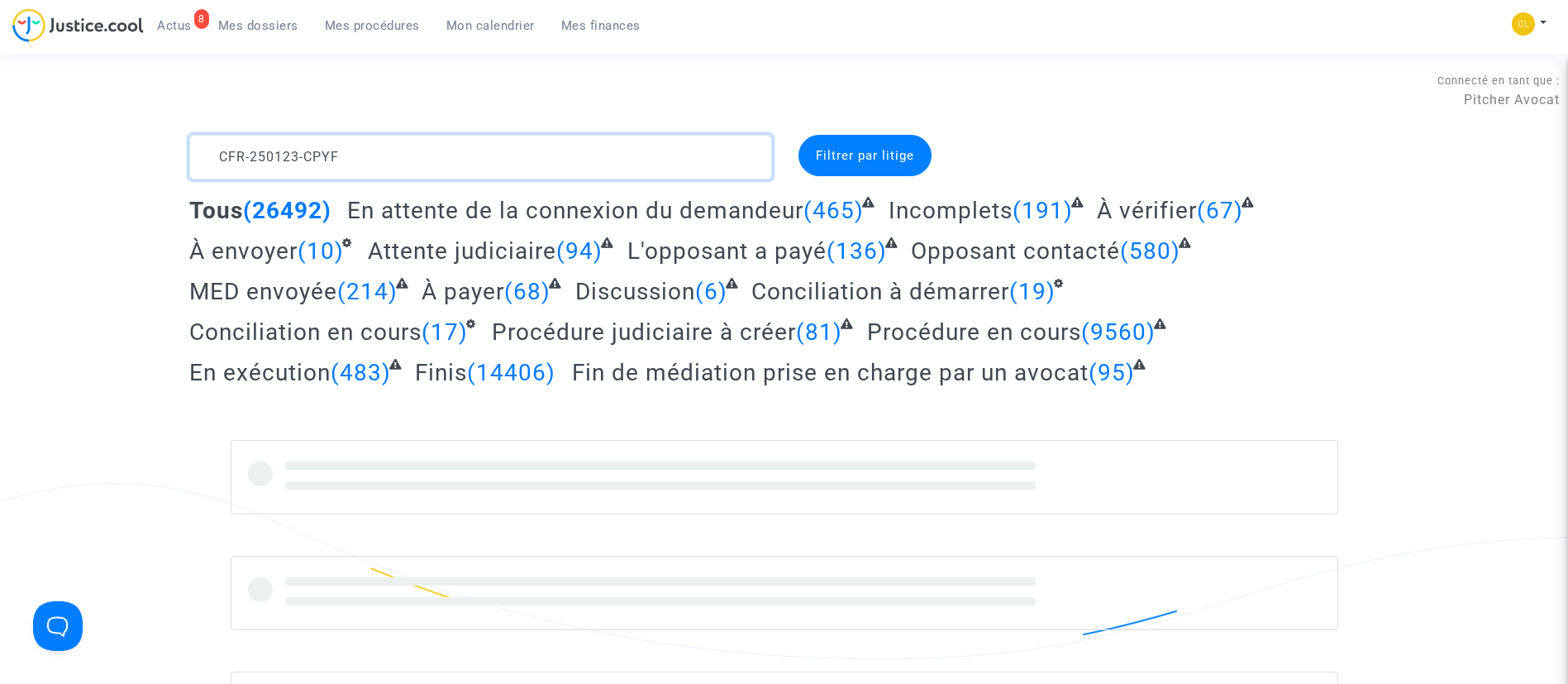
type textarea "CFR-250123-CPYF"
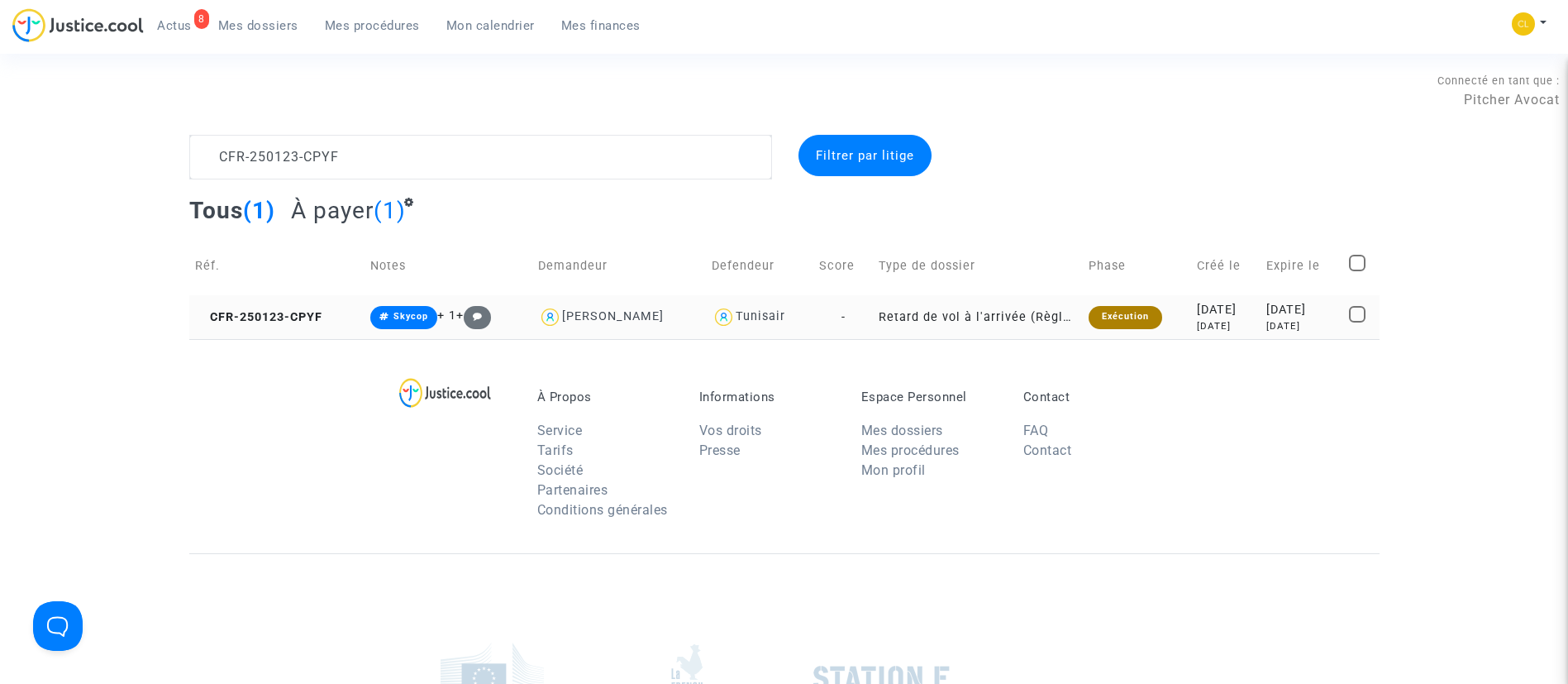
click at [1197, 322] on div "8 months ago" at bounding box center [1226, 325] width 59 height 14
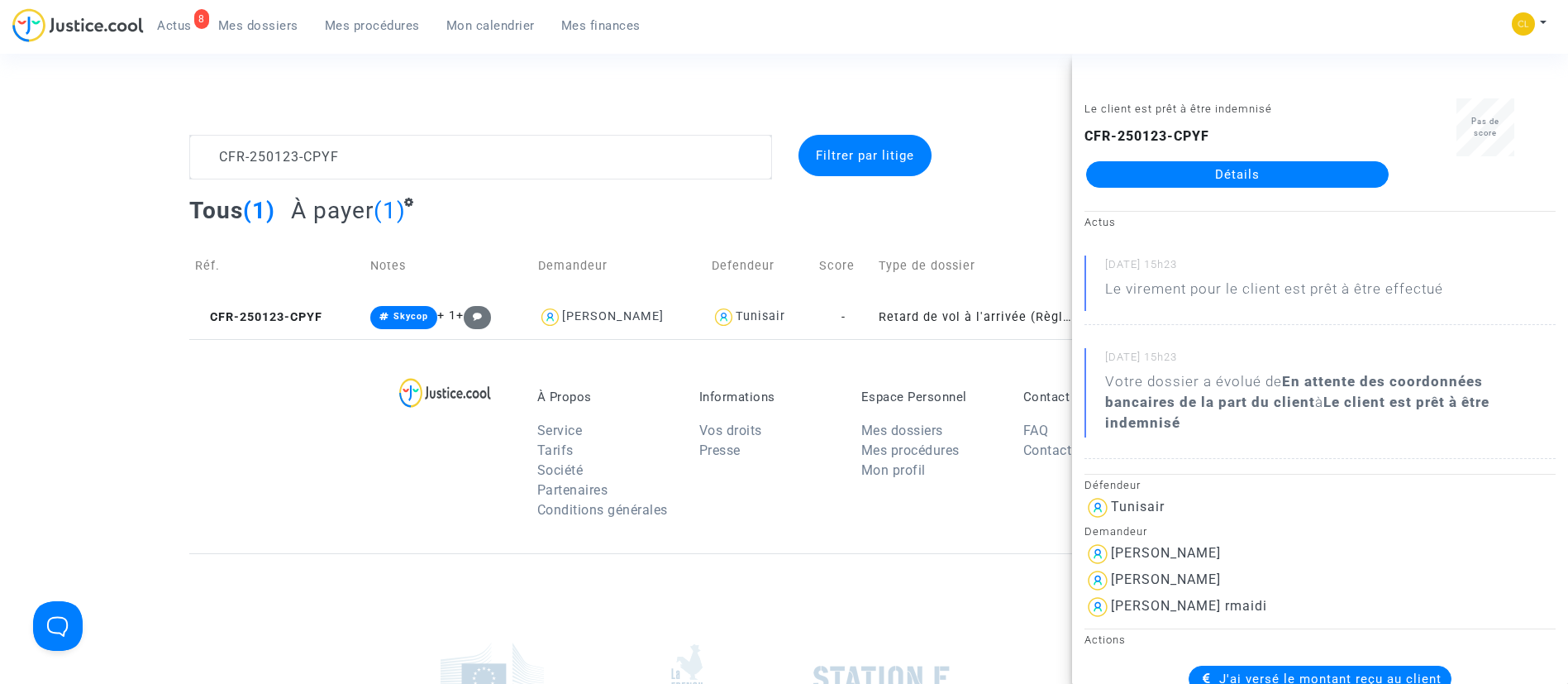
drag, startPoint x: 1166, startPoint y: 173, endPoint x: 1099, endPoint y: 217, distance: 80.2
click at [1165, 173] on link "Détails" at bounding box center [1238, 174] width 303 height 27
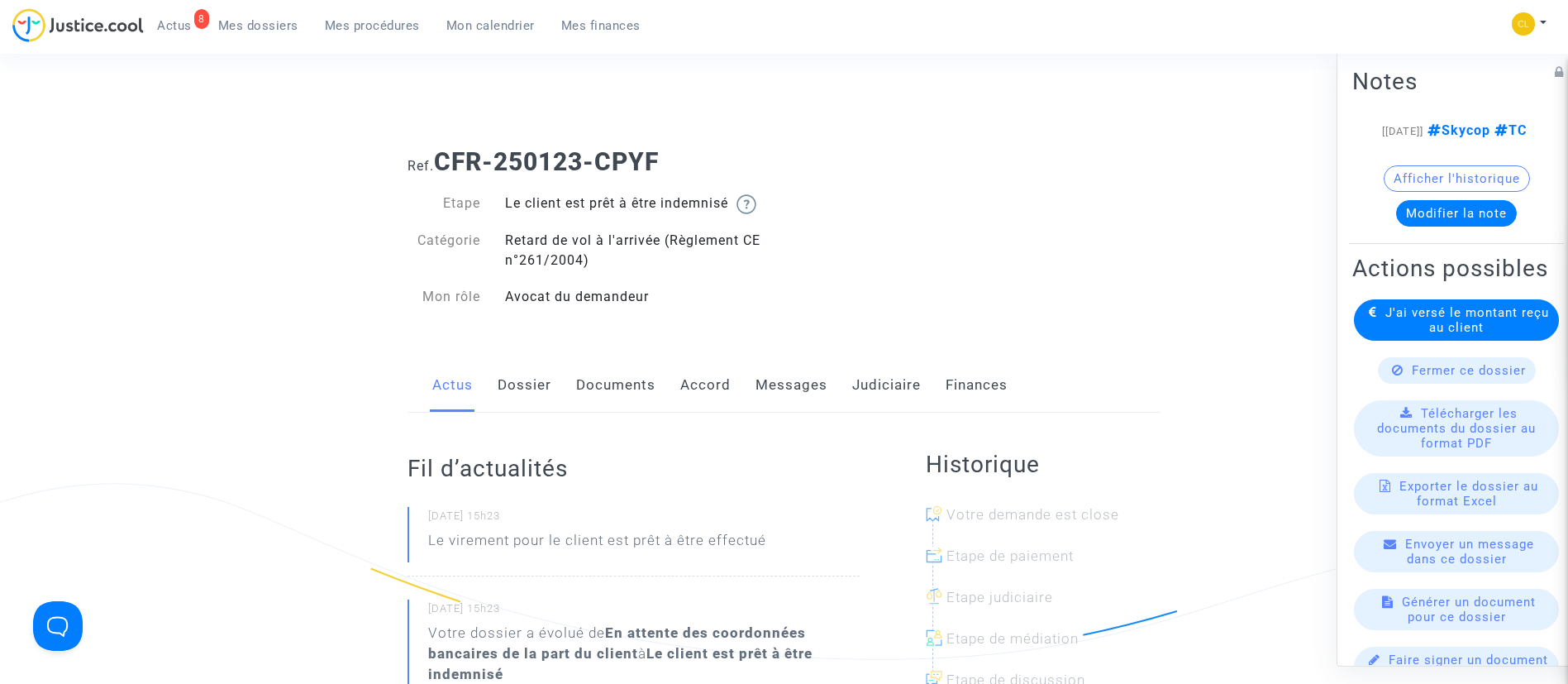
click at [882, 386] on link "Judiciaire" at bounding box center [886, 385] width 69 height 55
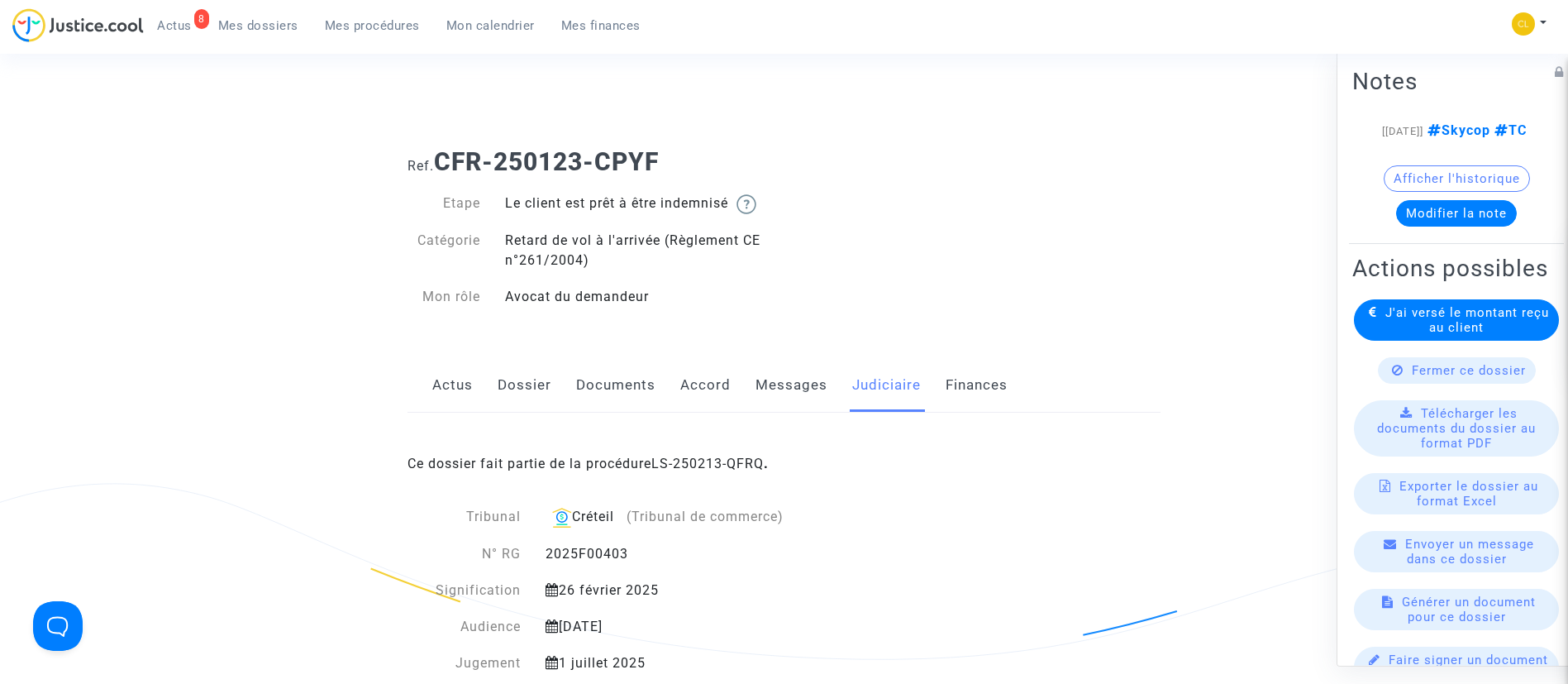
click at [701, 462] on link "LS-250213-QFRQ" at bounding box center [707, 463] width 113 height 16
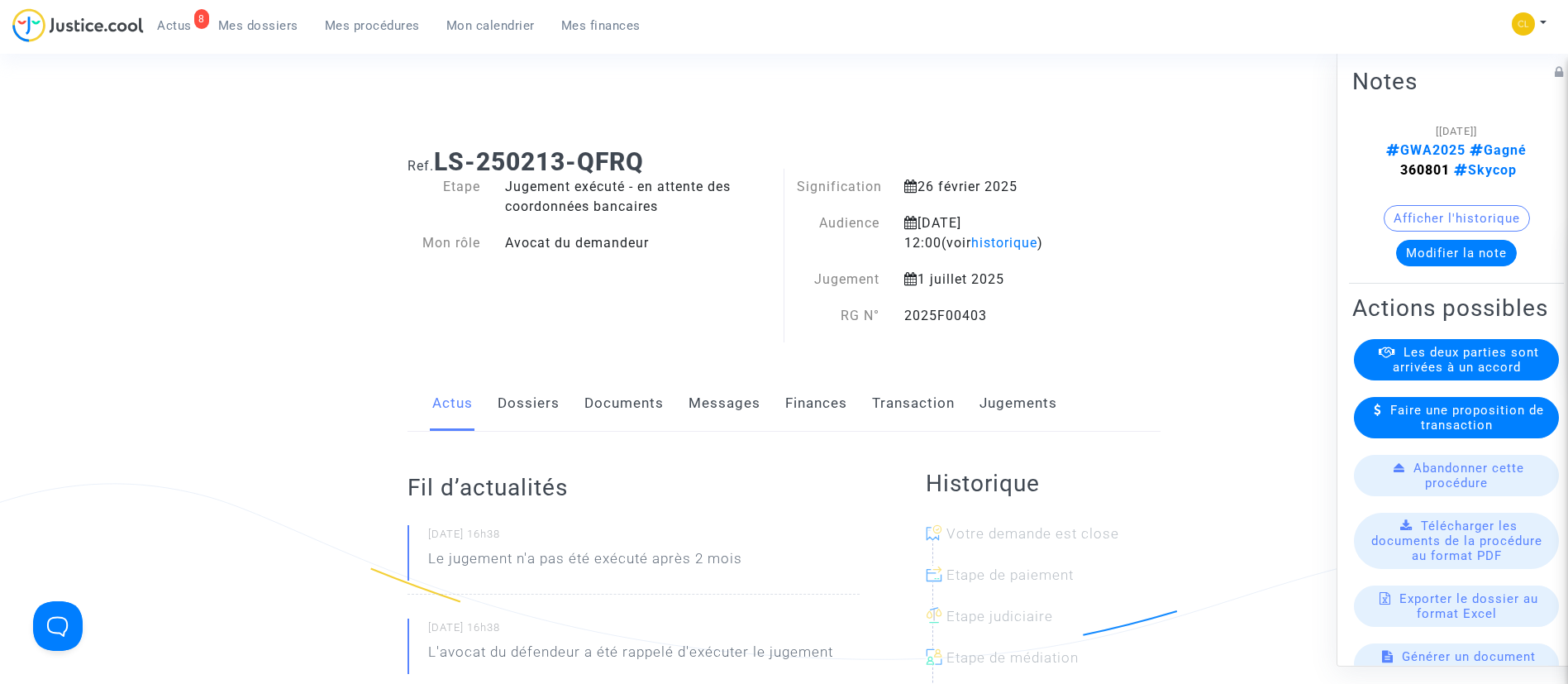
click at [1445, 255] on button "Modifier la note" at bounding box center [1457, 252] width 121 height 27
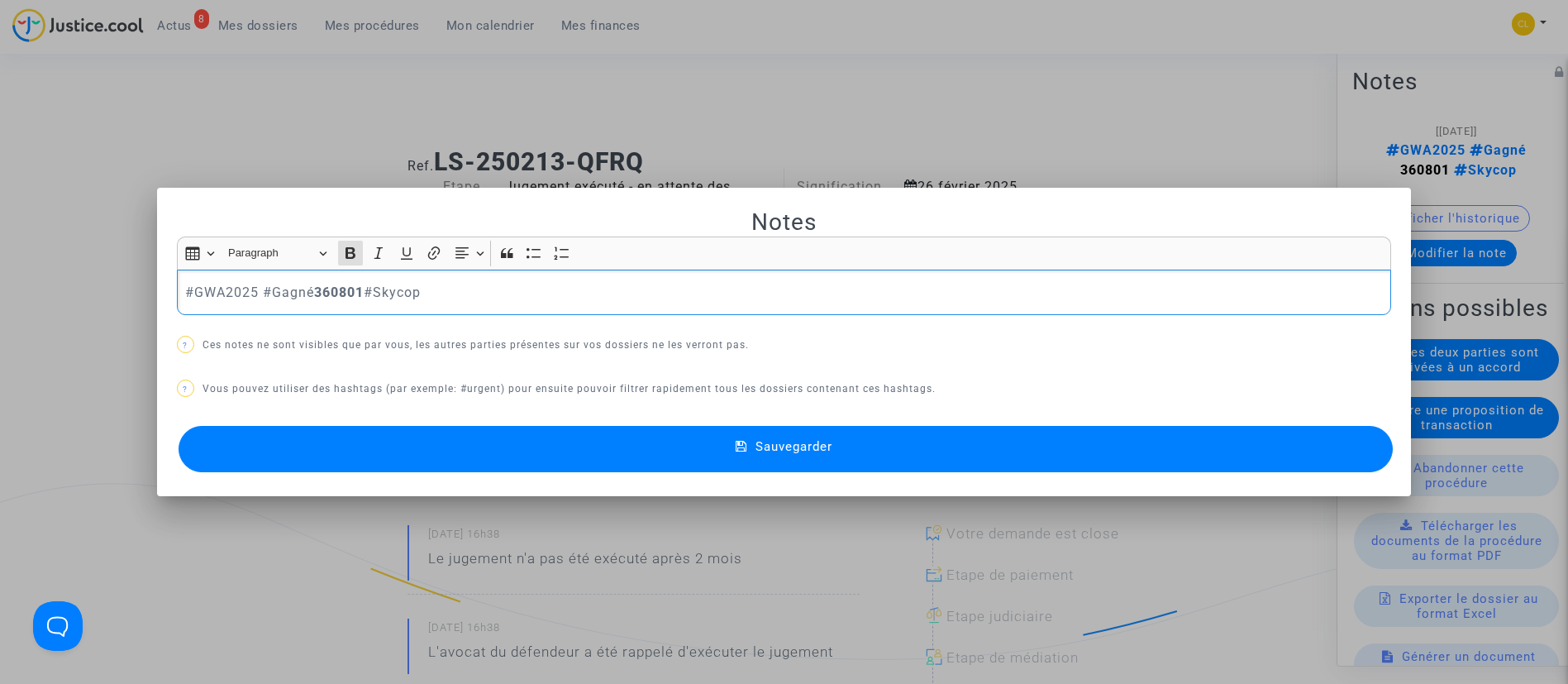
click at [364, 298] on strong "360801" at bounding box center [339, 292] width 50 height 16
click at [723, 434] on button "Sauvegarder" at bounding box center [786, 448] width 1215 height 46
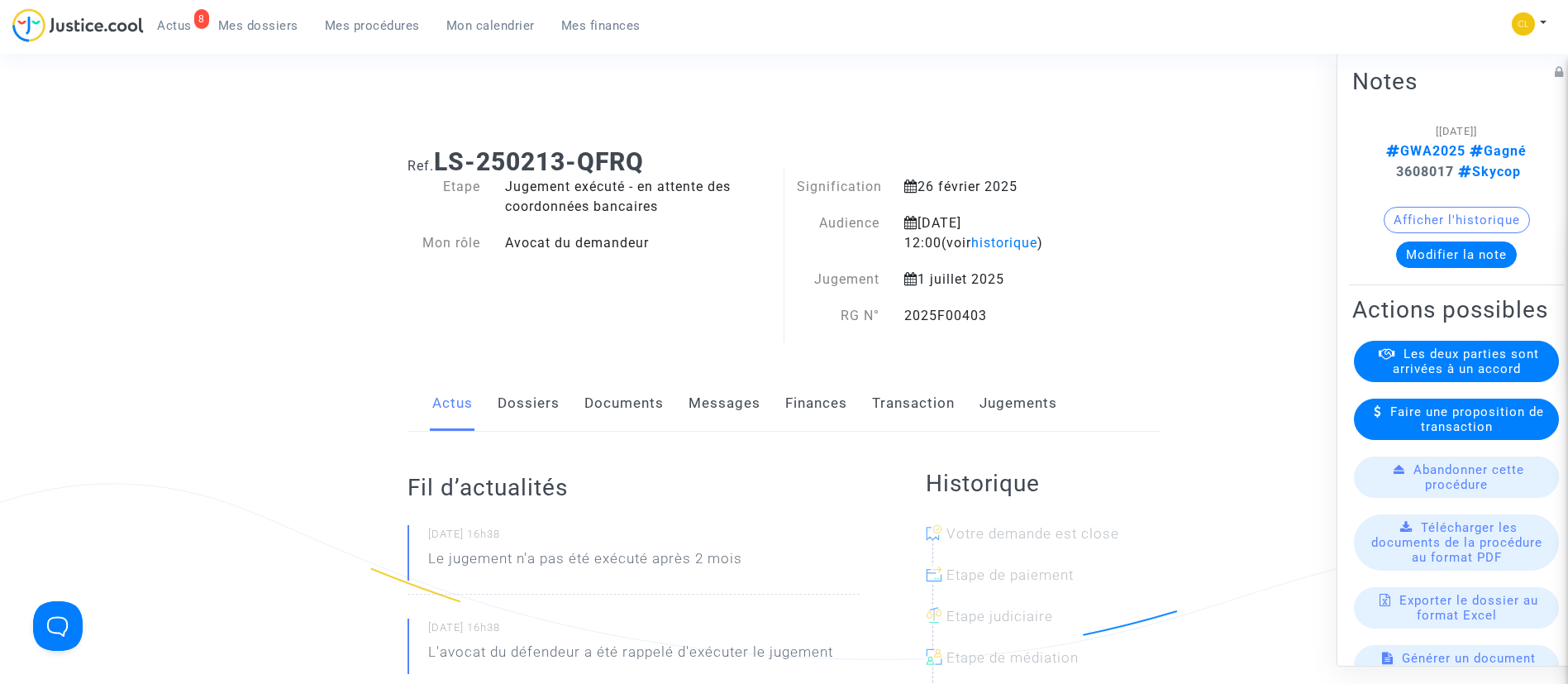
click at [1397, 171] on strong "3608017" at bounding box center [1425, 171] width 58 height 16
copy p "3608017"
click at [246, 29] on span "Mes dossiers" at bounding box center [258, 26] width 80 height 15
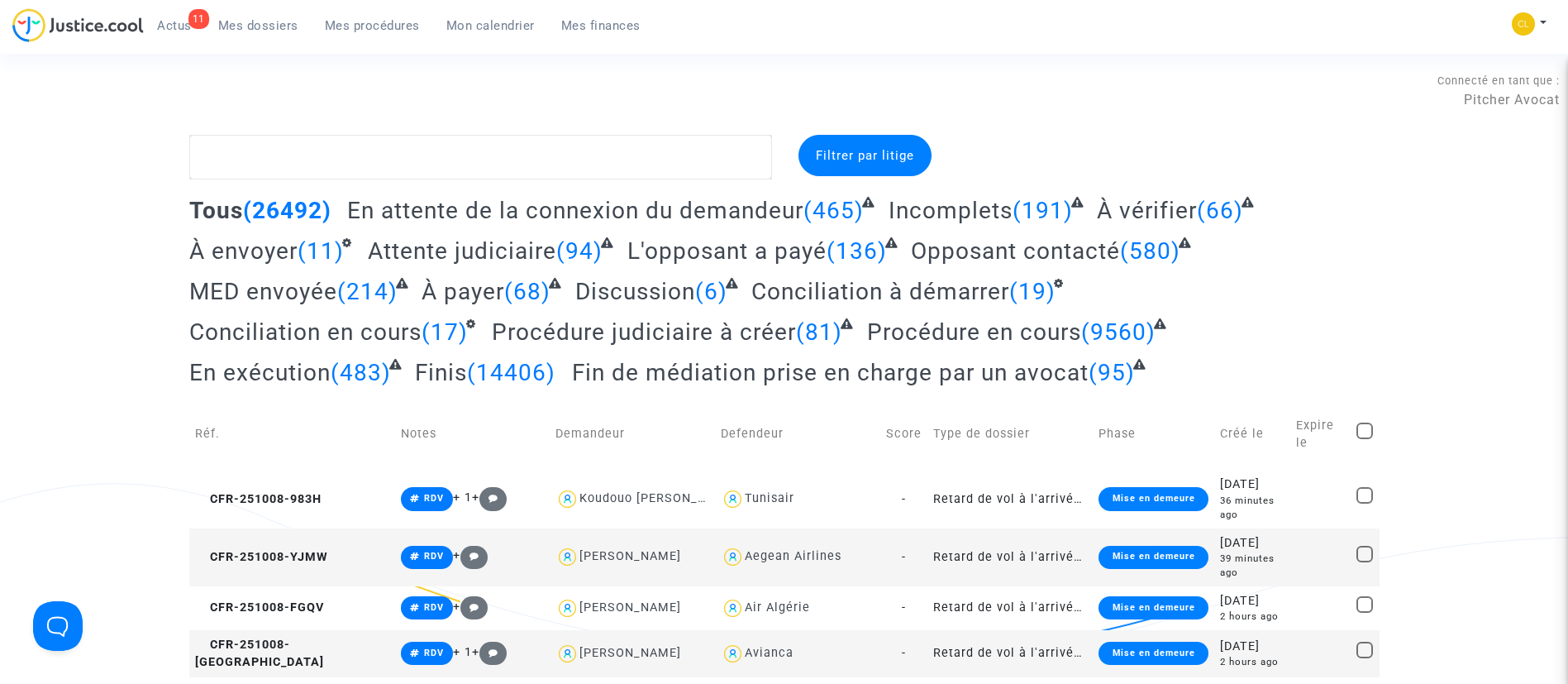
drag, startPoint x: 365, startPoint y: 181, endPoint x: 383, endPoint y: 173, distance: 19.7
click at [383, 173] on textarea at bounding box center [480, 157] width 583 height 45
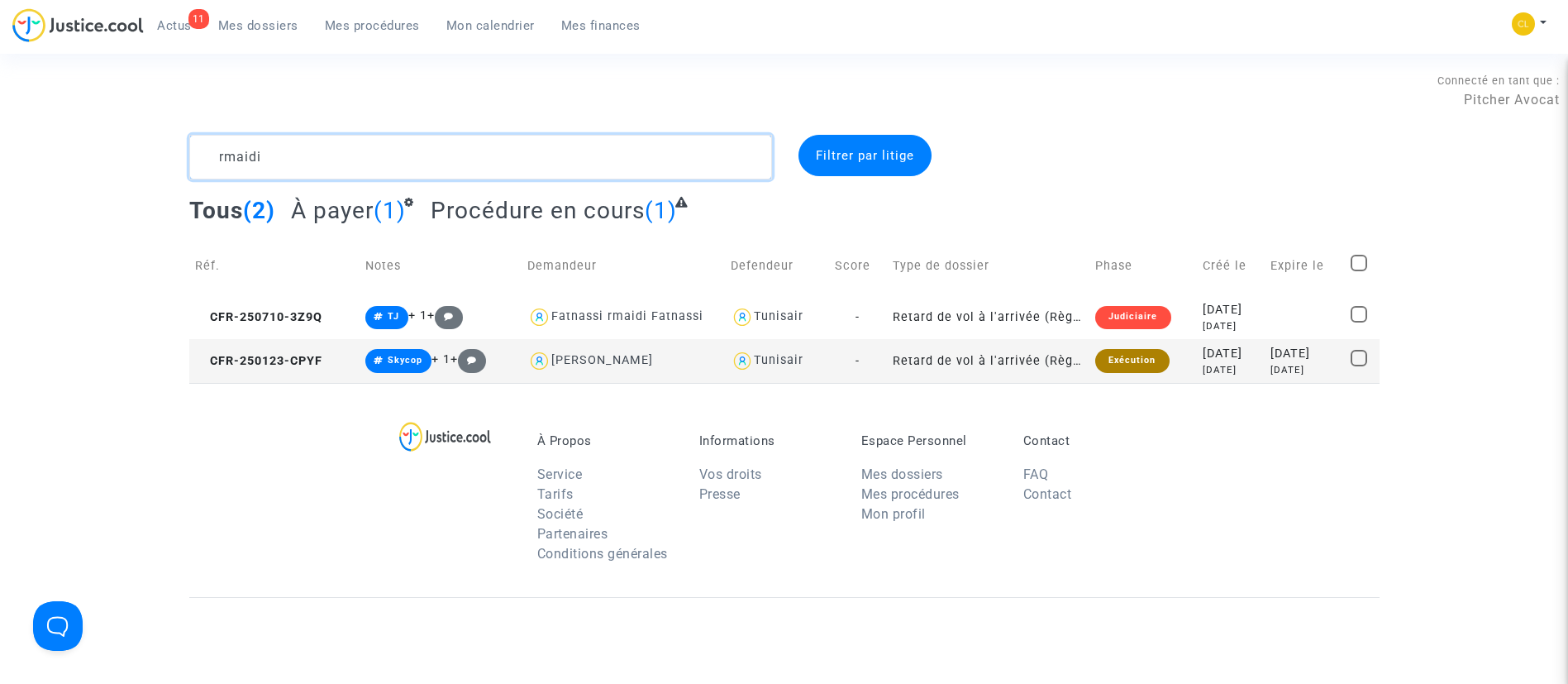
type textarea "rmaidi"
click at [1237, 357] on div "2025-01-23" at bounding box center [1231, 354] width 56 height 18
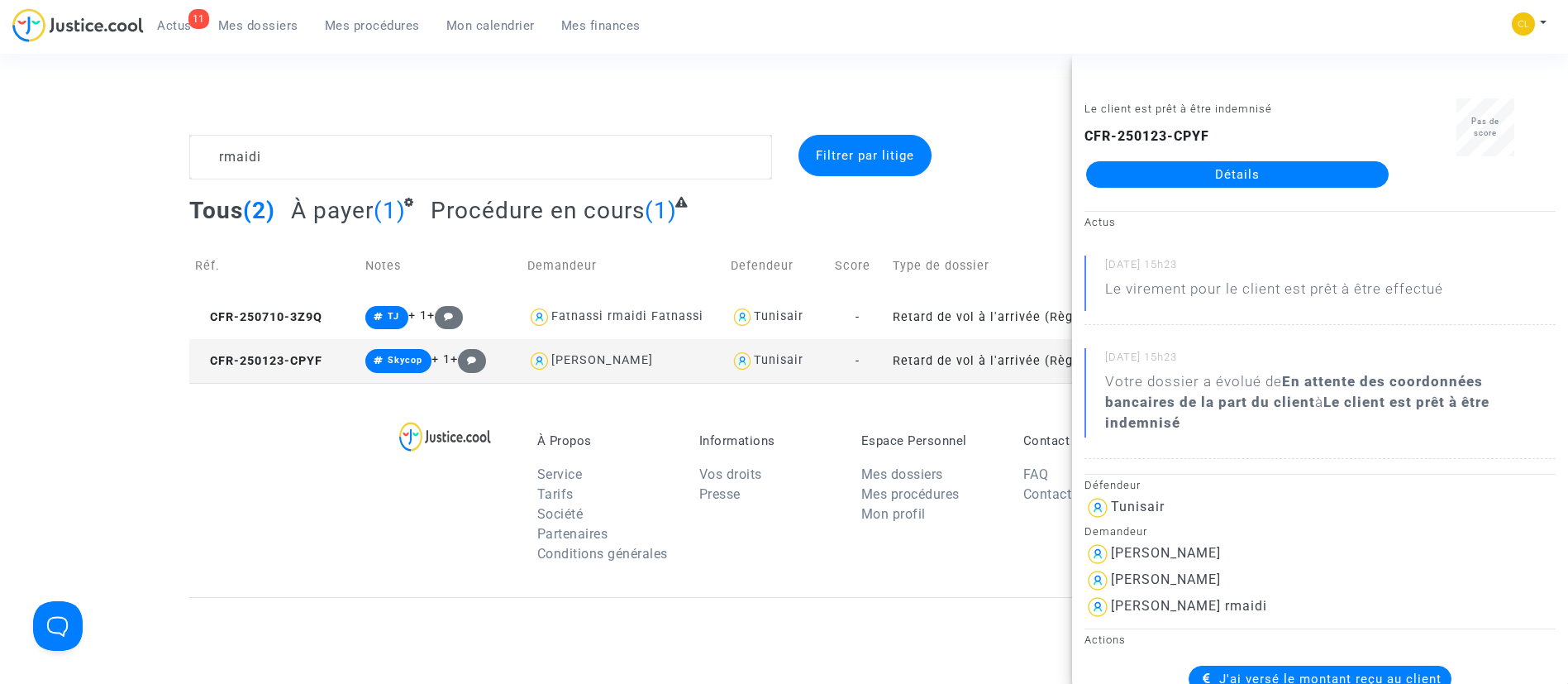
click at [1280, 173] on link "Détails" at bounding box center [1238, 174] width 303 height 27
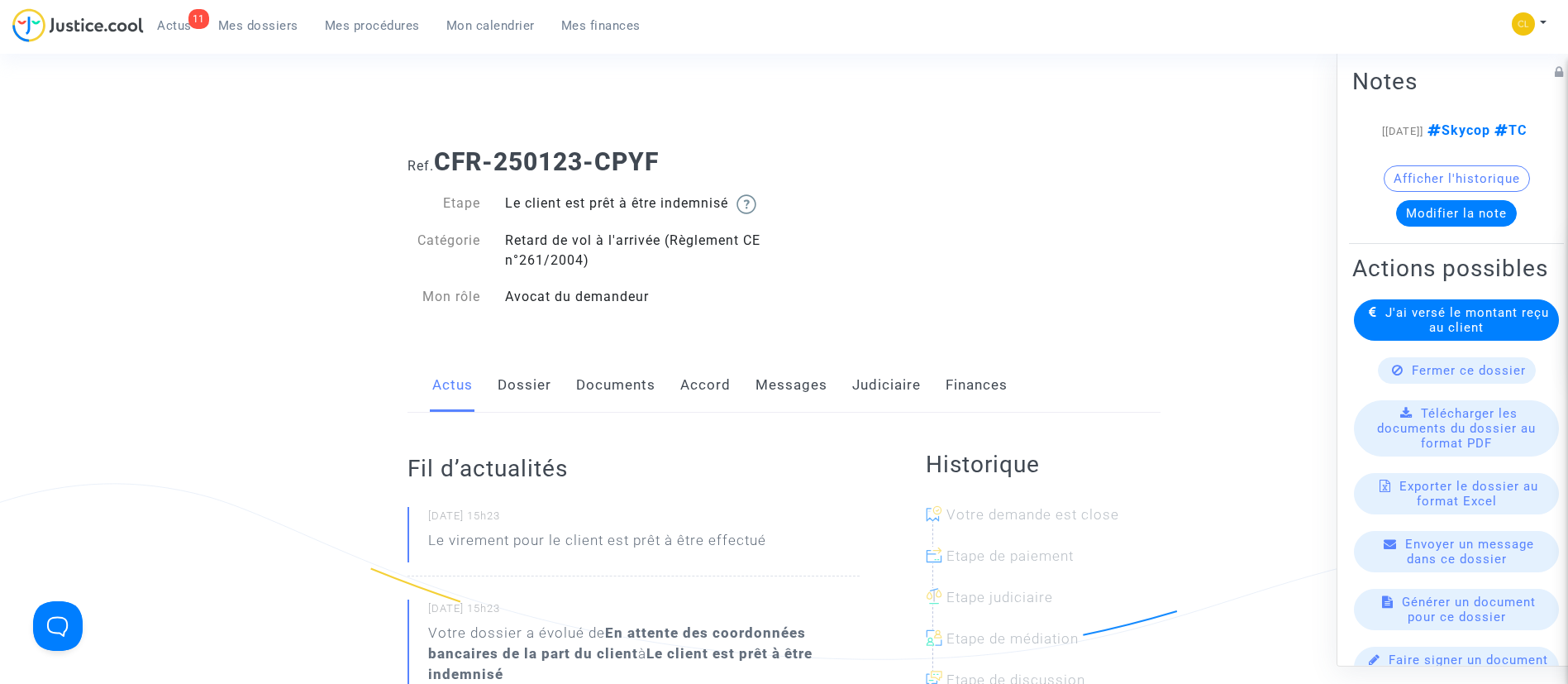
click at [900, 388] on link "Judiciaire" at bounding box center [886, 385] width 69 height 55
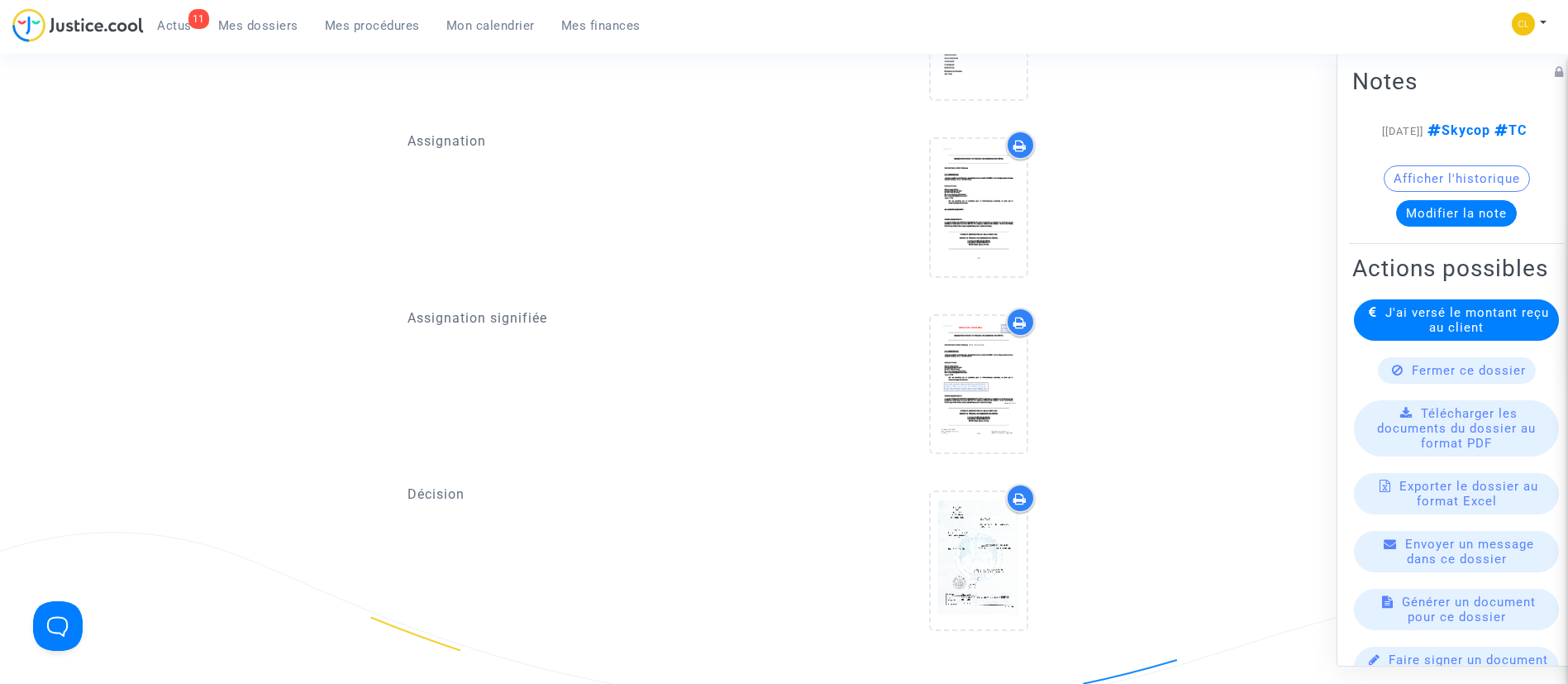
scroll to position [1736, 0]
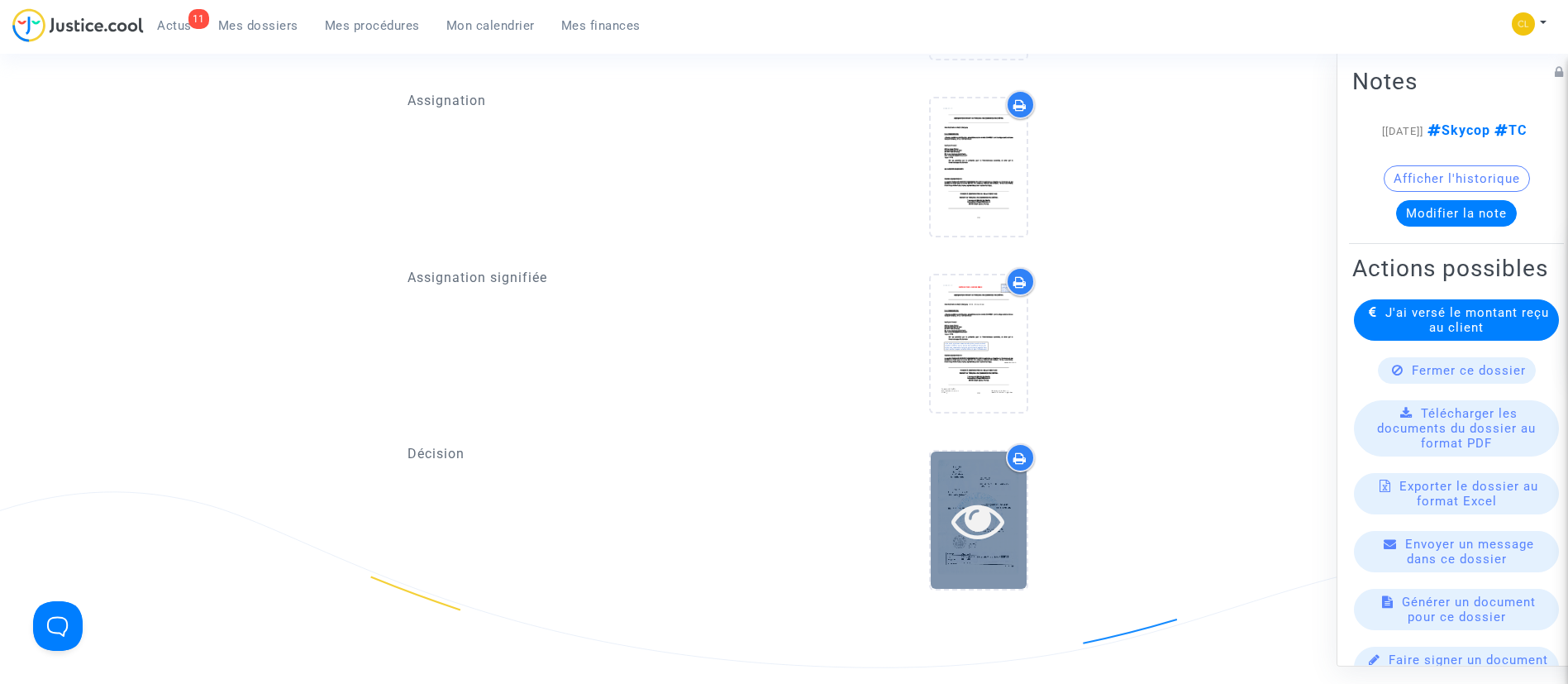
click at [953, 497] on icon at bounding box center [978, 520] width 54 height 53
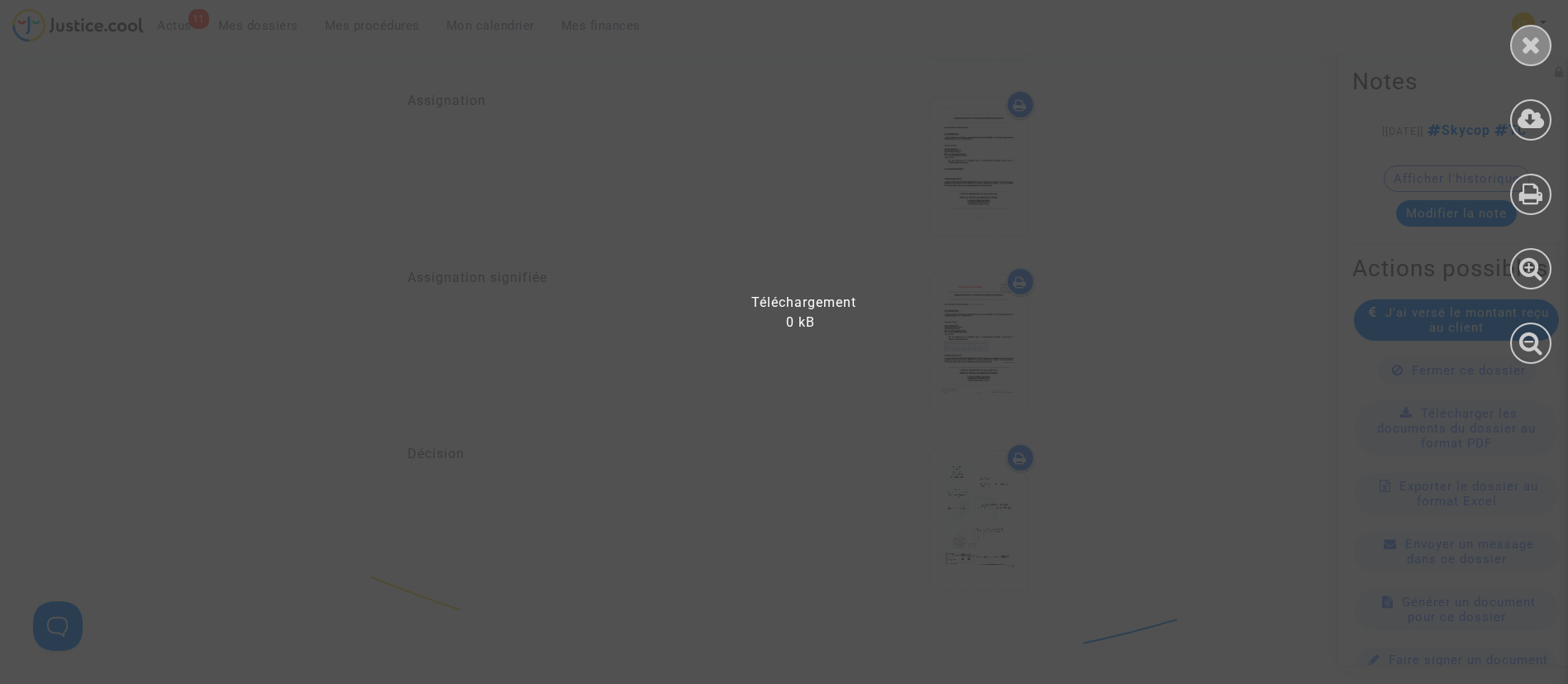
click at [1534, 53] on icon at bounding box center [1531, 44] width 21 height 25
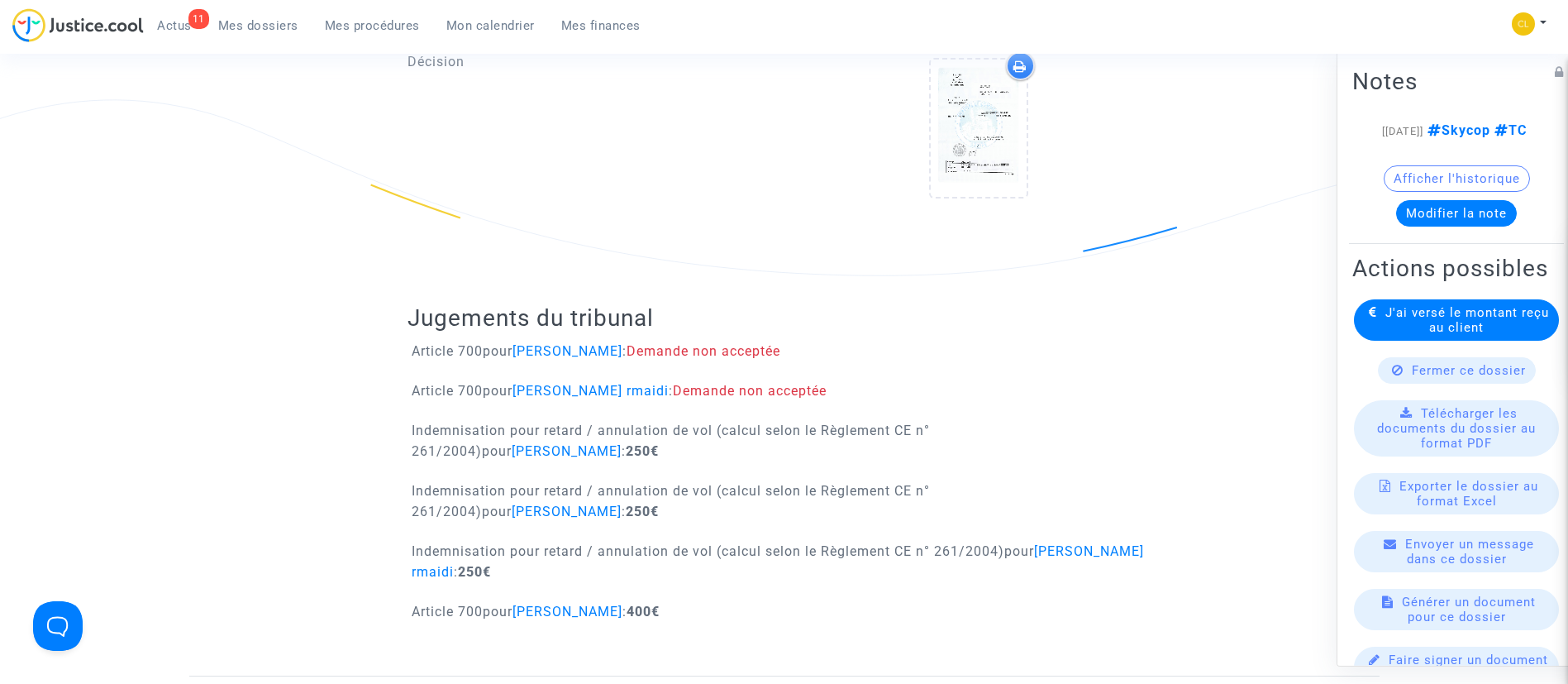
scroll to position [2127, 0]
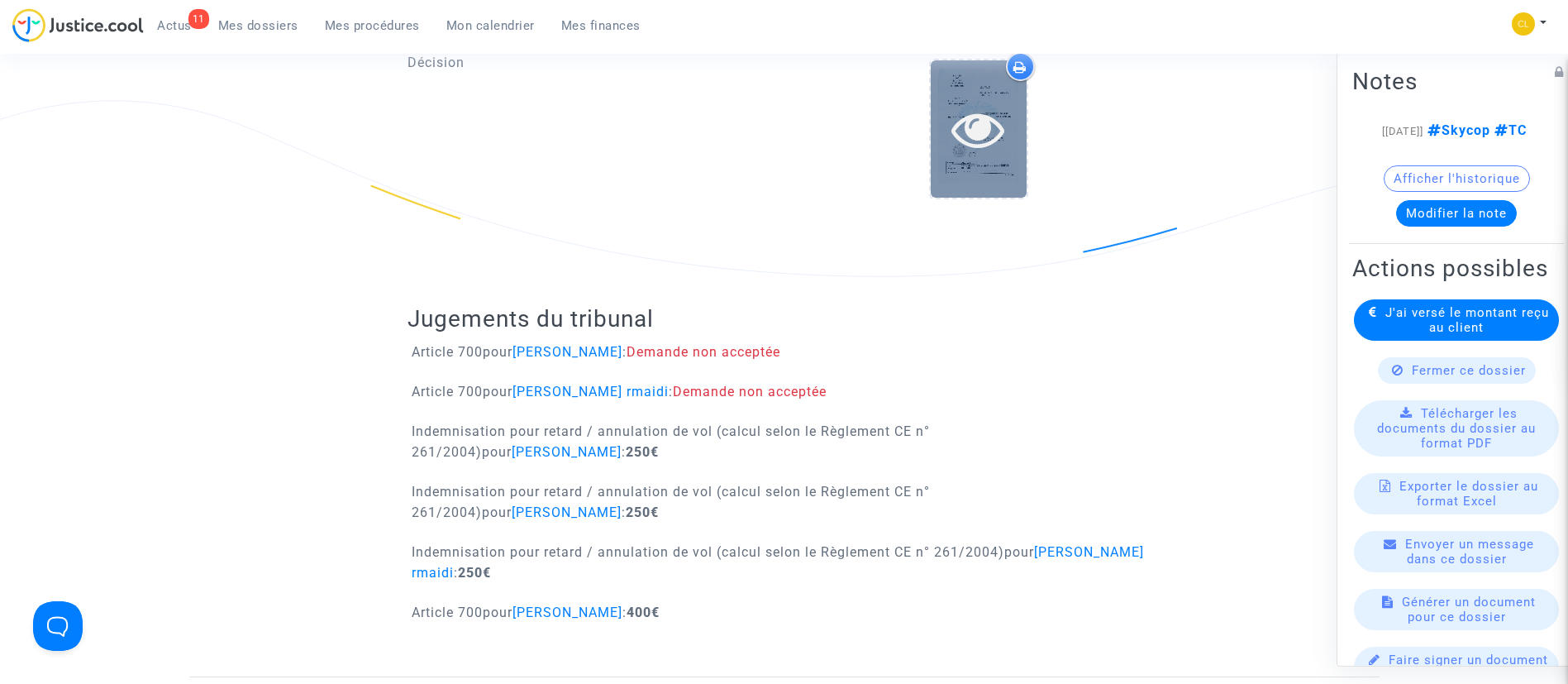
click at [977, 121] on icon at bounding box center [978, 129] width 54 height 53
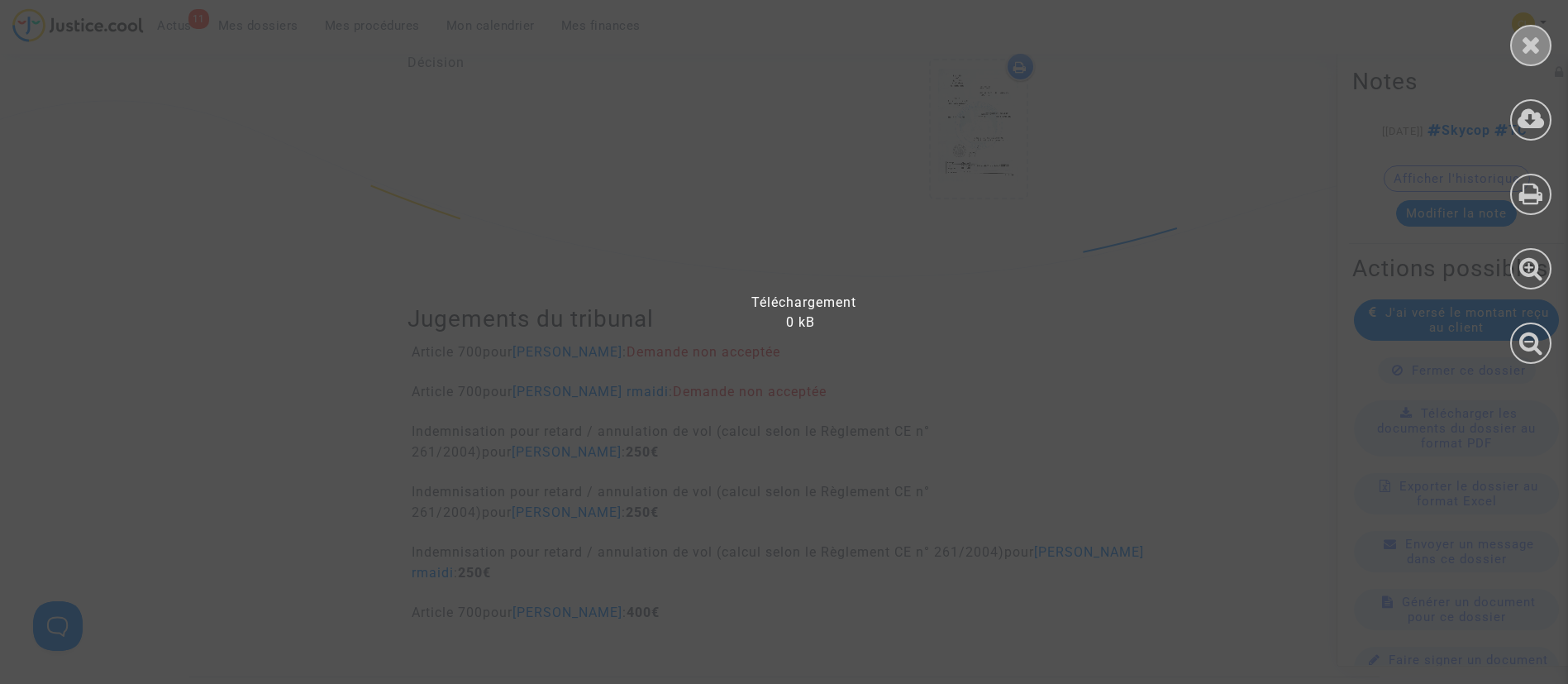
click at [1524, 45] on icon at bounding box center [1531, 44] width 21 height 25
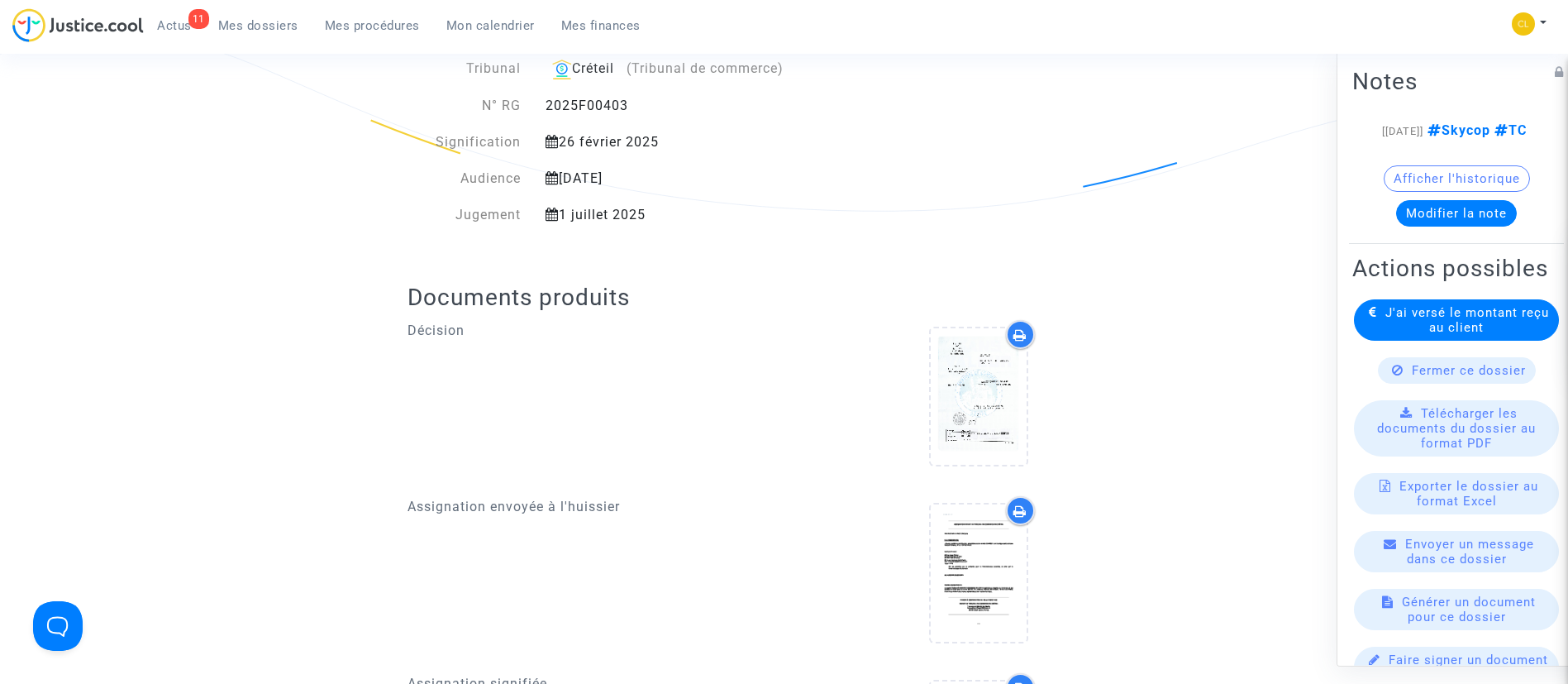
scroll to position [446, 0]
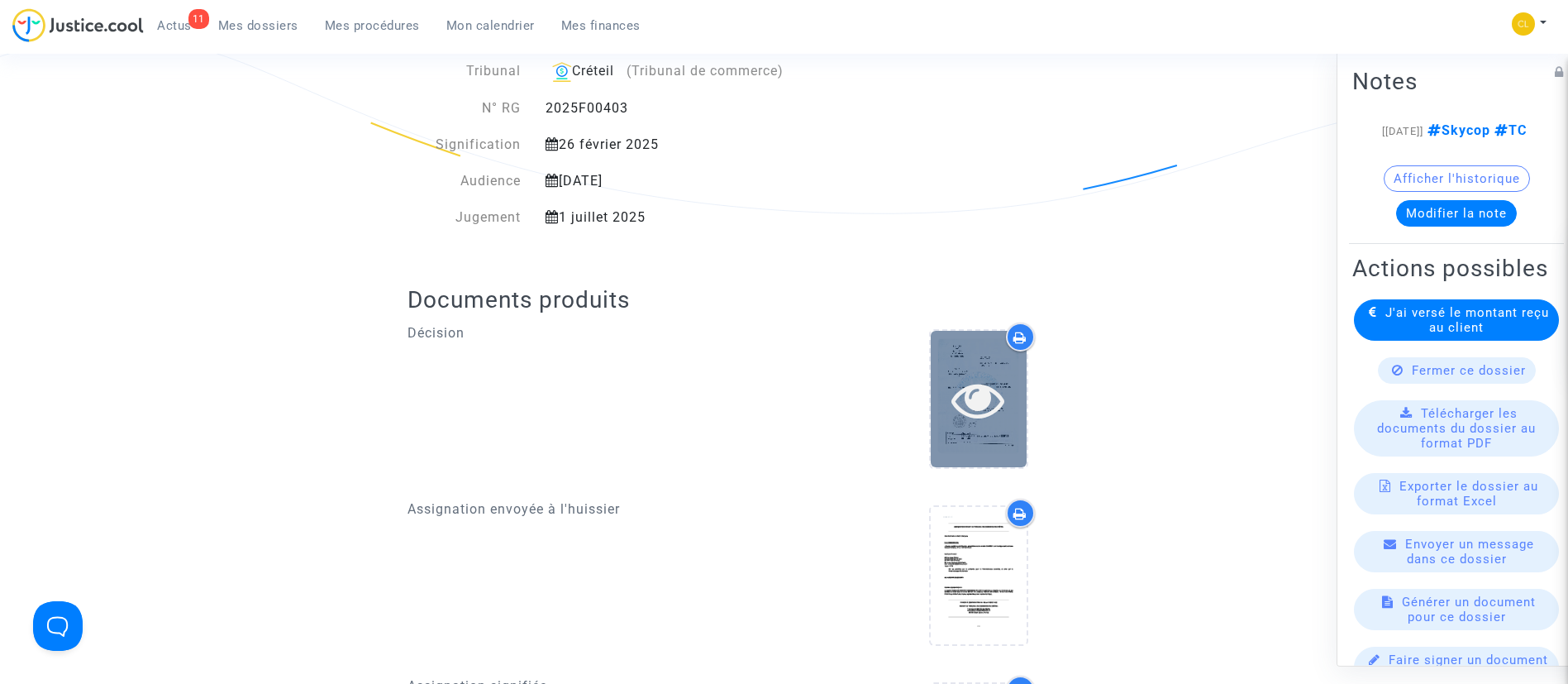
click at [971, 392] on icon at bounding box center [978, 400] width 54 height 53
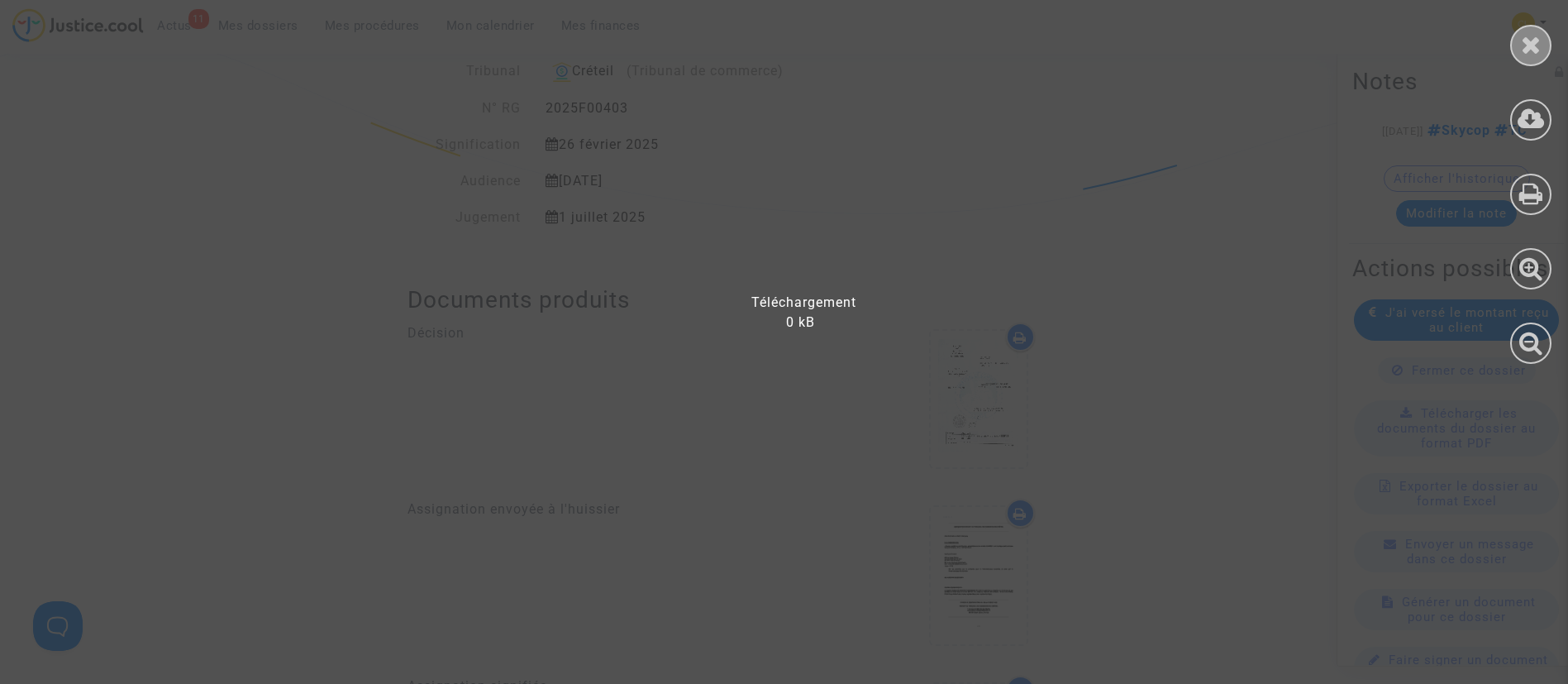
click at [1519, 29] on div at bounding box center [1530, 45] width 41 height 41
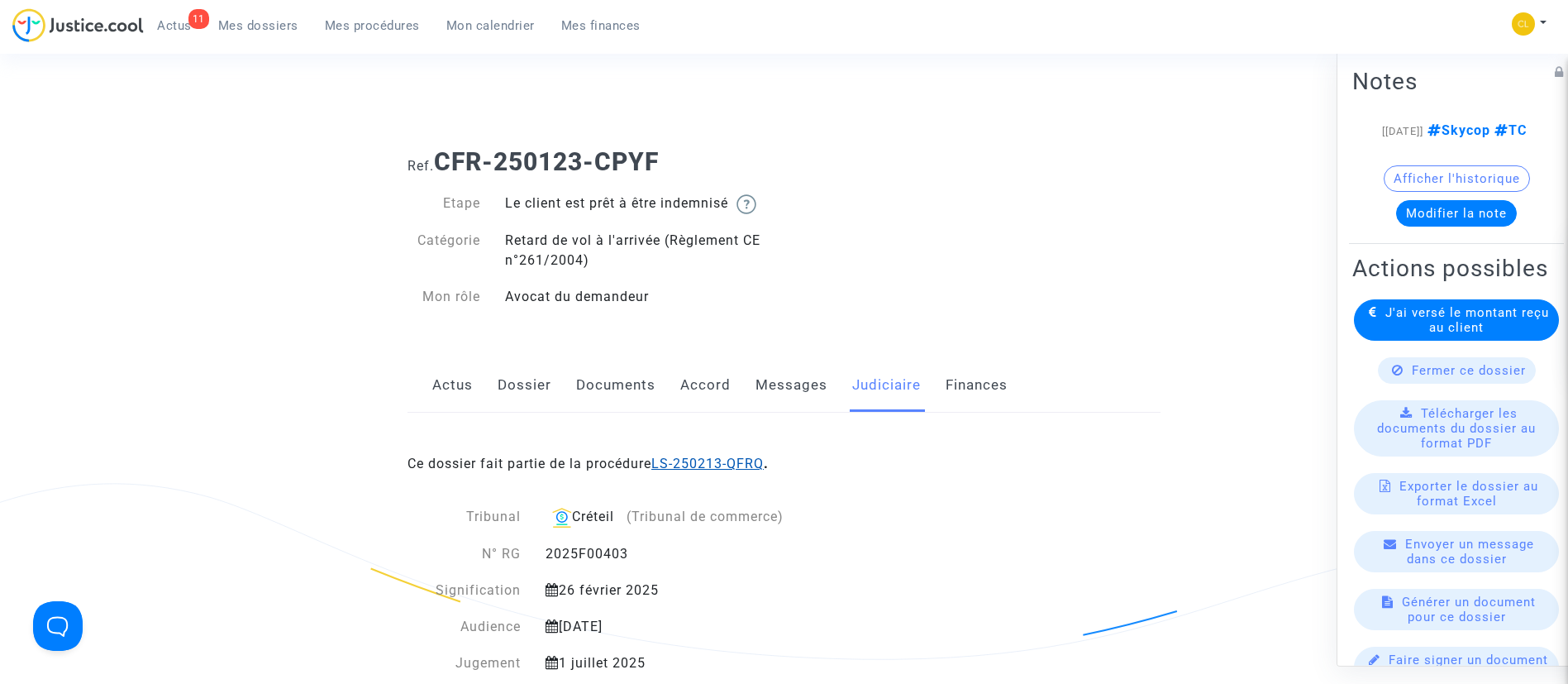
click at [704, 467] on link "LS-250213-QFRQ" at bounding box center [707, 463] width 113 height 16
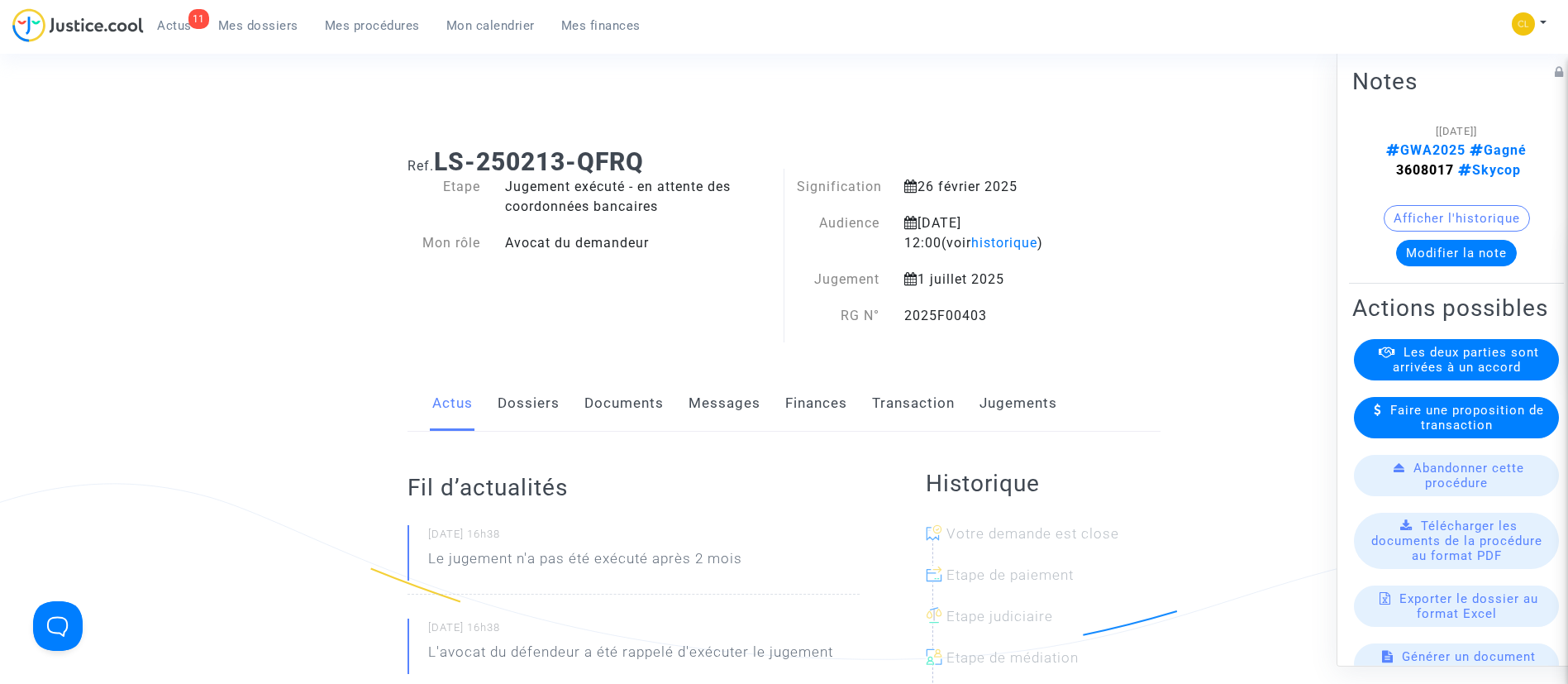
click at [993, 392] on link "Jugements" at bounding box center [1018, 403] width 78 height 55
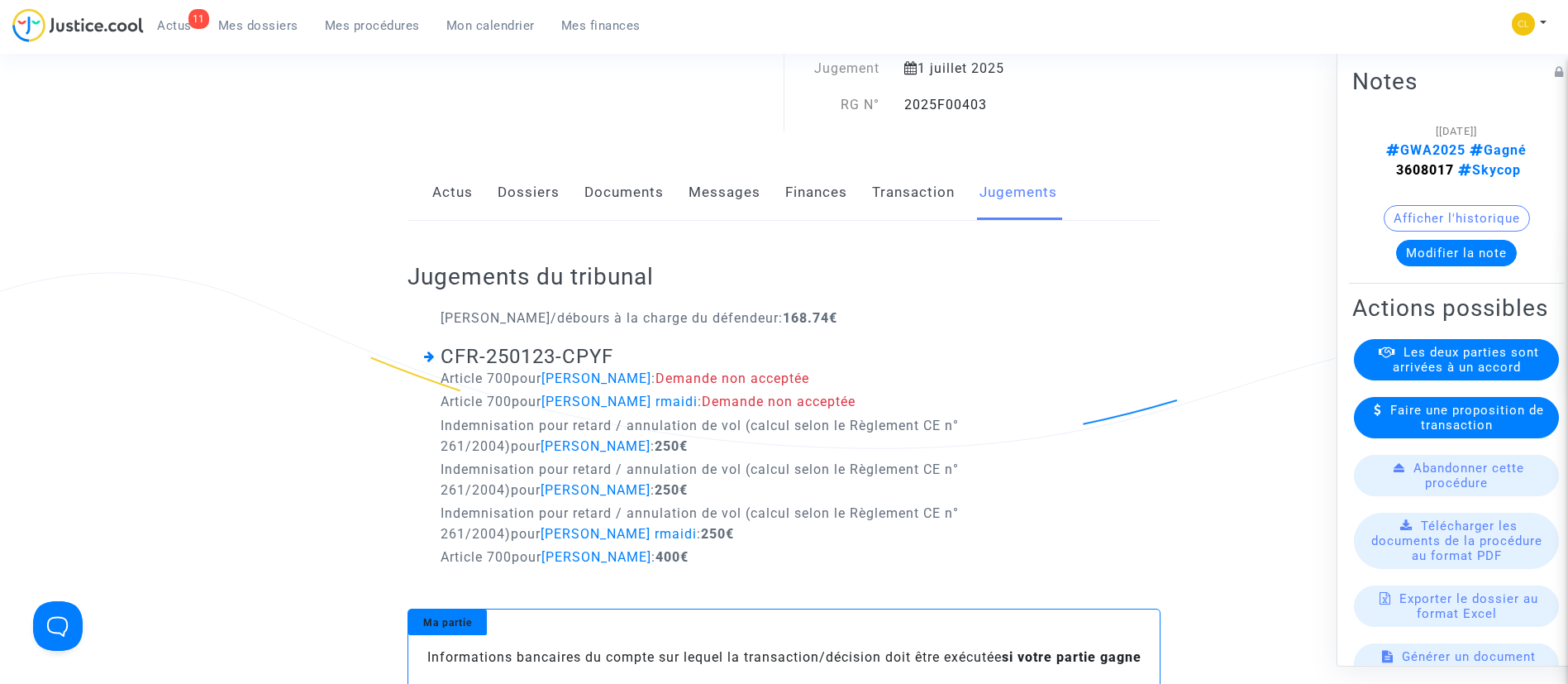
scroll to position [124, 0]
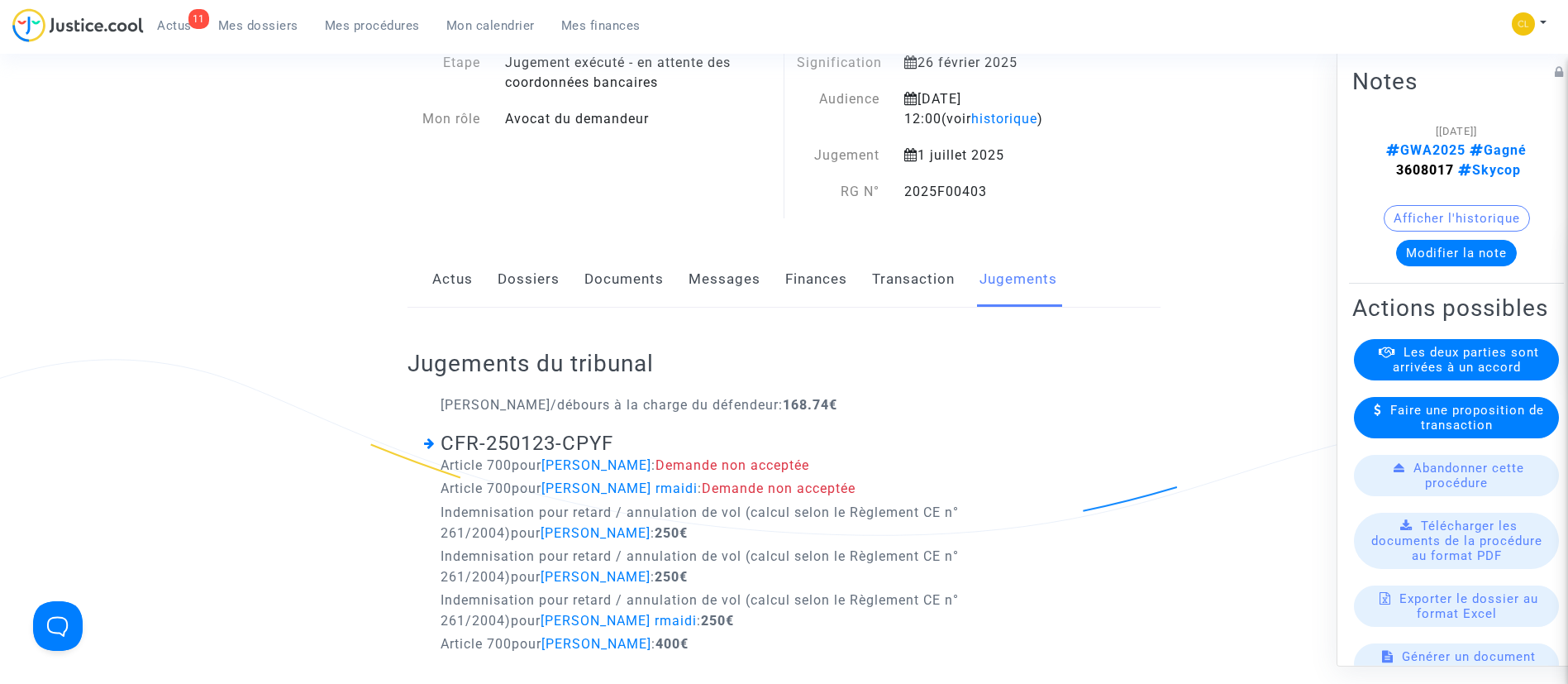
click at [890, 273] on link "Transaction" at bounding box center [913, 280] width 83 height 55
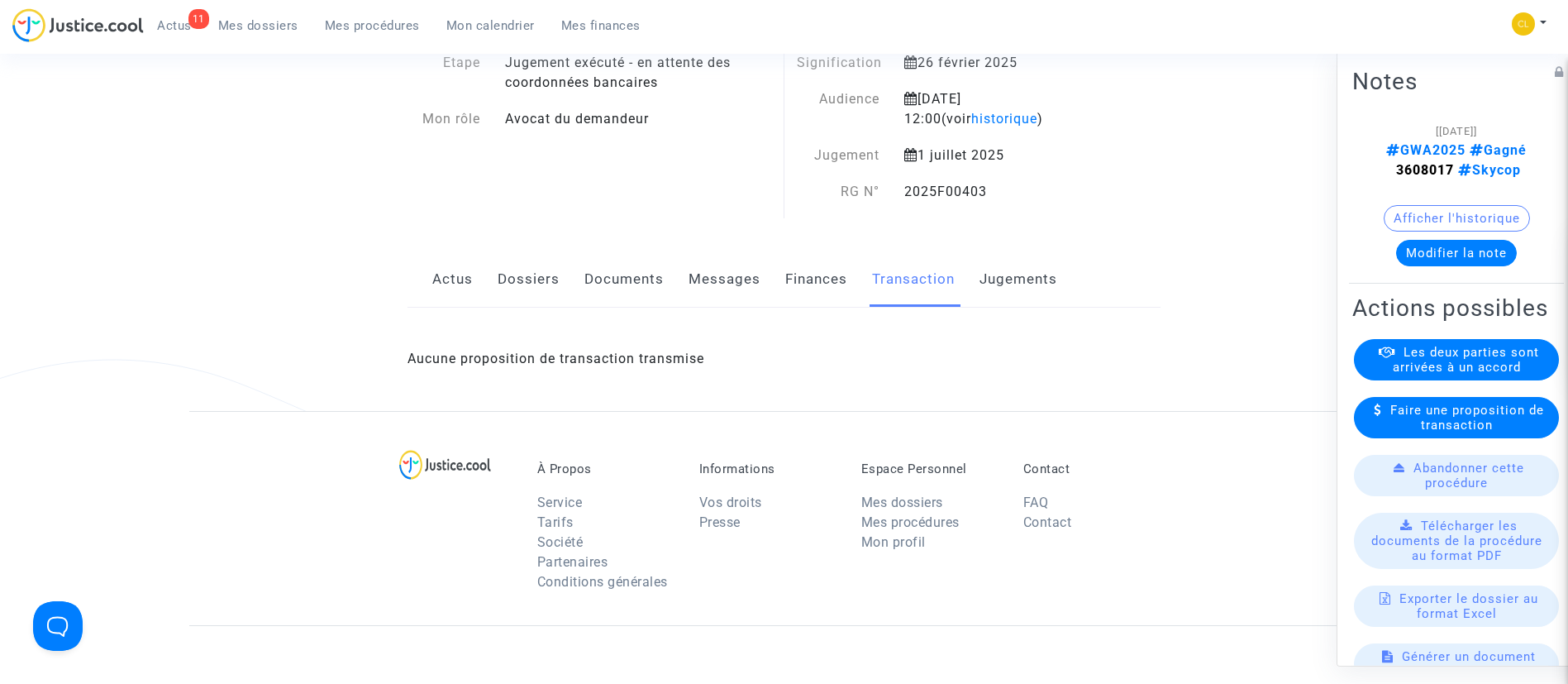
click at [811, 281] on link "Finances" at bounding box center [816, 280] width 62 height 55
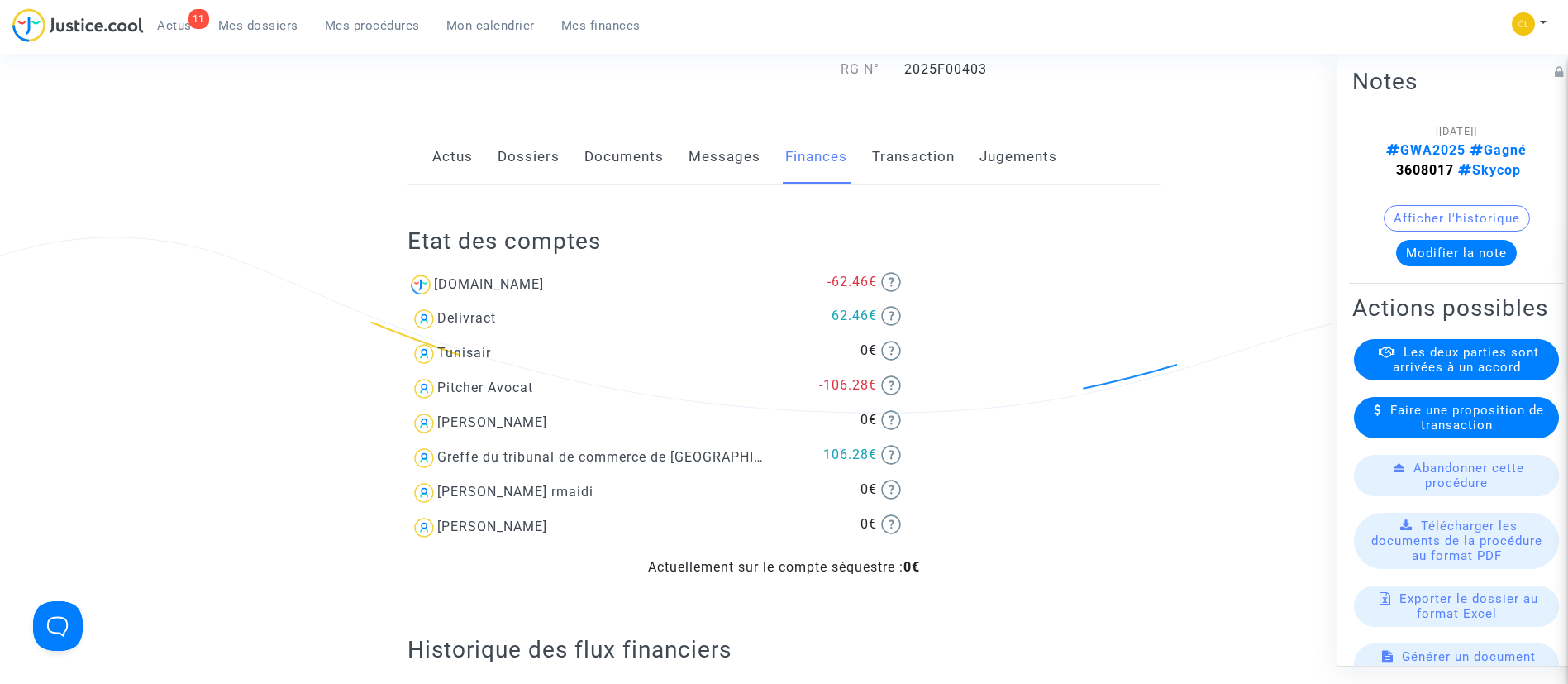
scroll to position [124, 0]
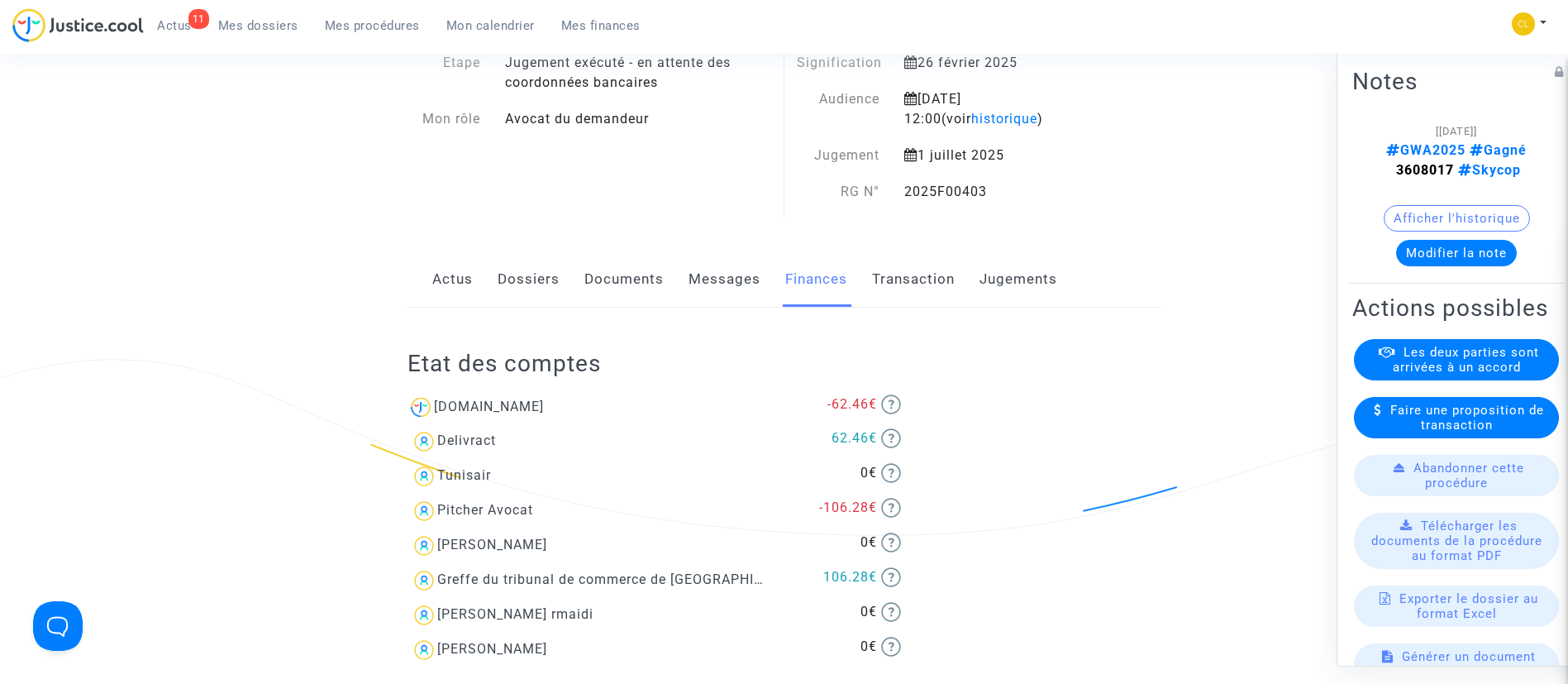
click at [701, 273] on link "Messages" at bounding box center [724, 280] width 72 height 55
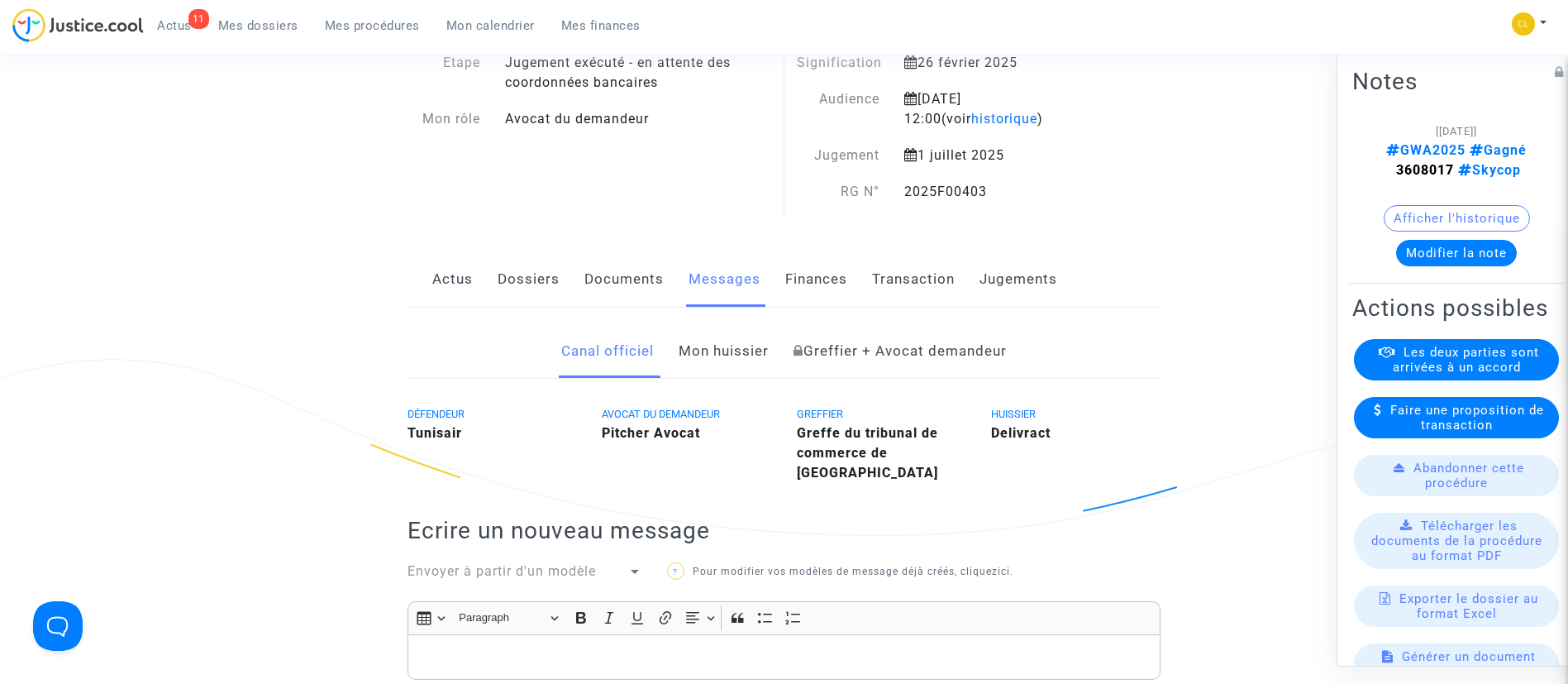
click at [606, 280] on link "Documents" at bounding box center [624, 280] width 80 height 55
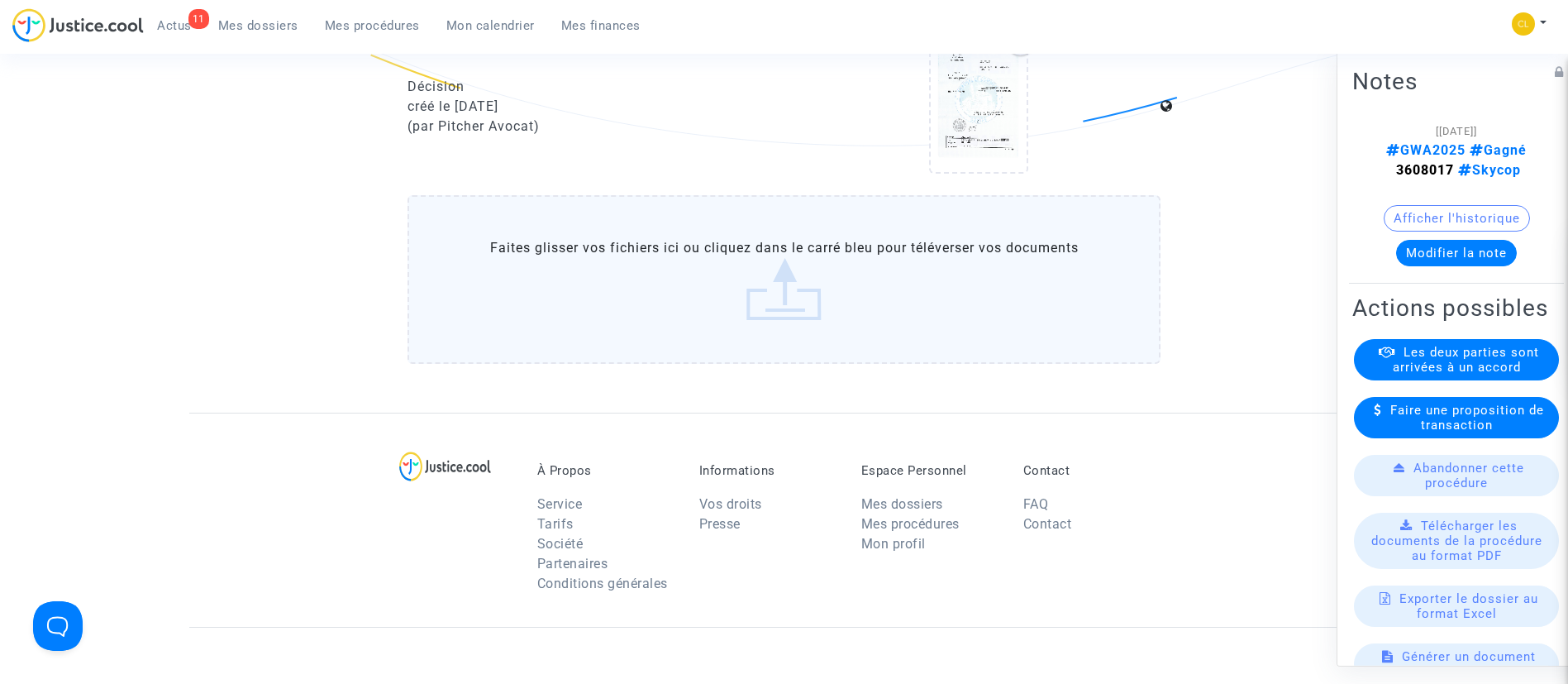
scroll to position [1364, 0]
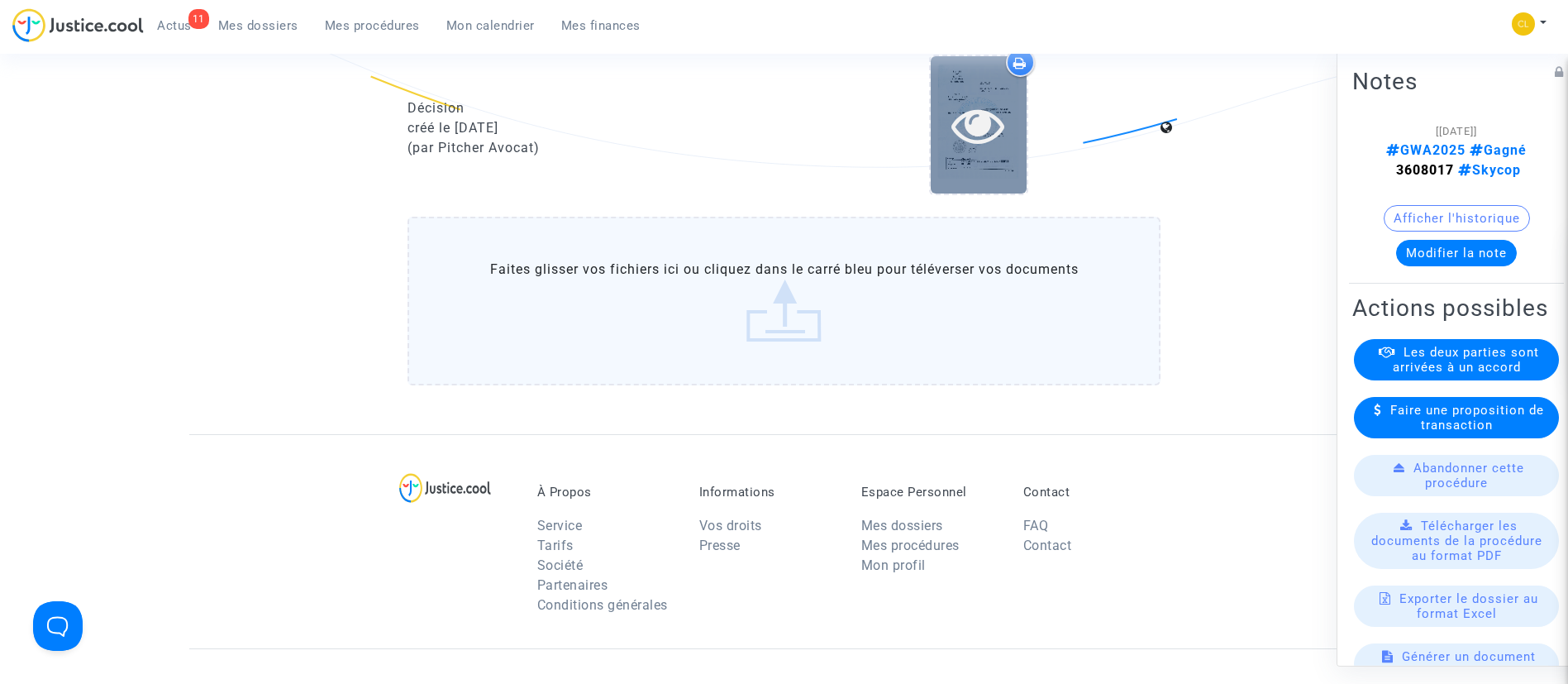
click at [978, 151] on icon at bounding box center [978, 125] width 54 height 53
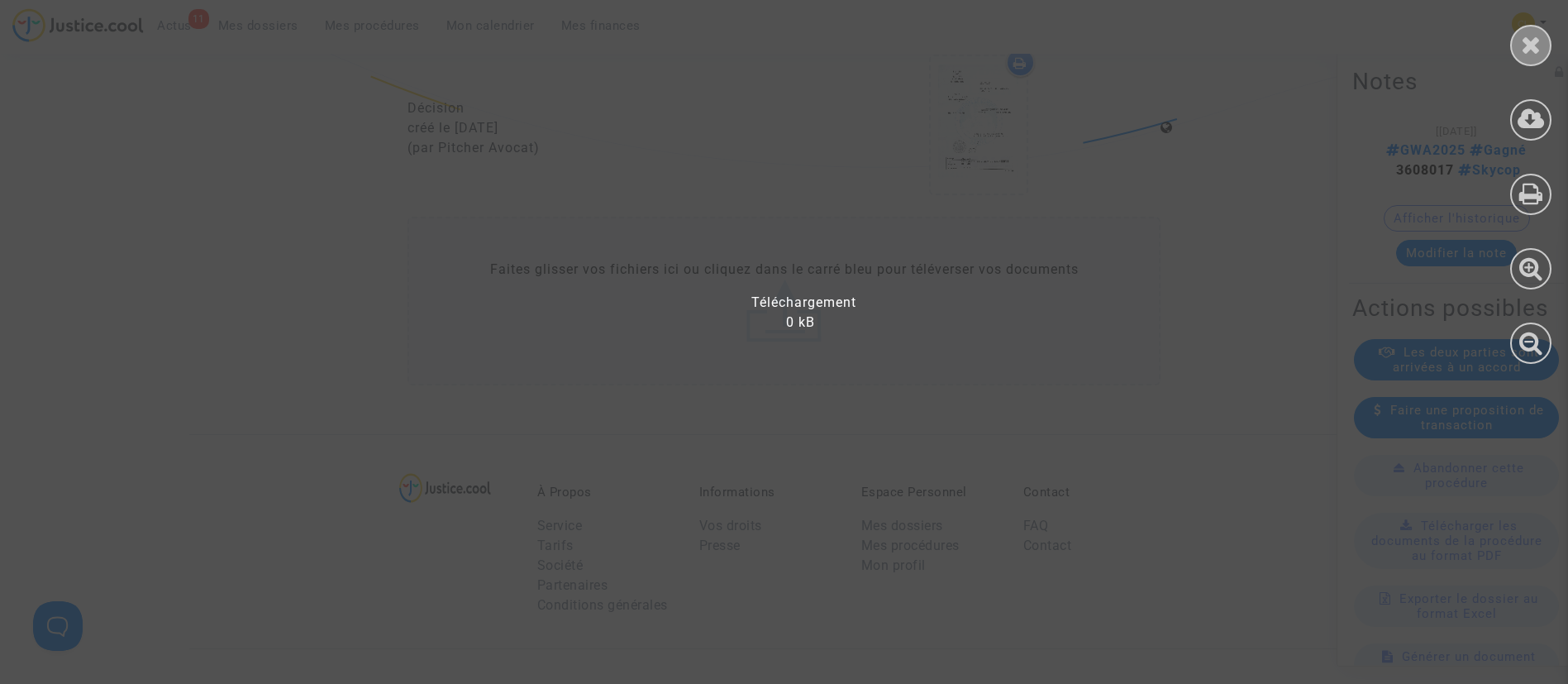
click at [1525, 42] on icon at bounding box center [1531, 44] width 21 height 25
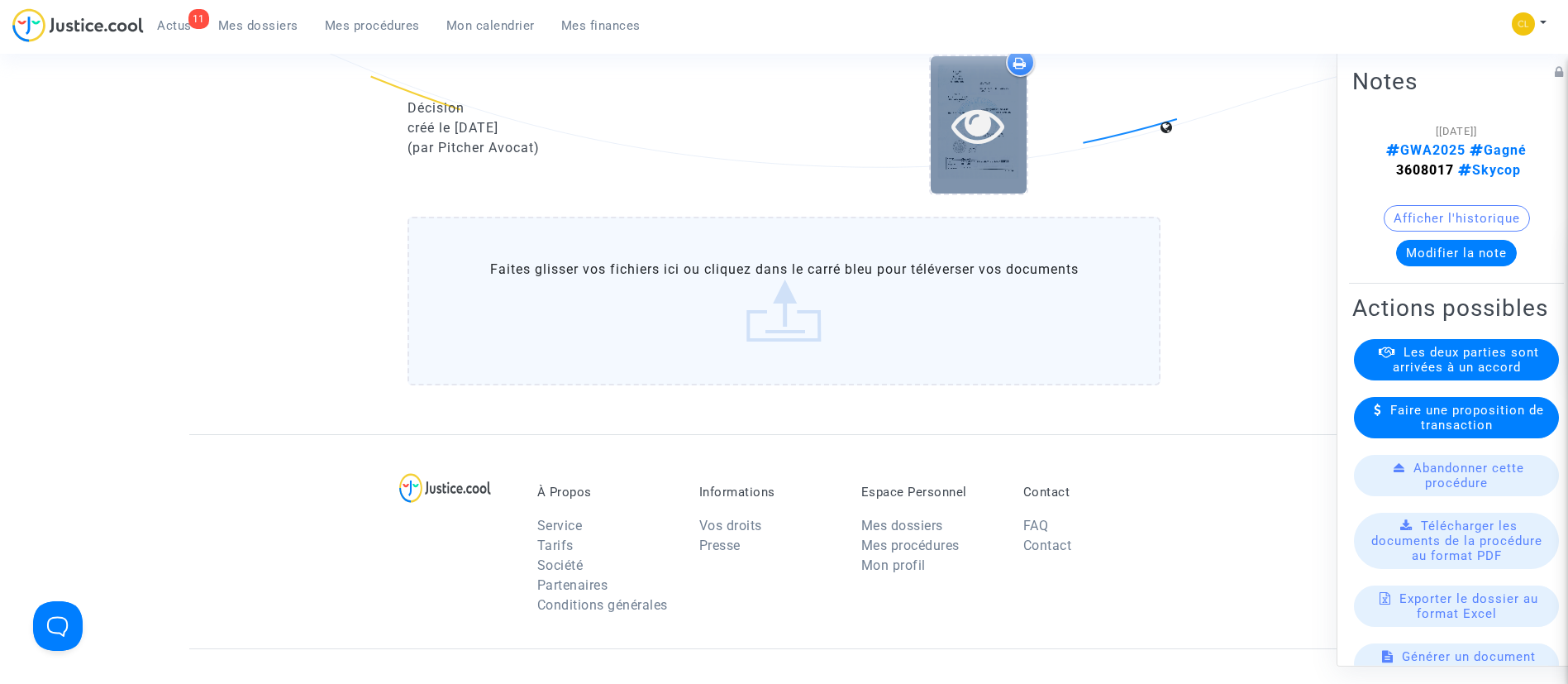
click at [935, 151] on div at bounding box center [978, 125] width 96 height 53
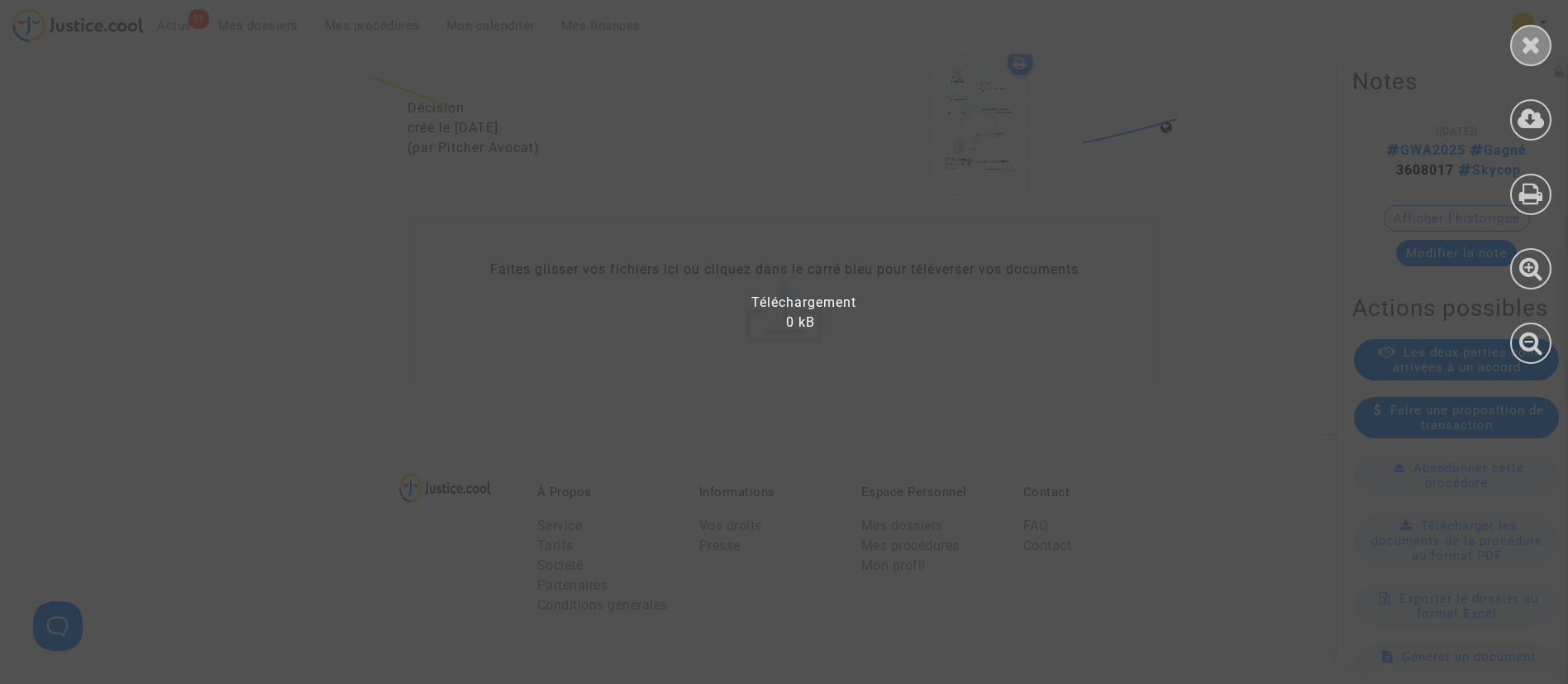
click at [1538, 37] on icon at bounding box center [1531, 44] width 21 height 25
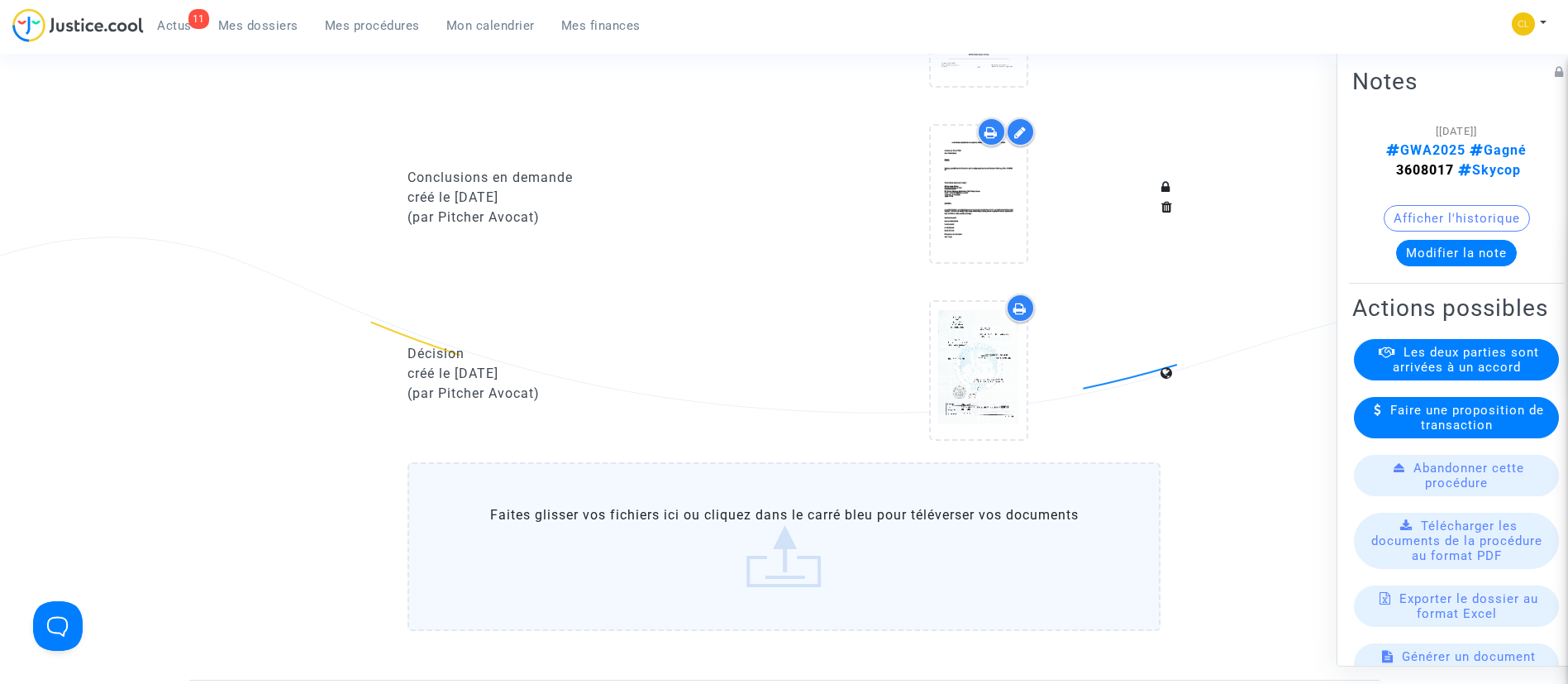
scroll to position [1116, 0]
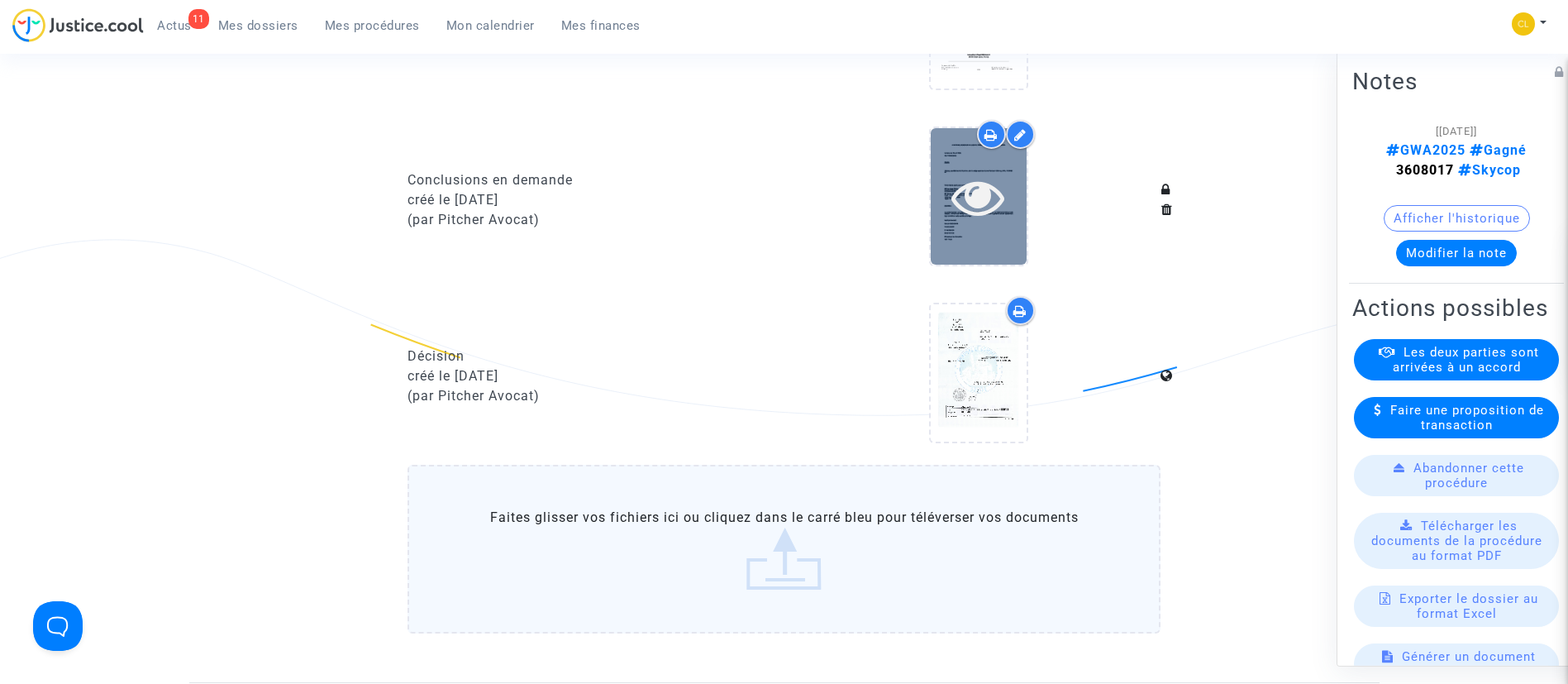
click at [979, 223] on icon at bounding box center [978, 197] width 54 height 53
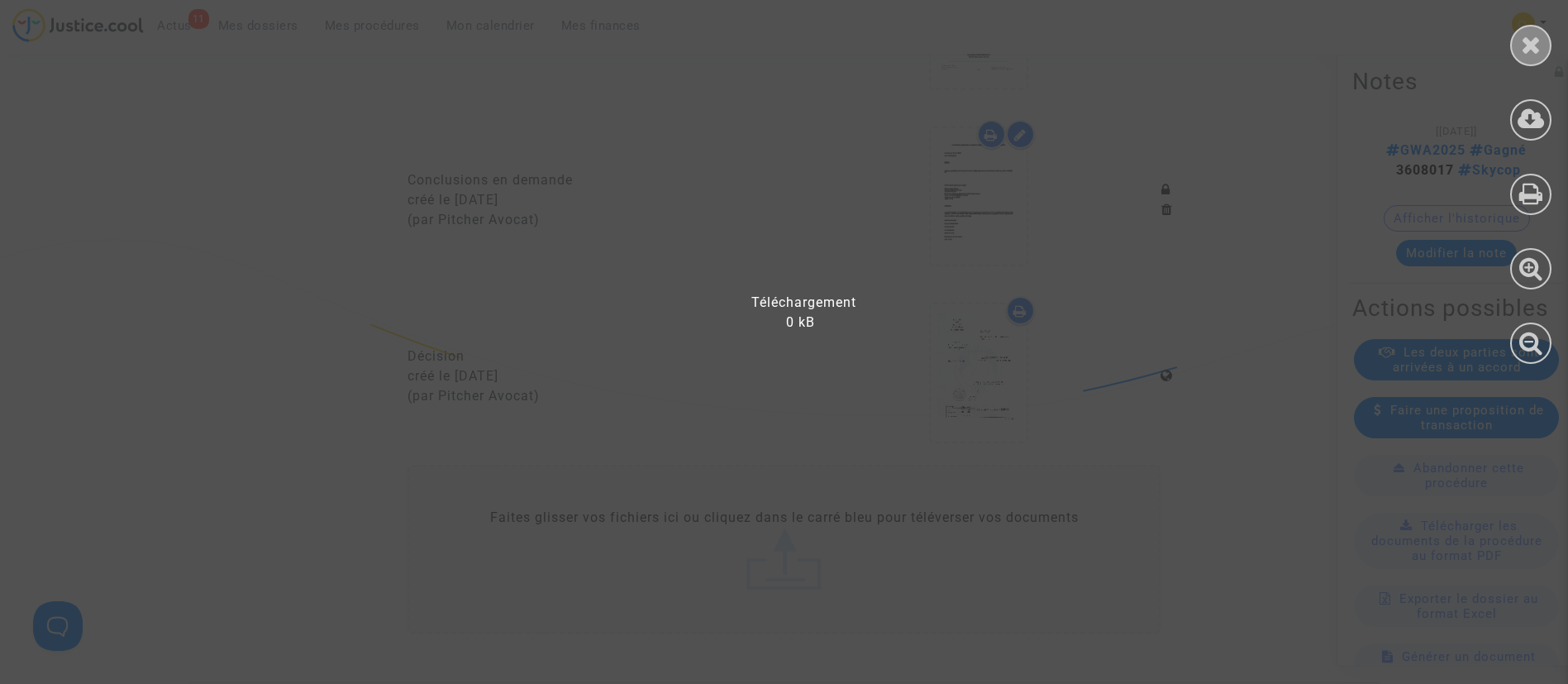
click at [1518, 38] on div at bounding box center [1530, 45] width 41 height 41
